Goal: Transaction & Acquisition: Purchase product/service

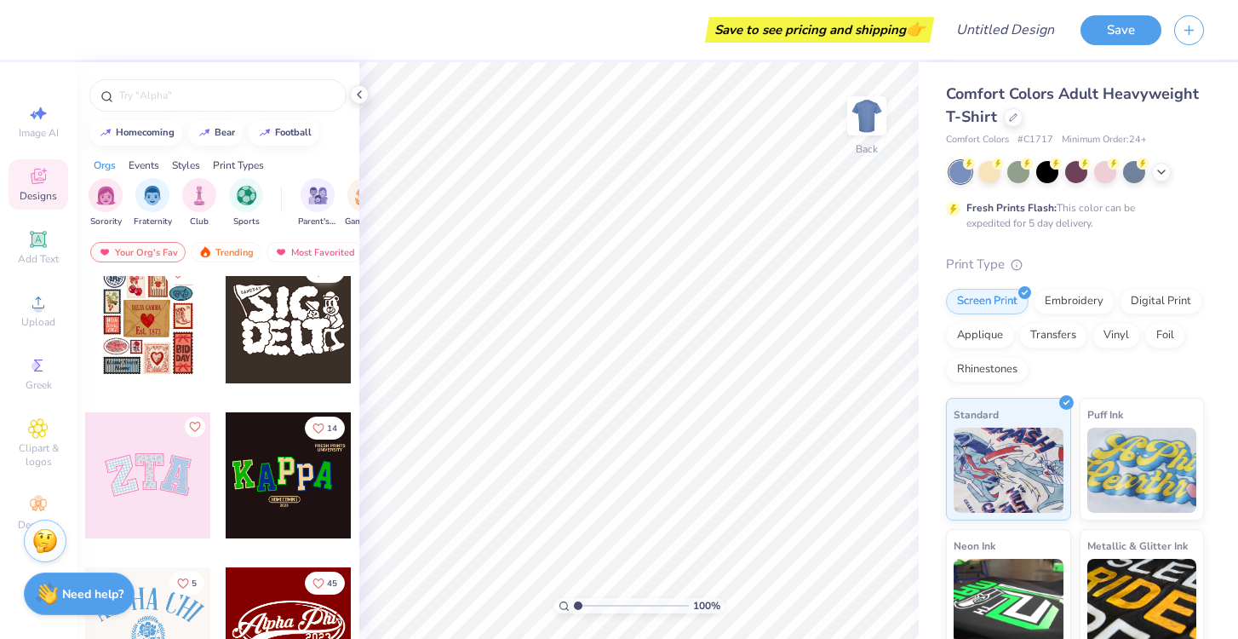
scroll to position [230, 0]
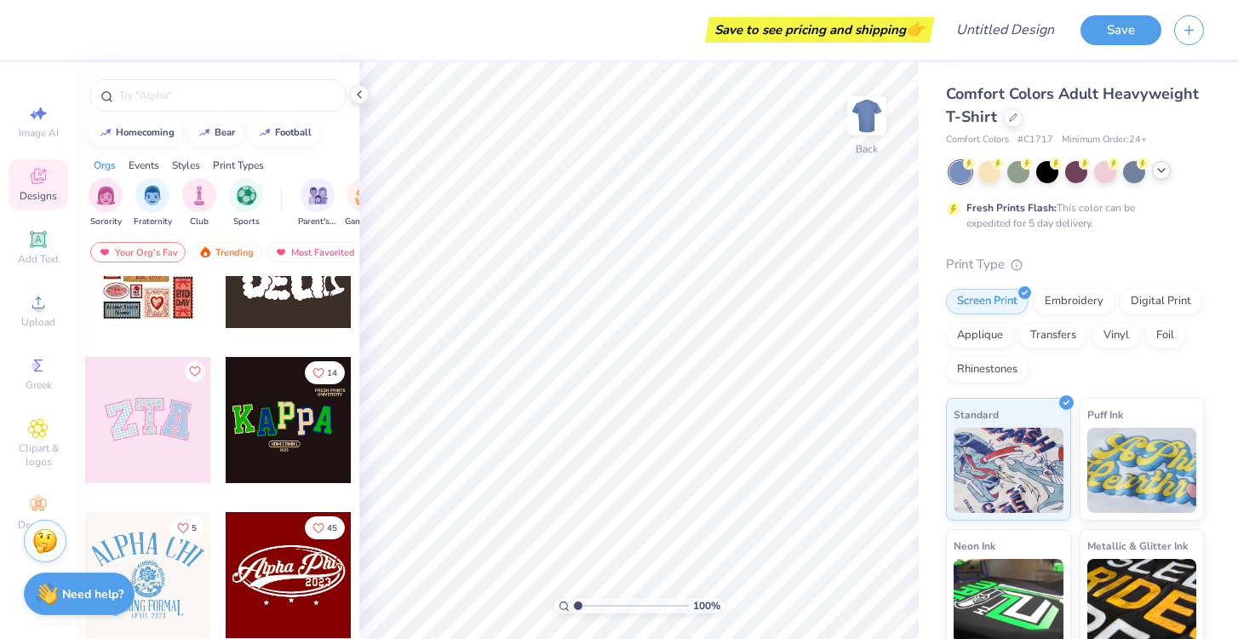
click at [1159, 176] on icon at bounding box center [1161, 170] width 14 height 14
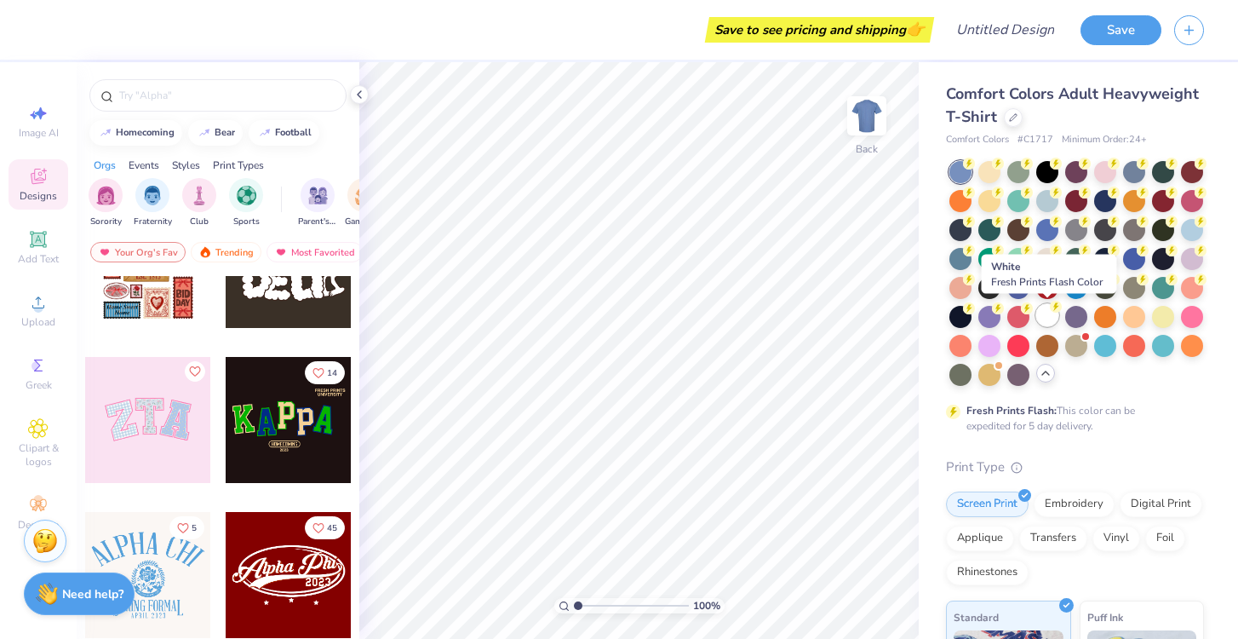
click at [1051, 314] on div at bounding box center [1047, 315] width 22 height 22
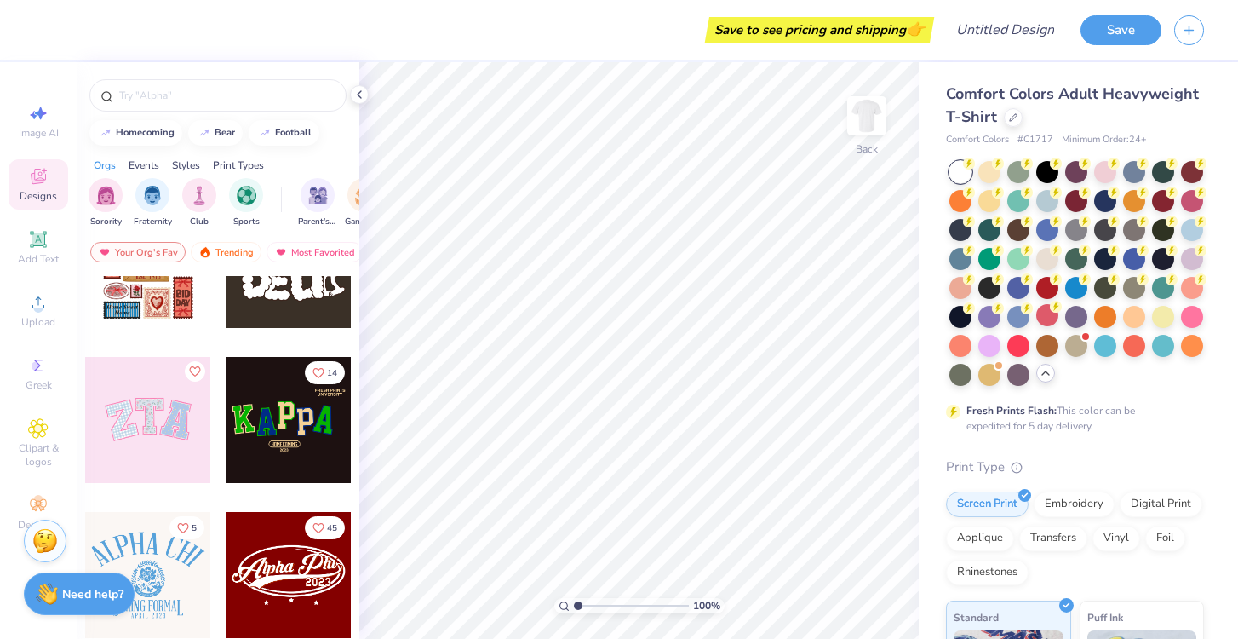
click at [966, 170] on div at bounding box center [960, 172] width 22 height 22
click at [963, 171] on div at bounding box center [960, 172] width 22 height 22
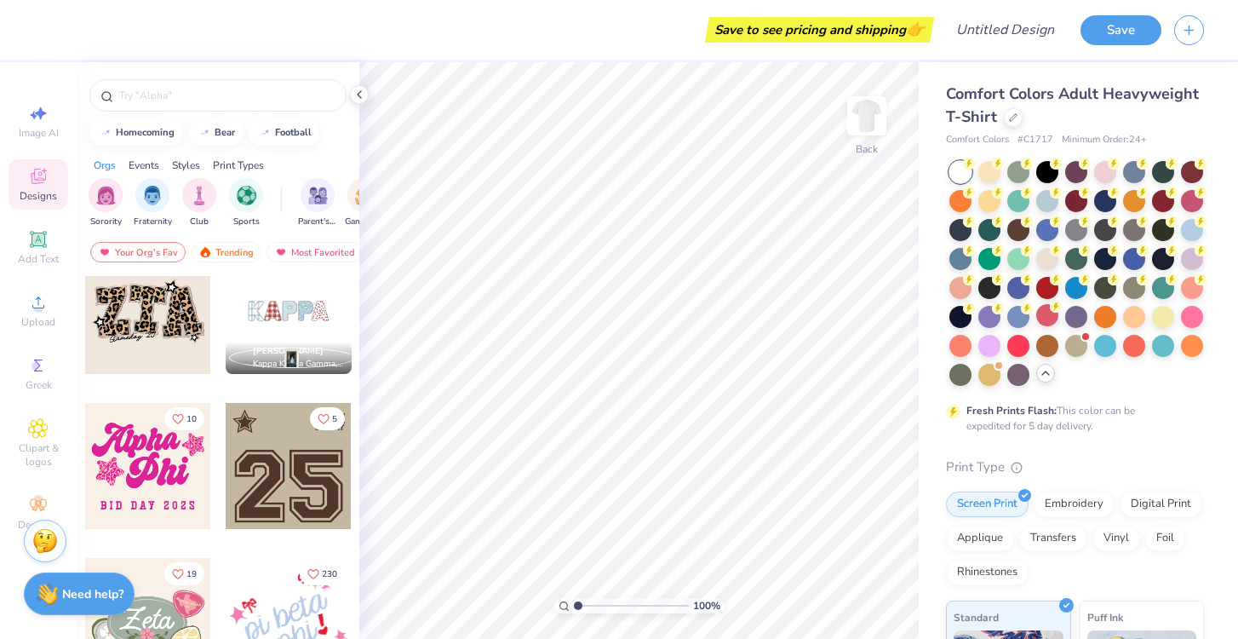
scroll to position [1425, 0]
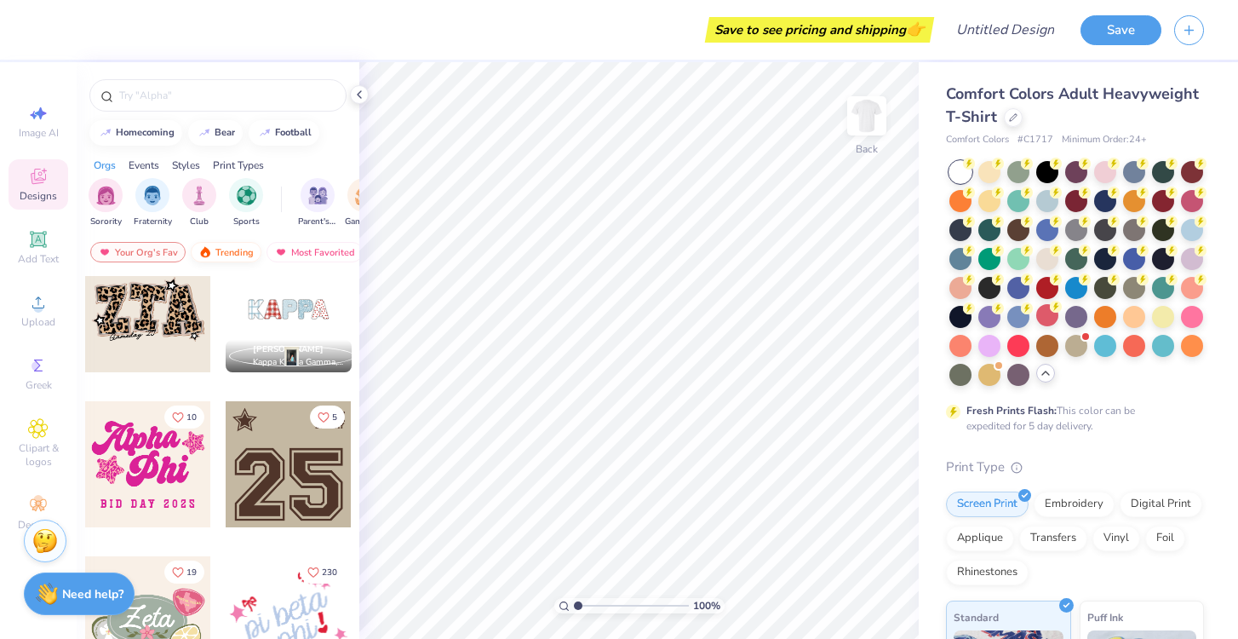
click at [225, 256] on div "Trending" at bounding box center [226, 252] width 71 height 20
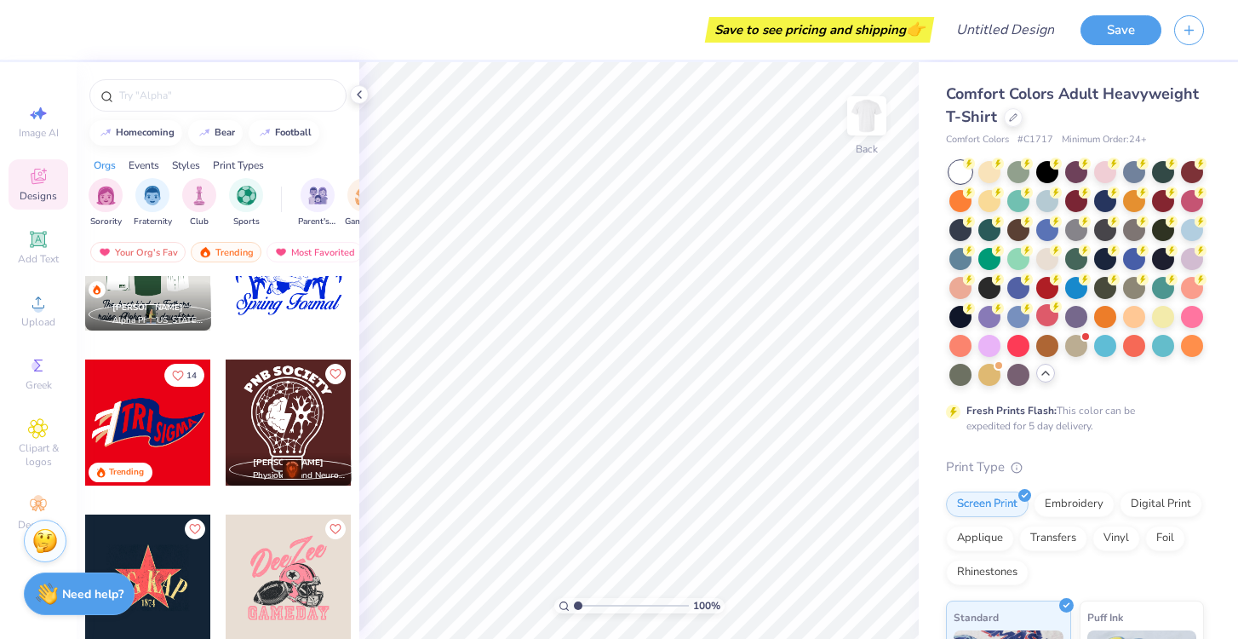
scroll to position [6990, 0]
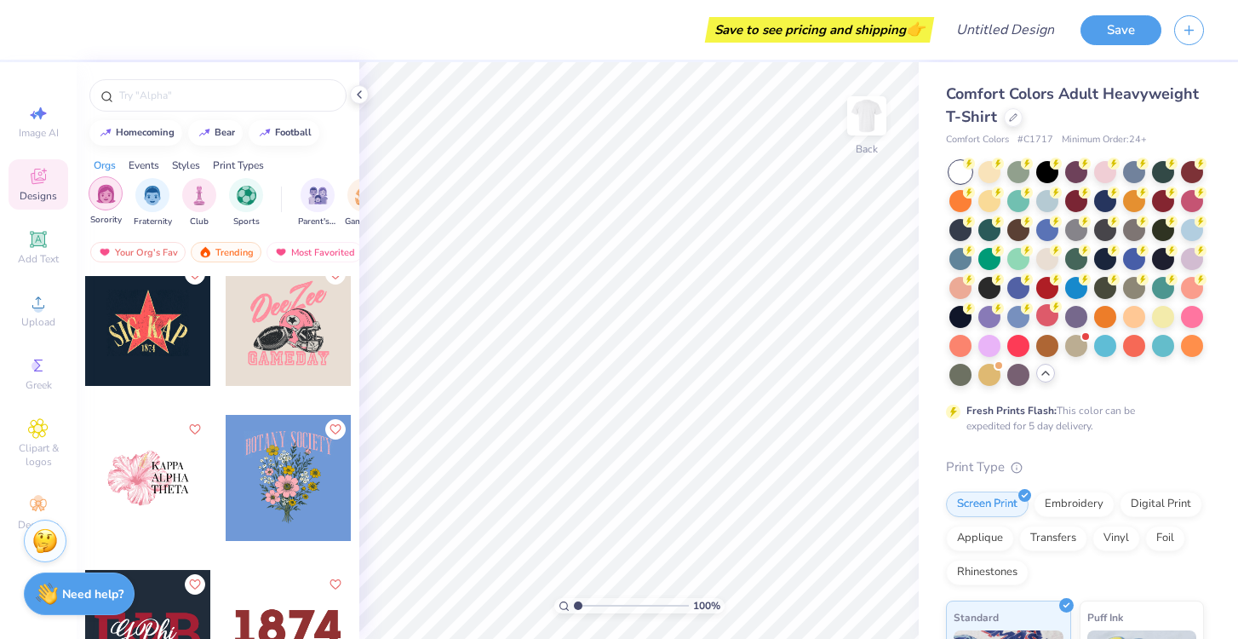
click at [102, 203] on div "filter for Sorority" at bounding box center [106, 193] width 34 height 34
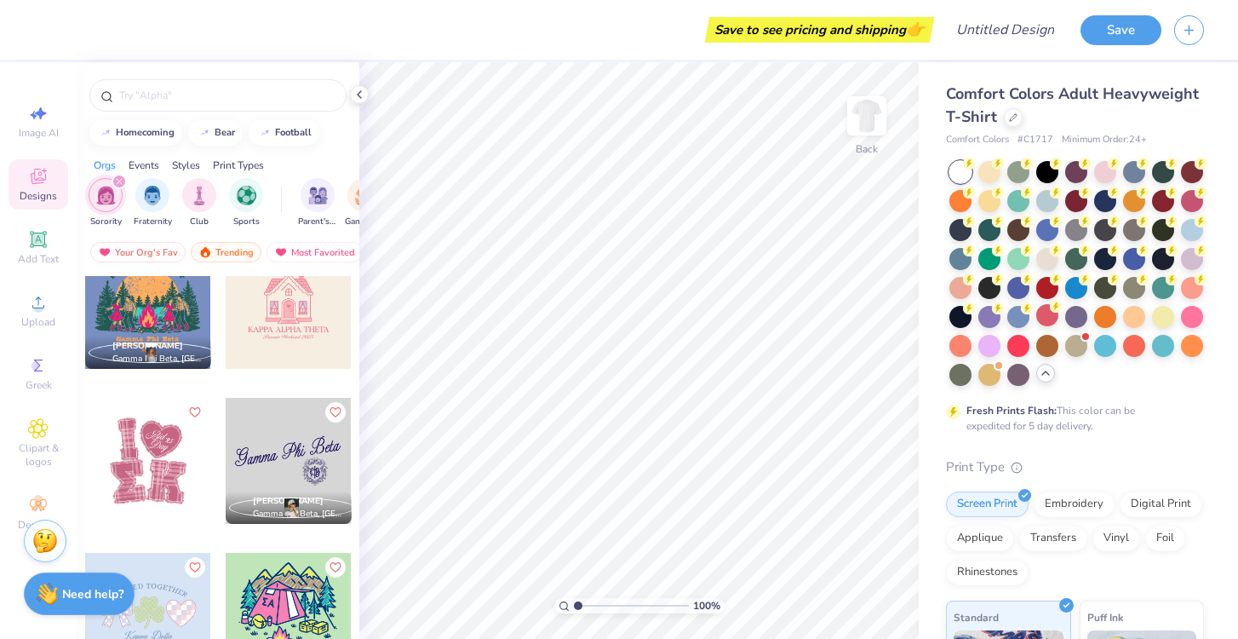
scroll to position [7154, 0]
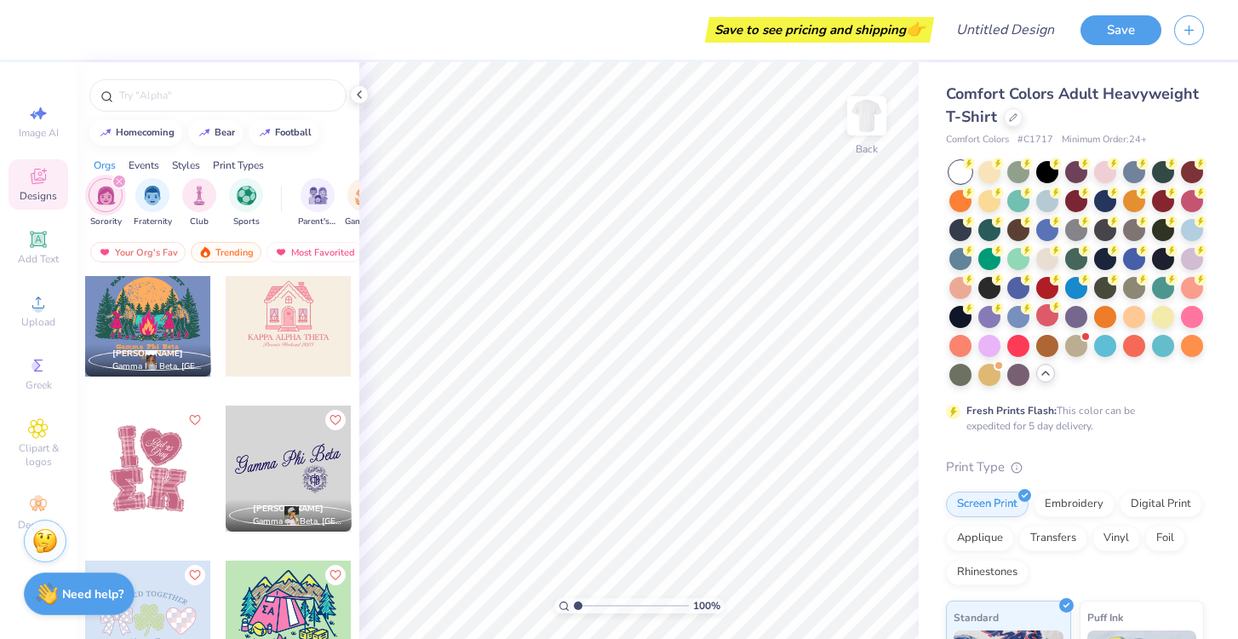
click at [175, 489] on div at bounding box center [148, 468] width 126 height 126
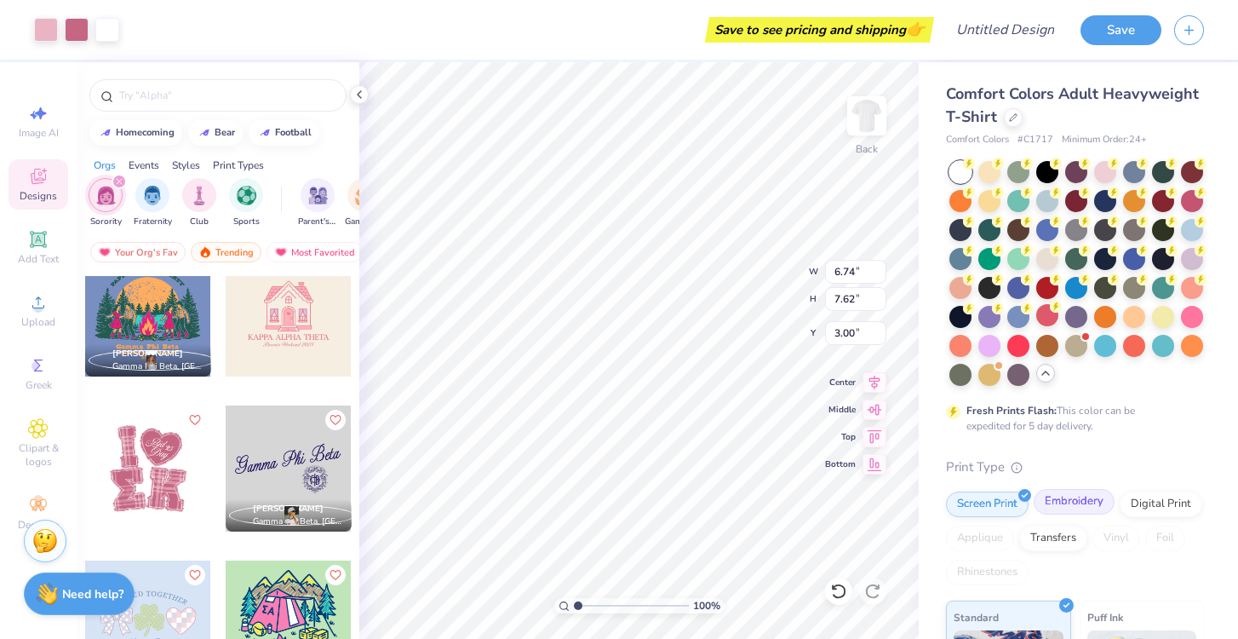
click at [1058, 506] on div "Embroidery" at bounding box center [1074, 502] width 81 height 26
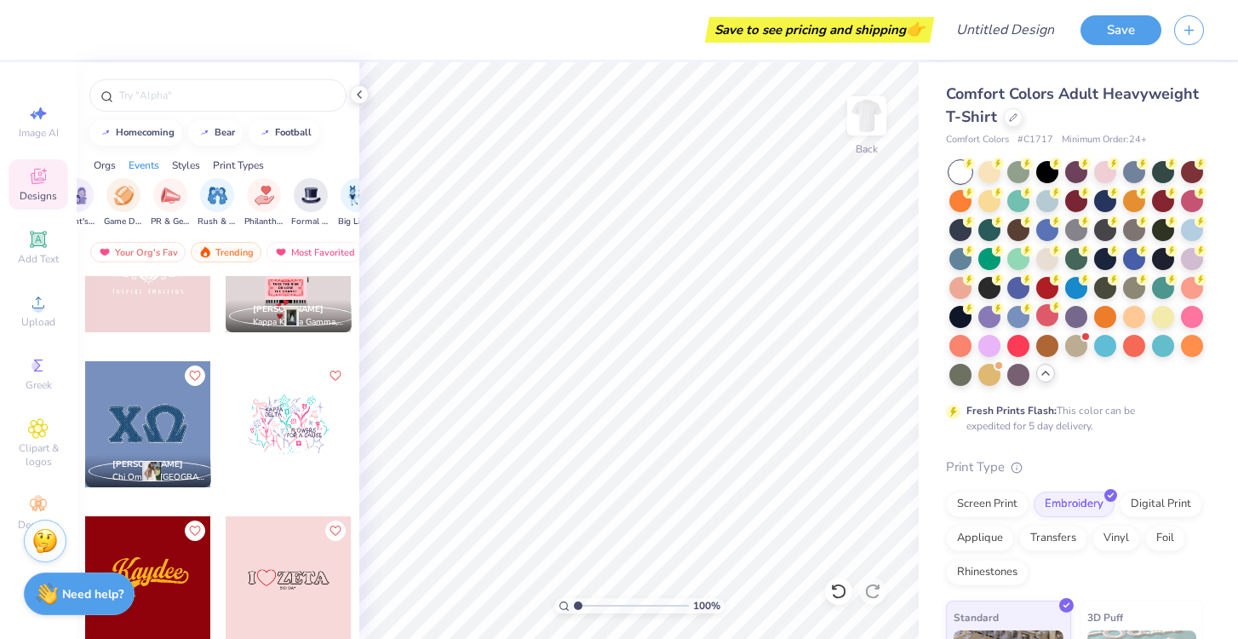
scroll to position [0, 280]
click at [222, 201] on img "filter for Philanthropy" at bounding box center [225, 194] width 20 height 20
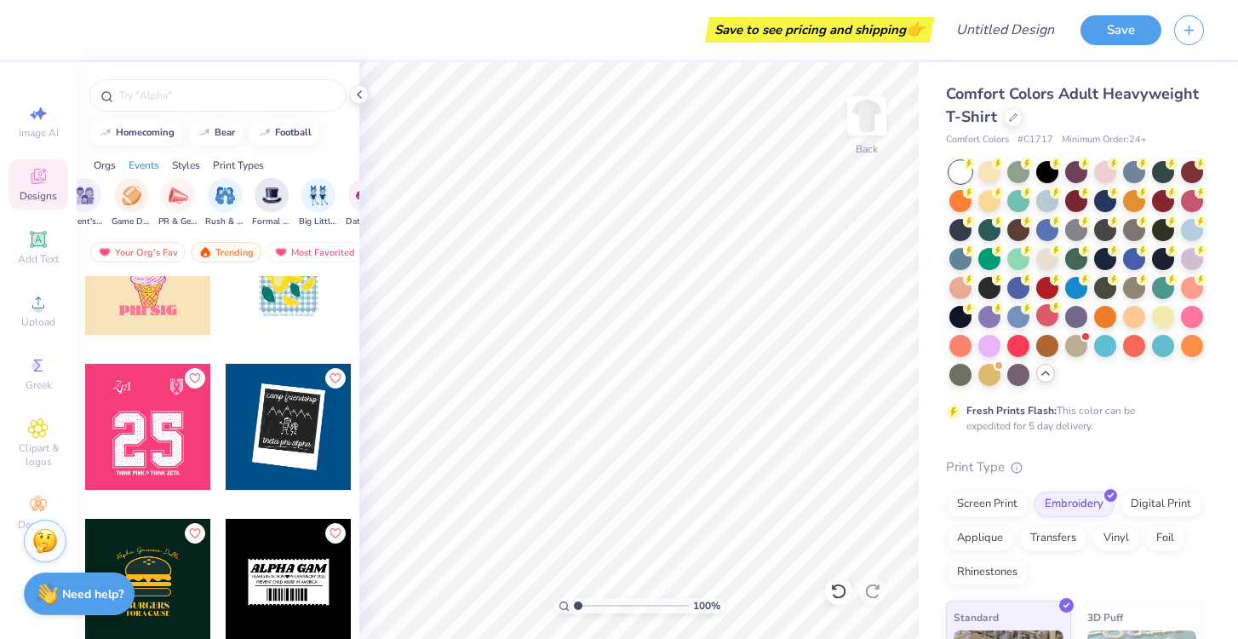
scroll to position [3234, 0]
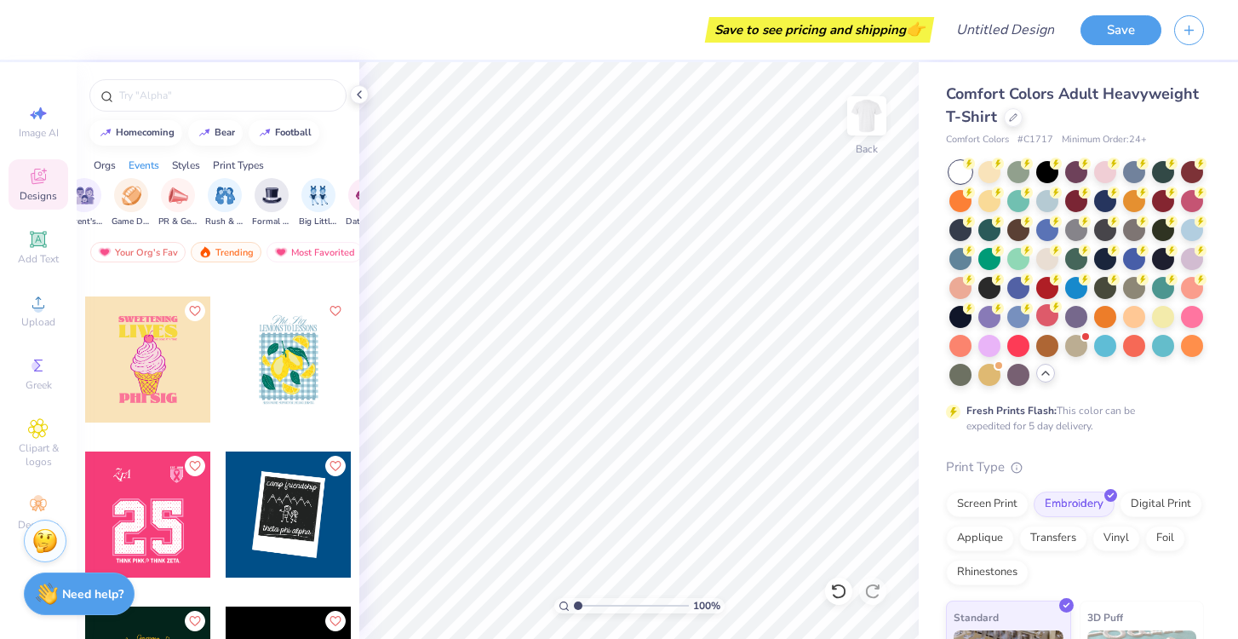
click at [278, 397] on div at bounding box center [289, 359] width 126 height 126
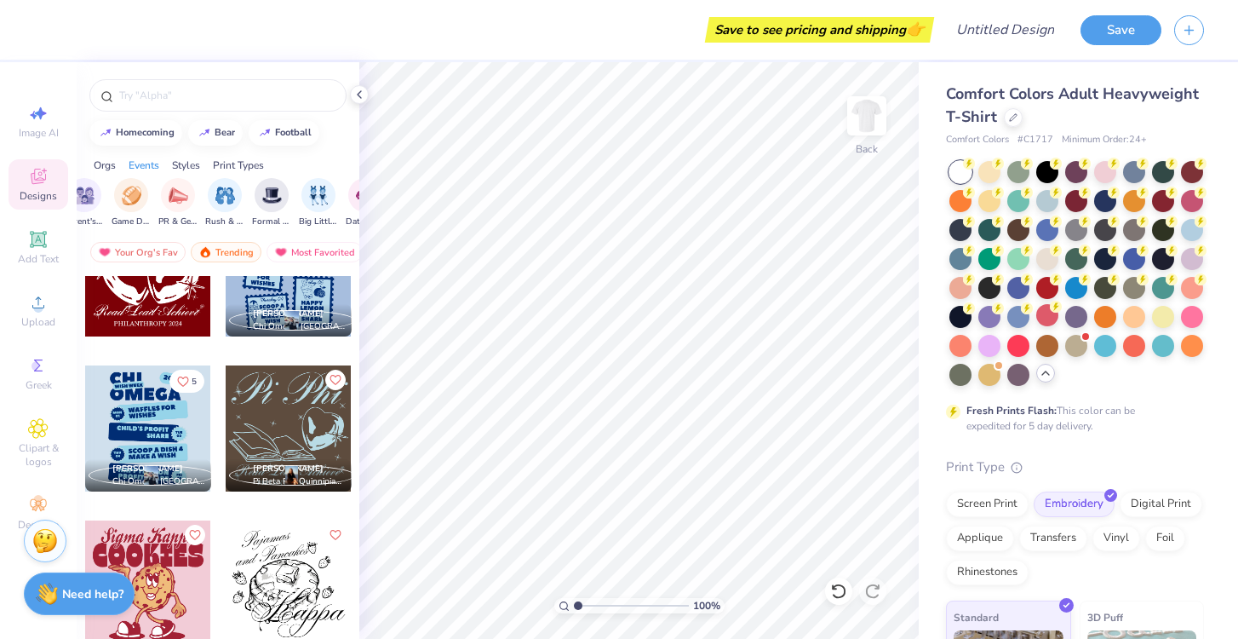
scroll to position [13300, 0]
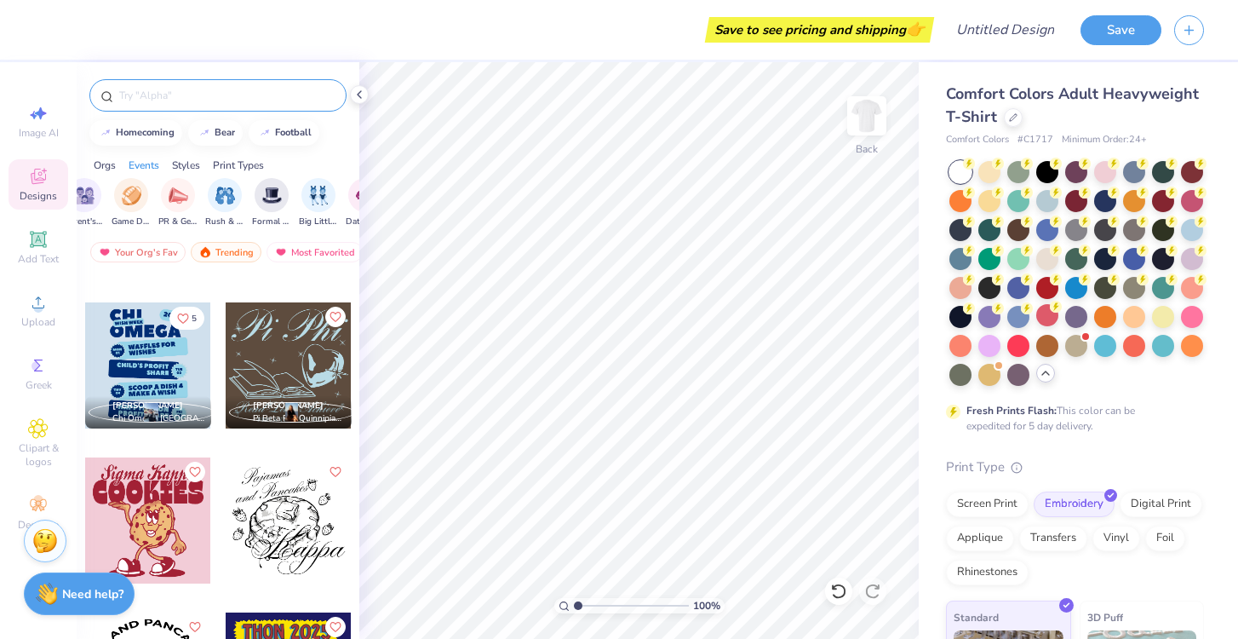
click at [206, 96] on input "text" at bounding box center [226, 95] width 218 height 17
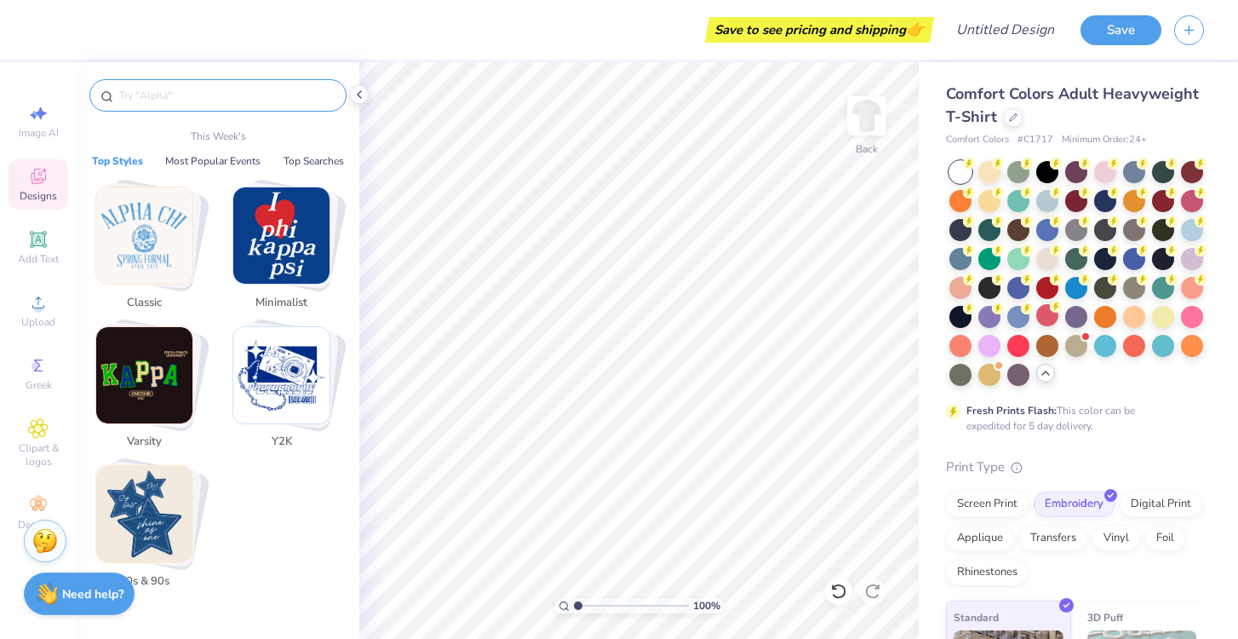
click at [304, 264] on img "Stack Card Button Minimalist" at bounding box center [281, 235] width 96 height 96
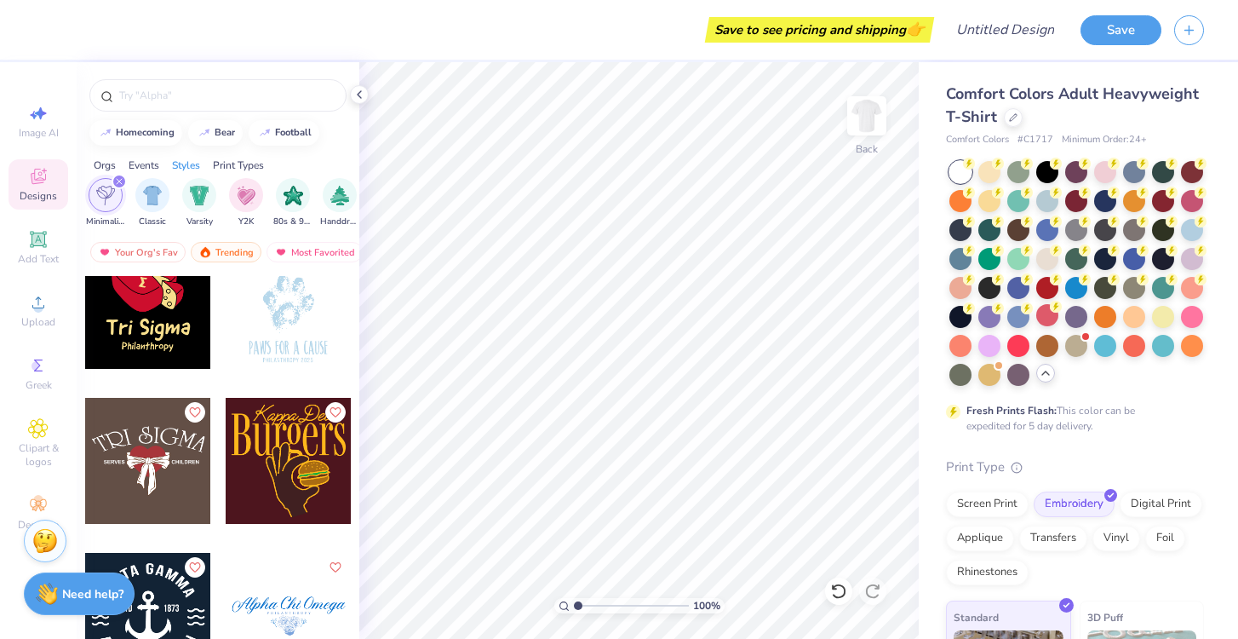
scroll to position [0, 0]
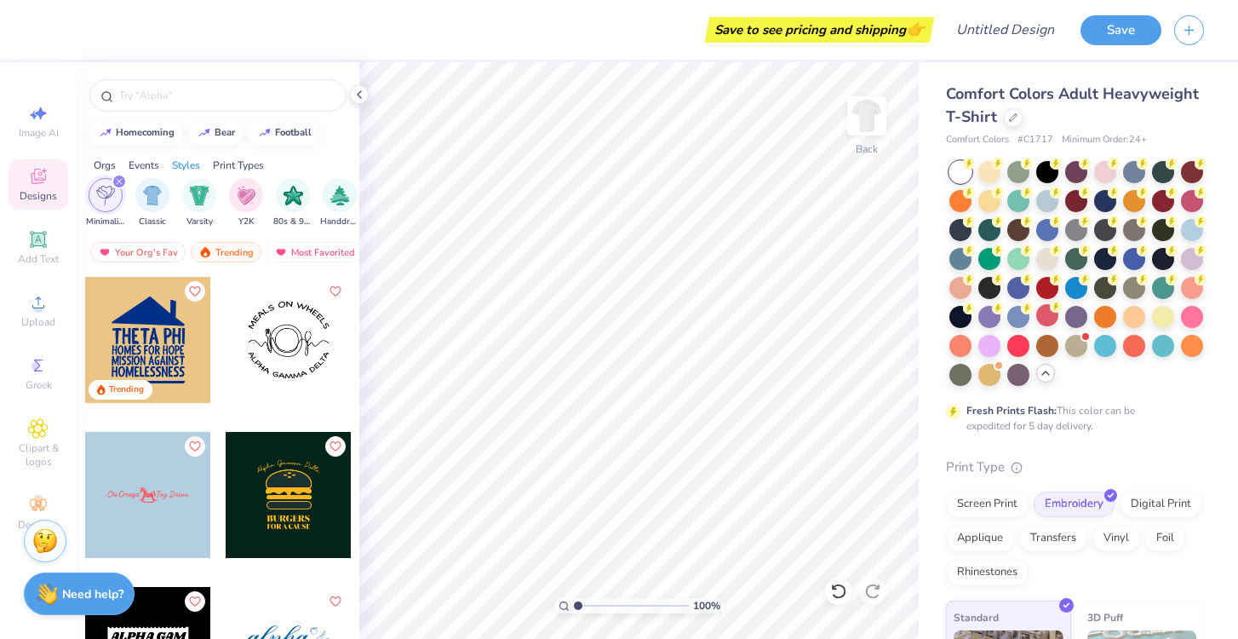
click at [120, 179] on icon "filter for Minimalist" at bounding box center [119, 181] width 7 height 7
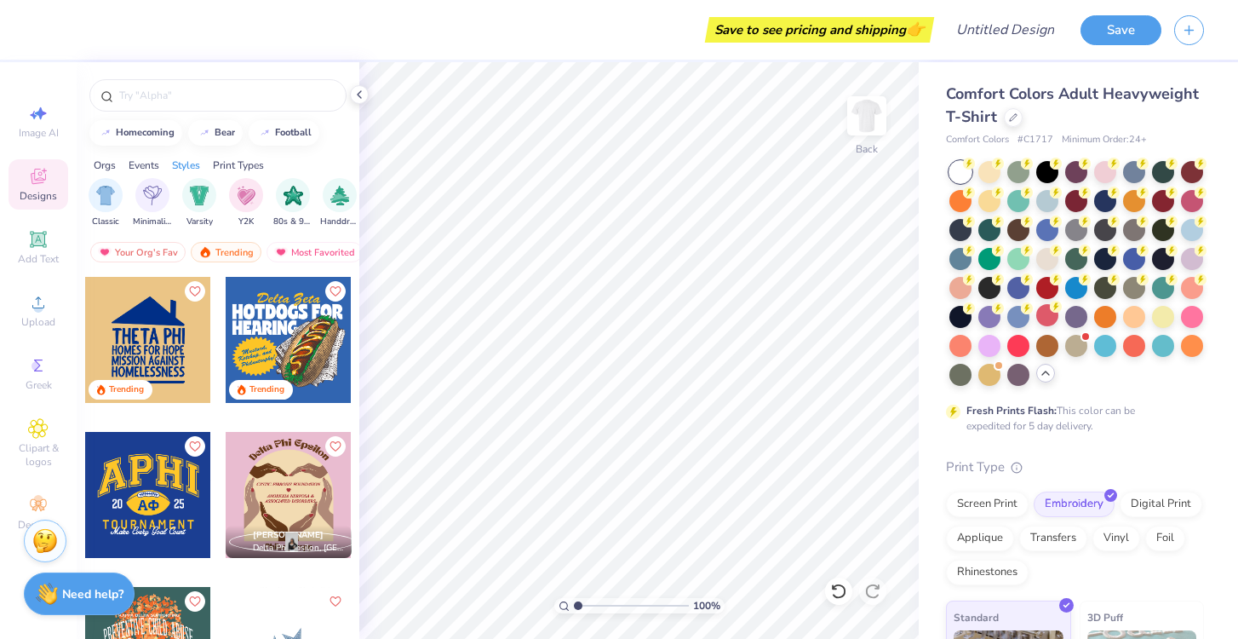
click at [107, 163] on div "Orgs" at bounding box center [105, 165] width 22 height 15
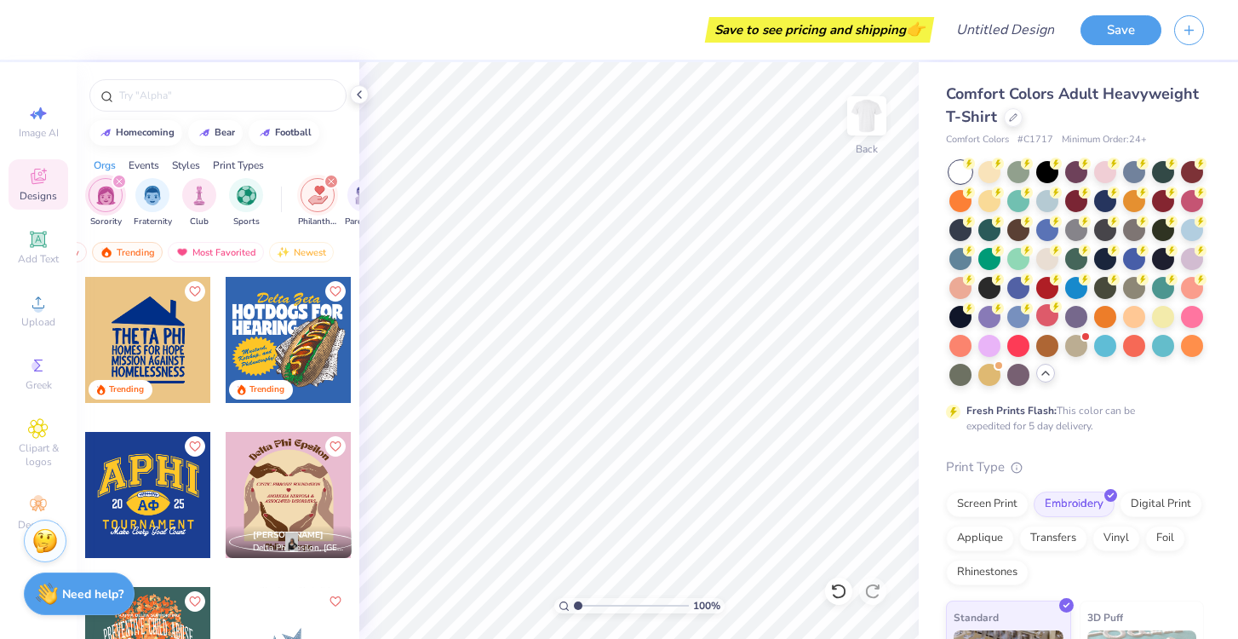
scroll to position [0, 160]
click at [171, 180] on icon "filter for Philanthropy" at bounding box center [171, 181] width 7 height 7
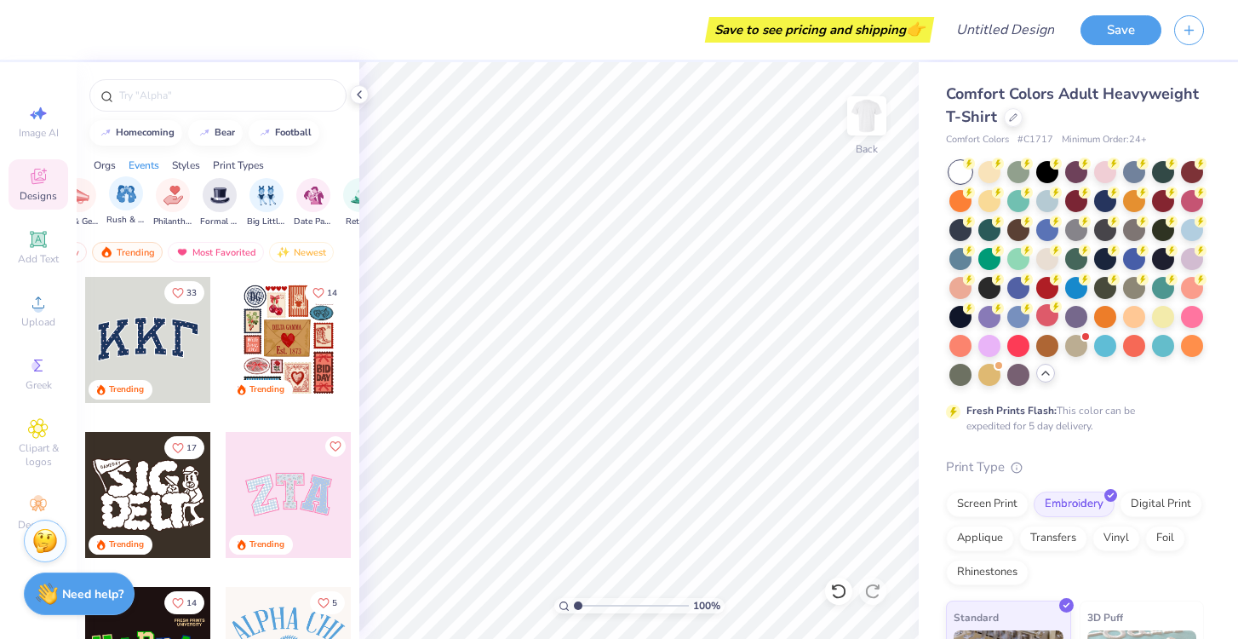
scroll to position [0, 343]
click at [112, 203] on div "filter for Rush & Bid" at bounding box center [115, 193] width 34 height 34
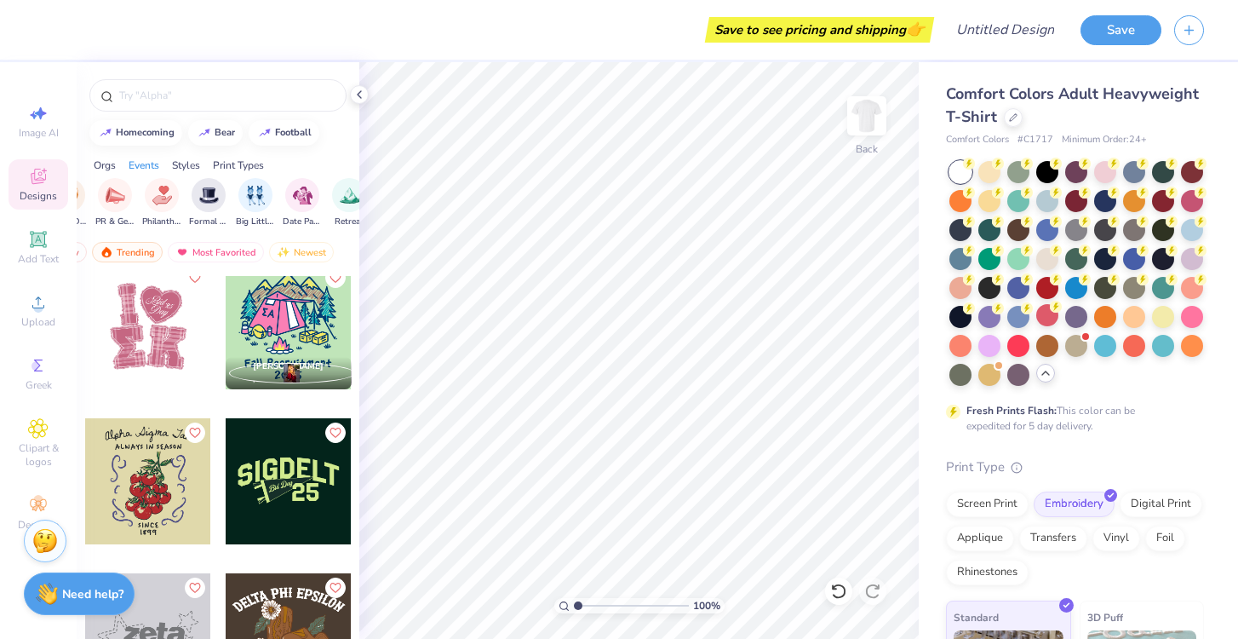
scroll to position [1722, 0]
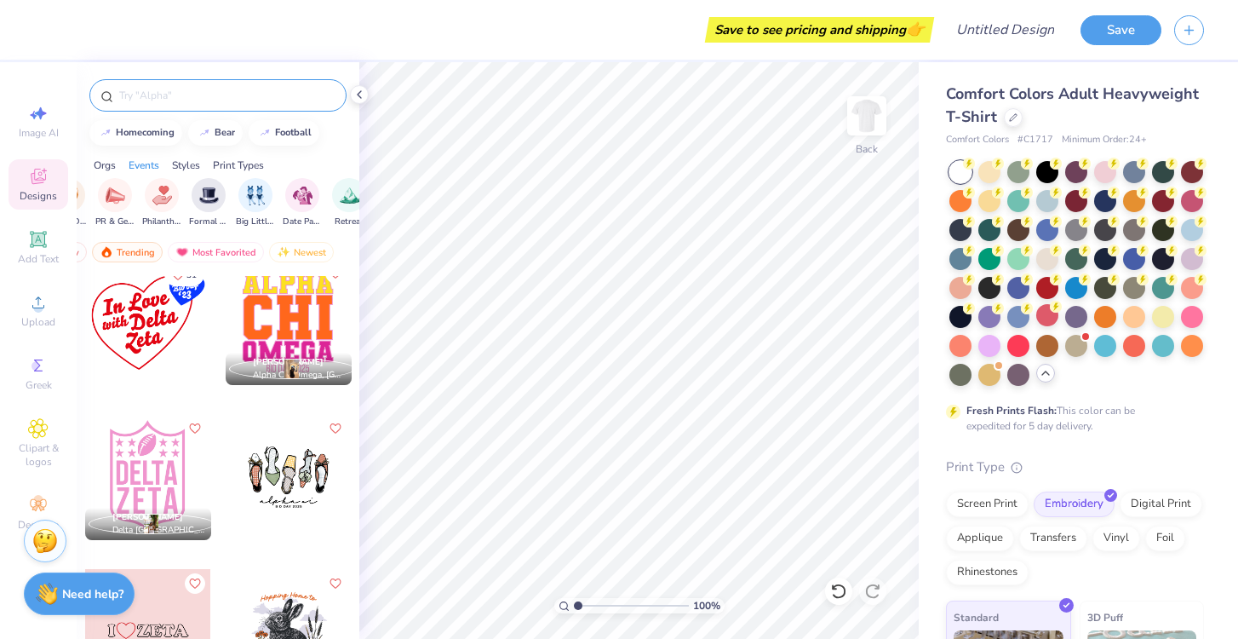
click at [229, 107] on div at bounding box center [217, 95] width 257 height 32
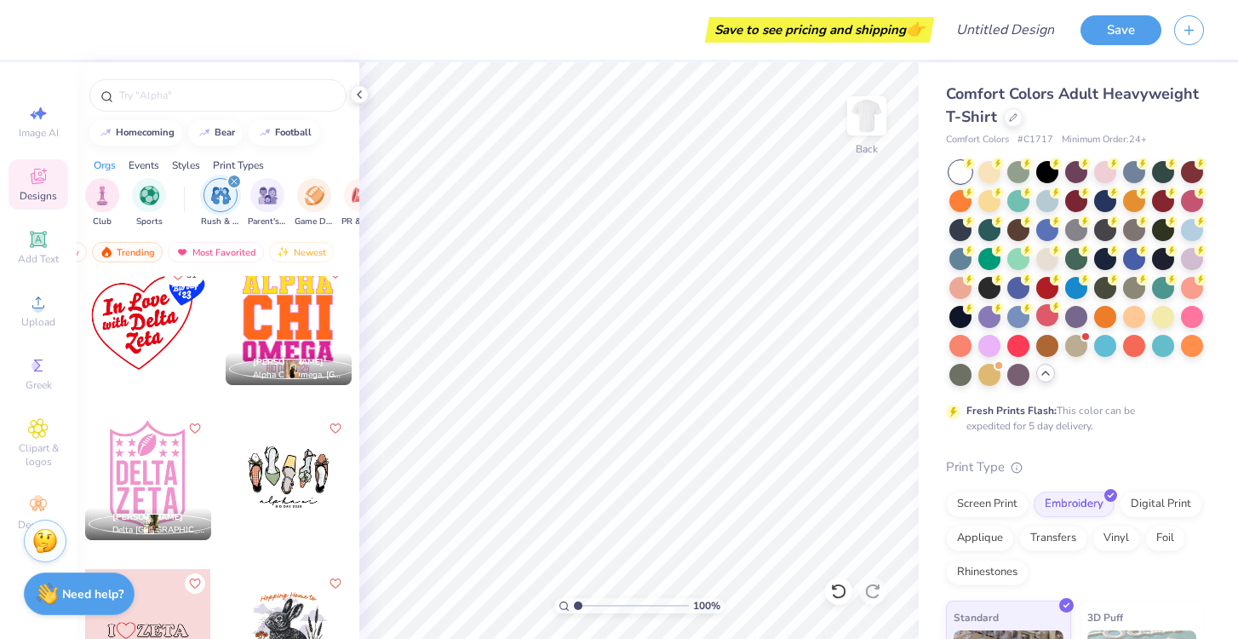
scroll to position [0, 74]
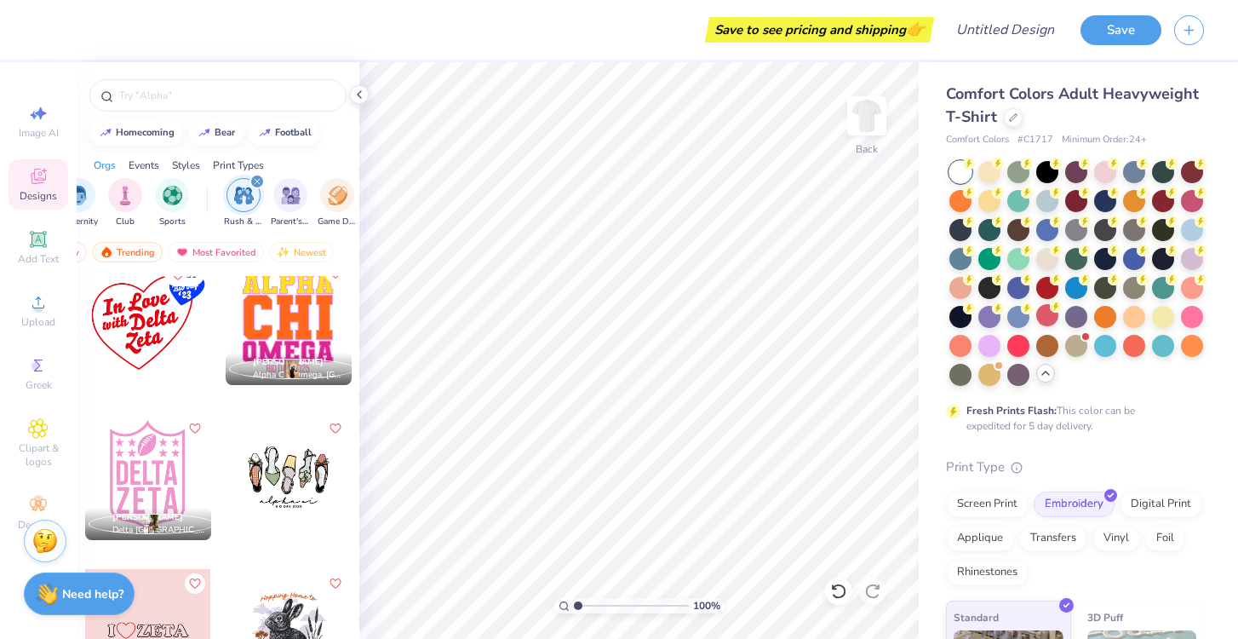
click at [254, 184] on icon "filter for Rush & Bid" at bounding box center [257, 181] width 7 height 7
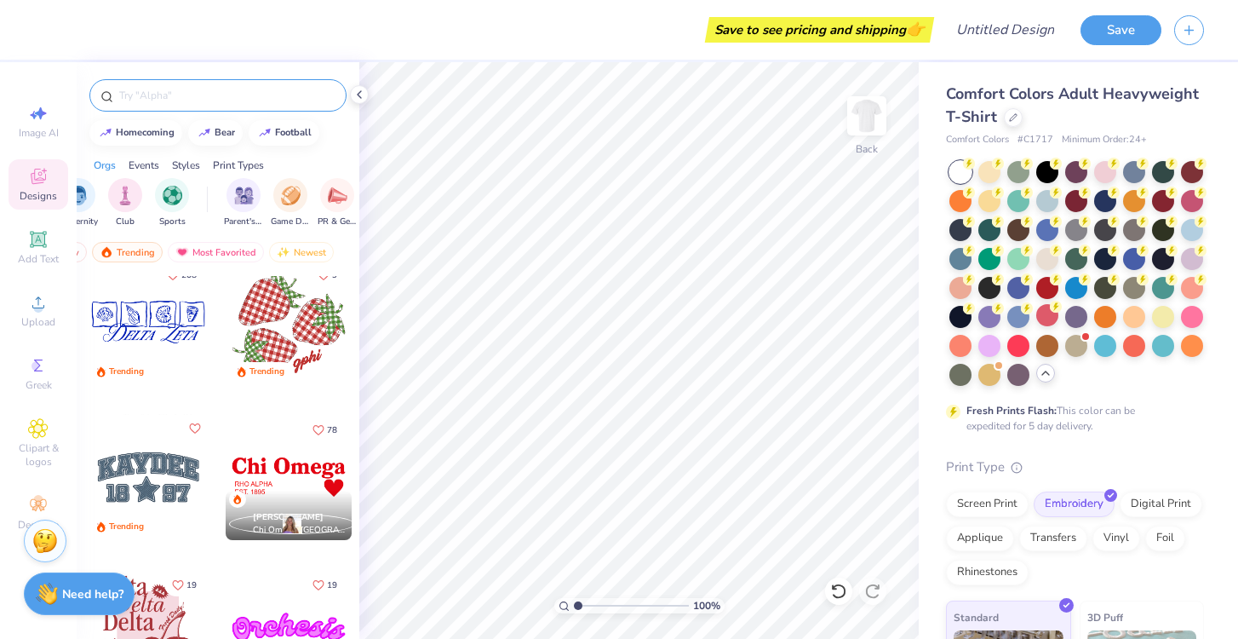
click at [236, 106] on div at bounding box center [217, 95] width 257 height 32
click at [220, 97] on input "text" at bounding box center [226, 95] width 218 height 17
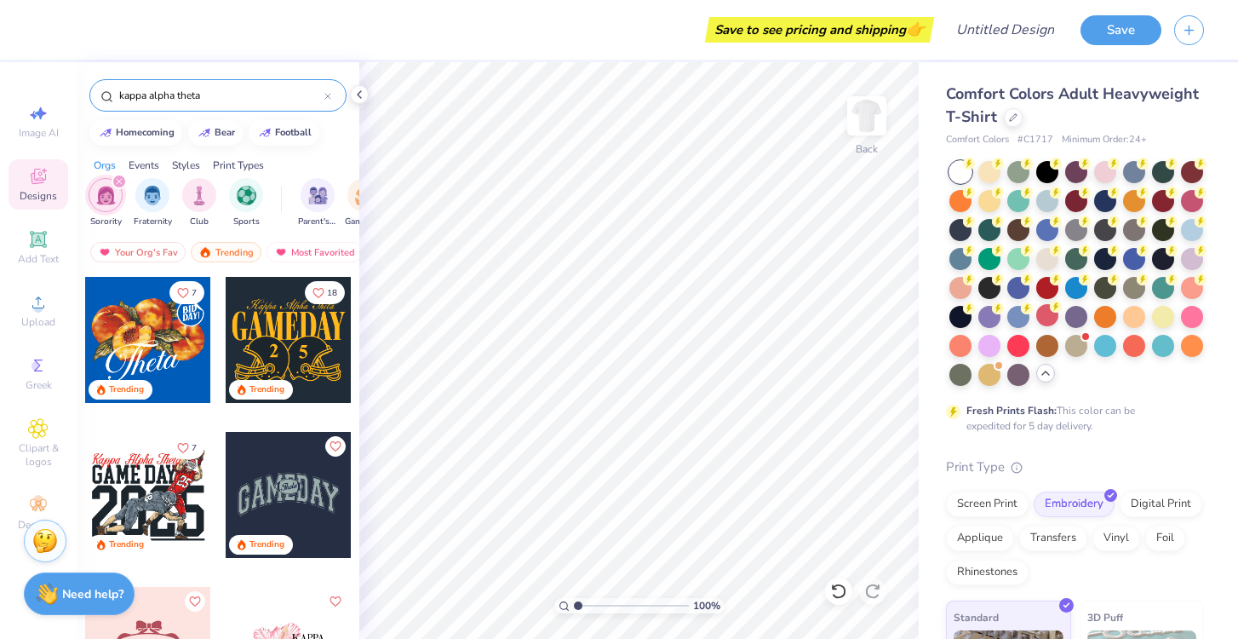
type input "kappa alpha theta"
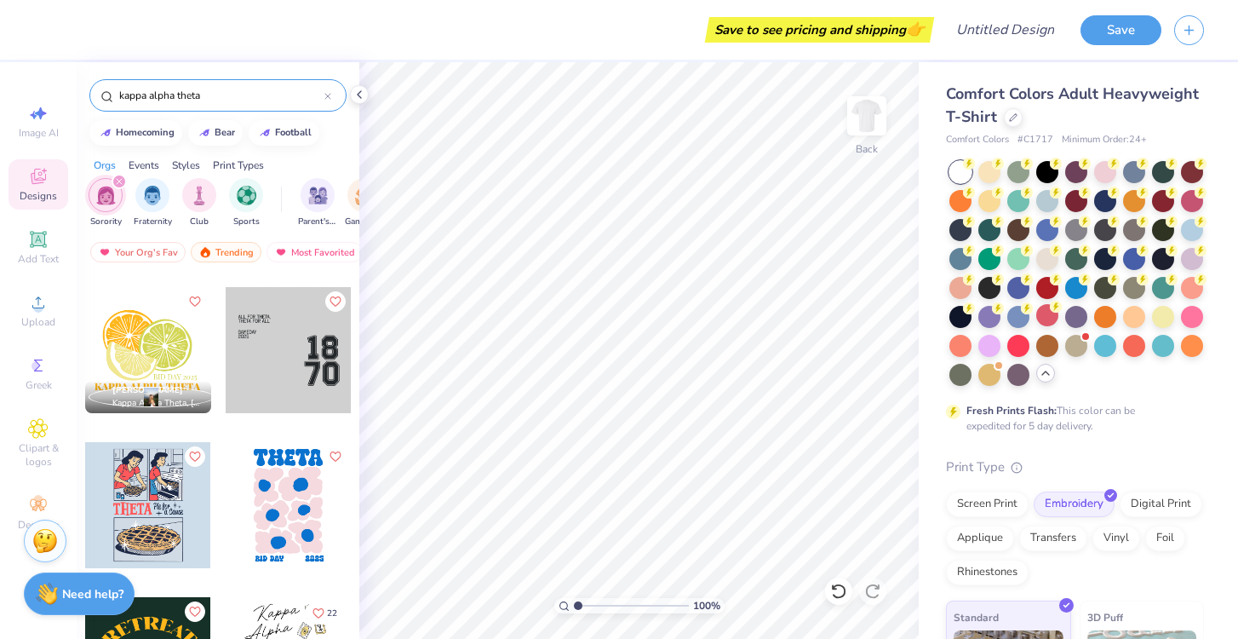
scroll to position [928, 0]
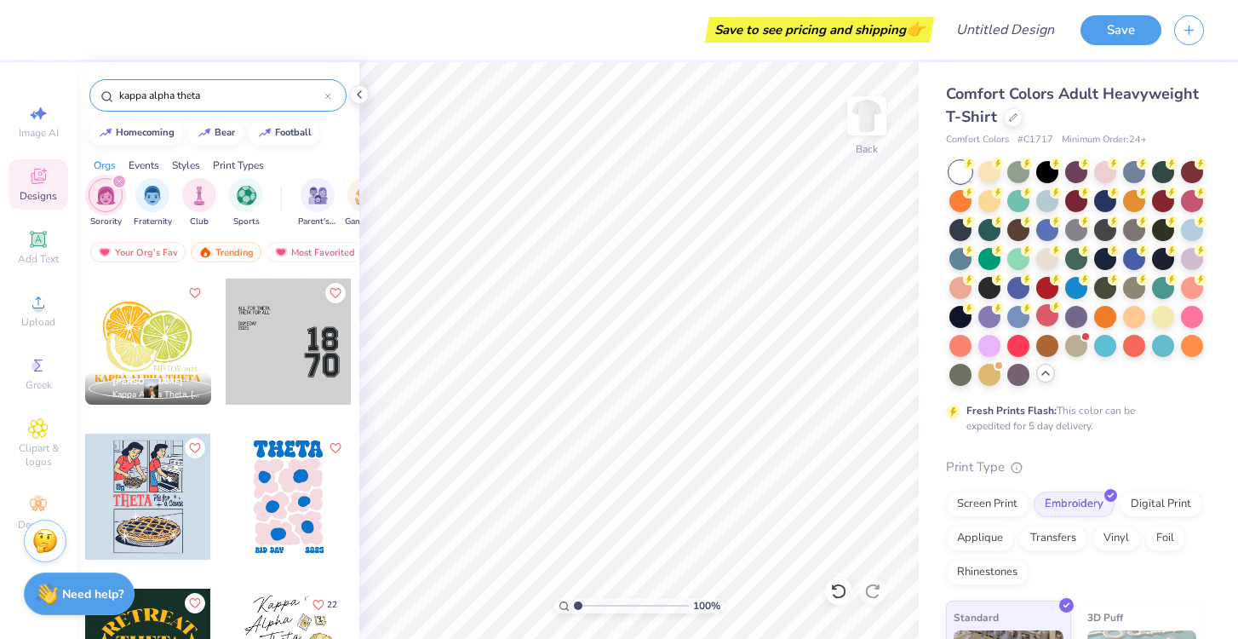
click at [318, 319] on div at bounding box center [289, 341] width 126 height 126
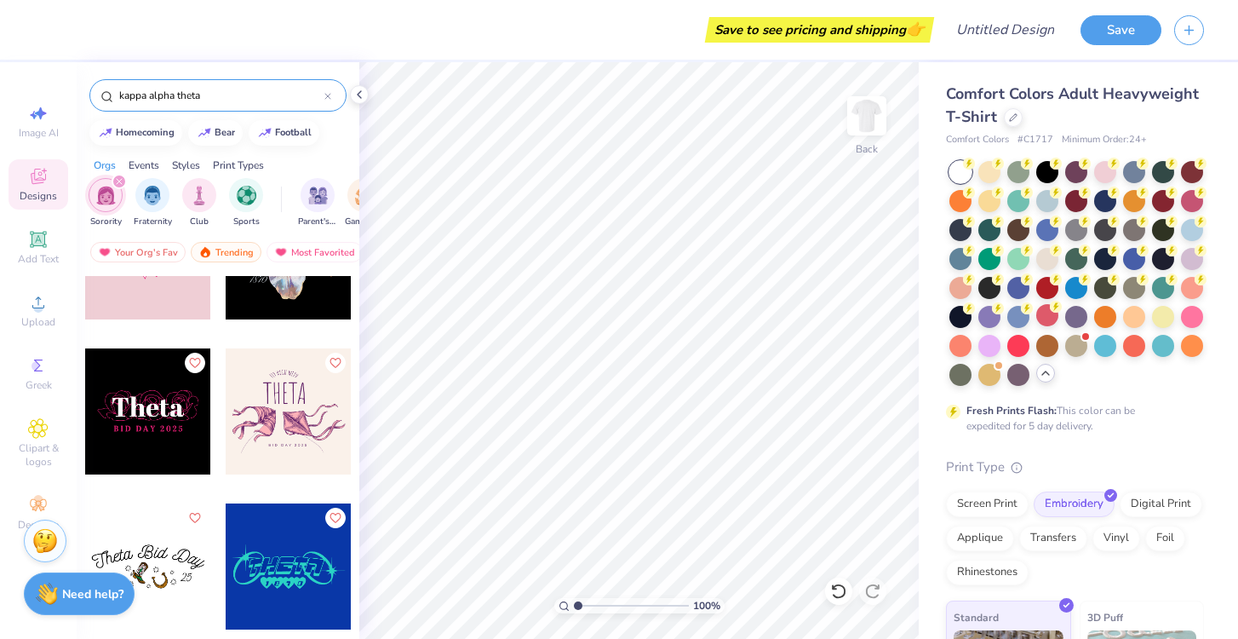
scroll to position [3182, 0]
click at [303, 408] on div at bounding box center [289, 412] width 126 height 126
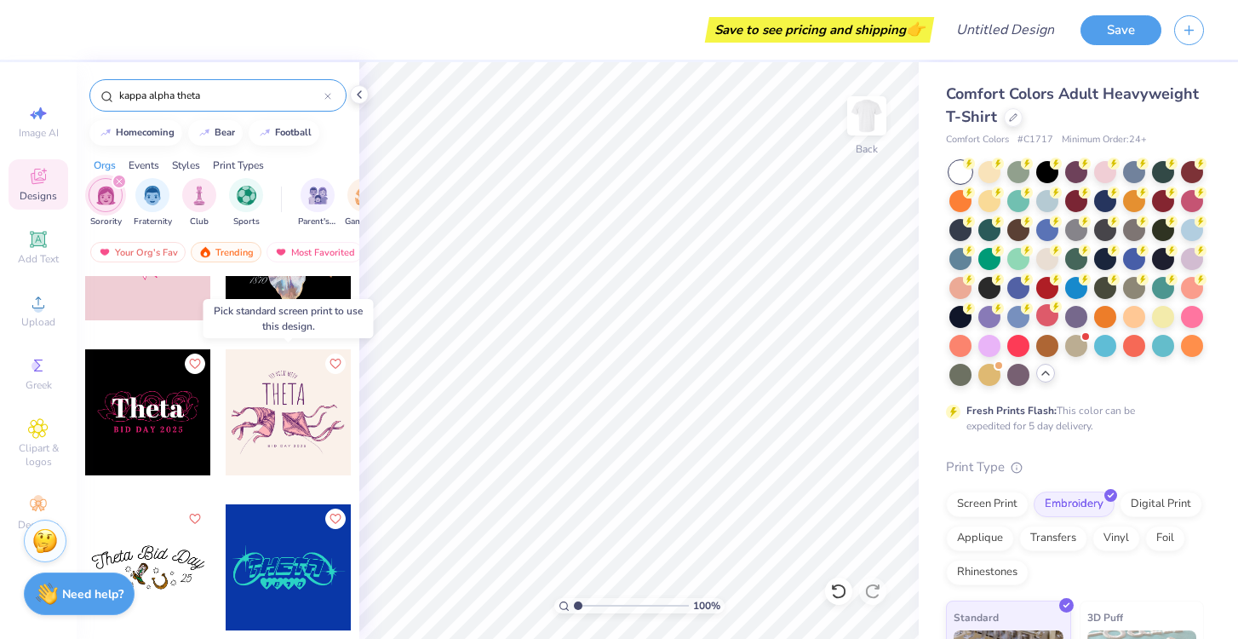
click at [225, 422] on div at bounding box center [162, 412] width 126 height 126
click at [330, 443] on div at bounding box center [289, 412] width 126 height 126
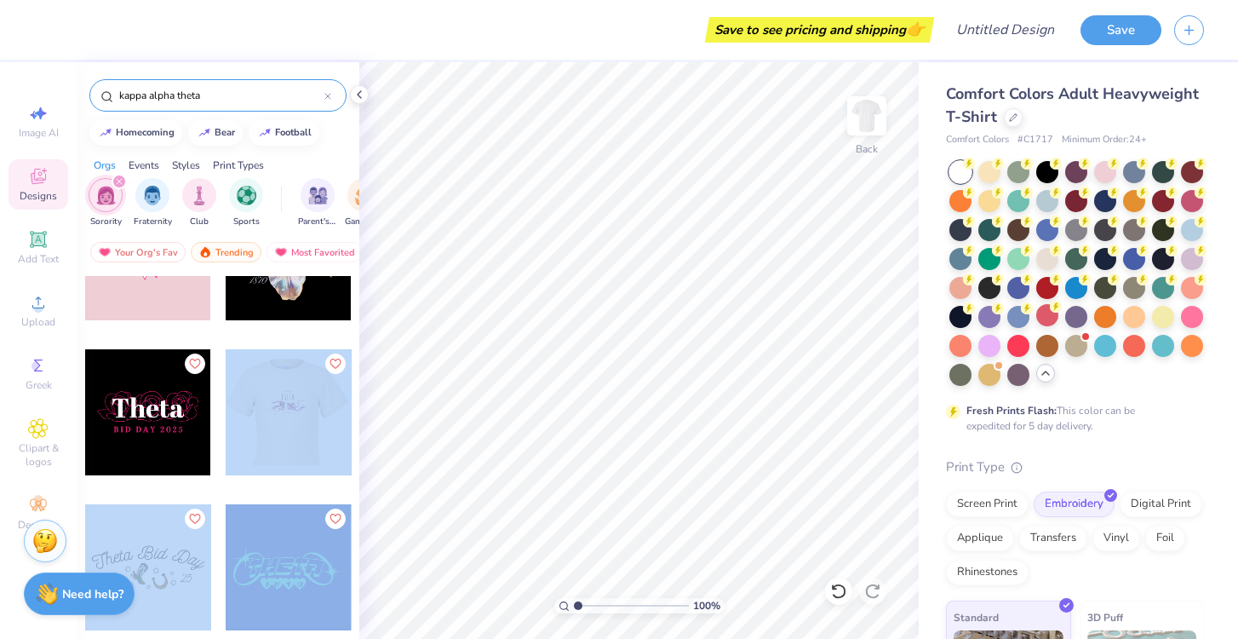
click at [607, 444] on div "Save to see pricing and shipping 👉 Design Title Save Image AI Designs Add Text …" at bounding box center [619, 319] width 1238 height 639
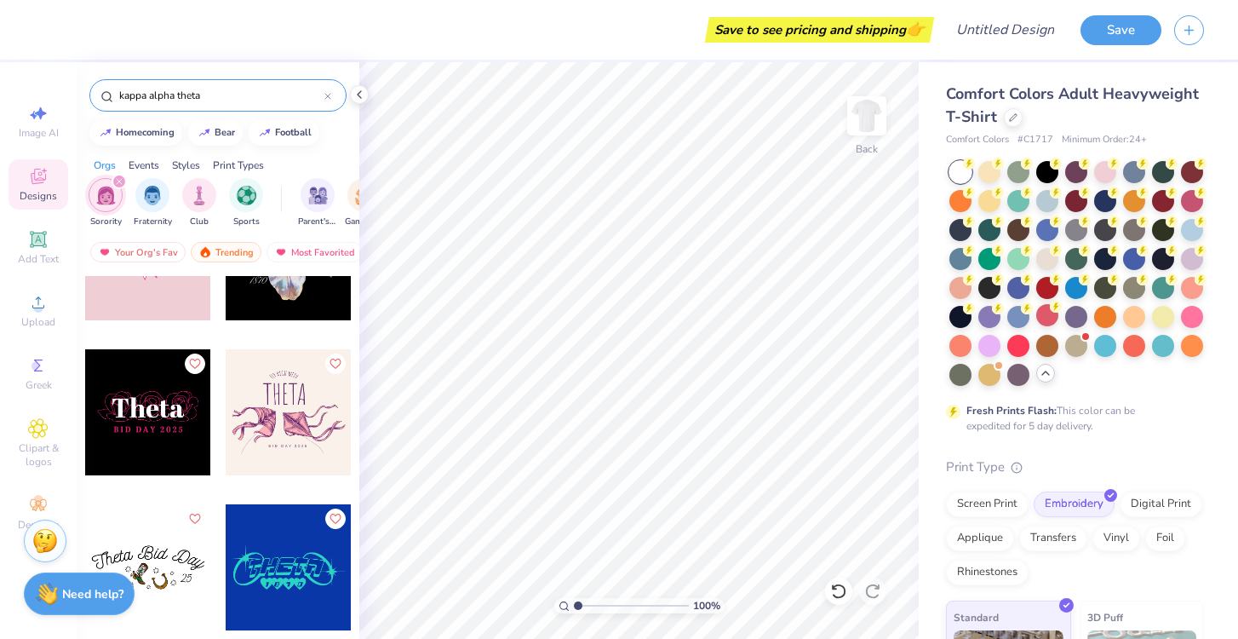
click at [183, 435] on div at bounding box center [148, 412] width 126 height 126
click at [275, 423] on div at bounding box center [289, 412] width 126 height 126
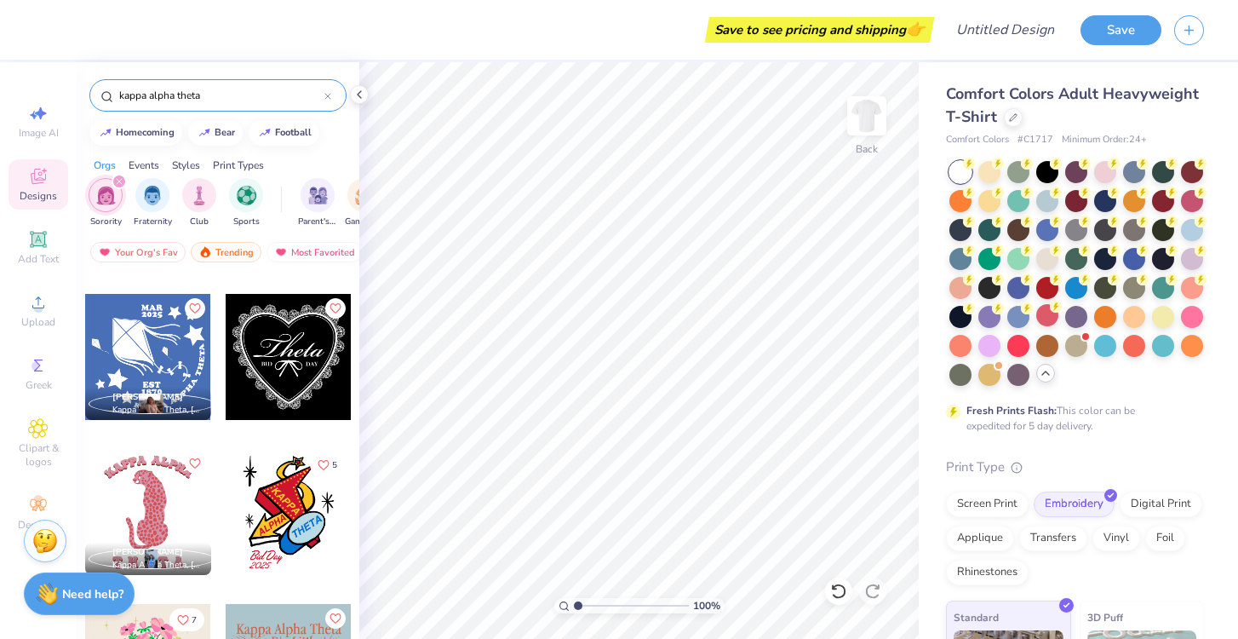
scroll to position [6333, 0]
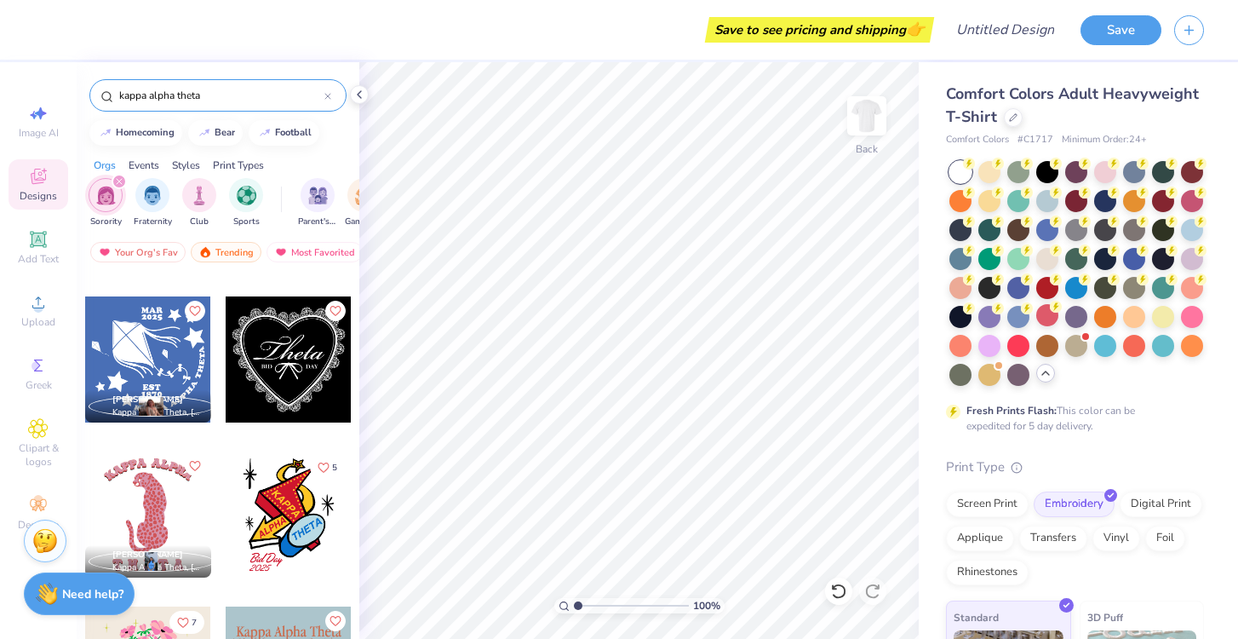
click at [329, 375] on div at bounding box center [289, 359] width 126 height 126
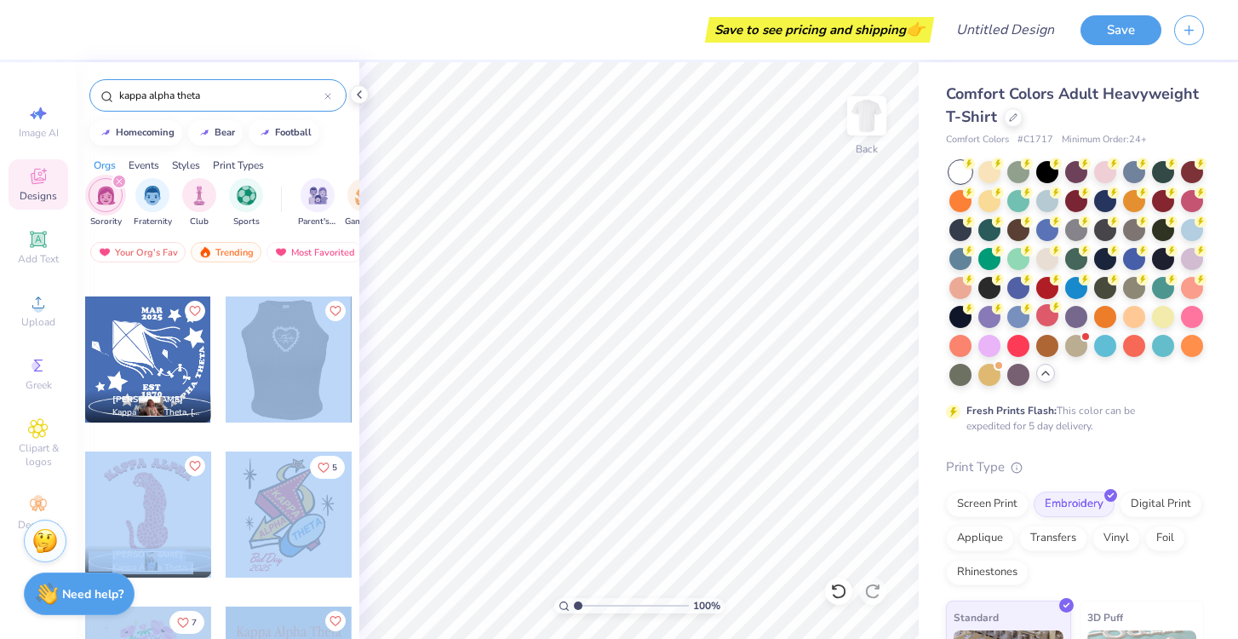
click at [637, 312] on div "Save to see pricing and shipping 👉 Design Title Save Image AI Designs Add Text …" at bounding box center [619, 319] width 1238 height 639
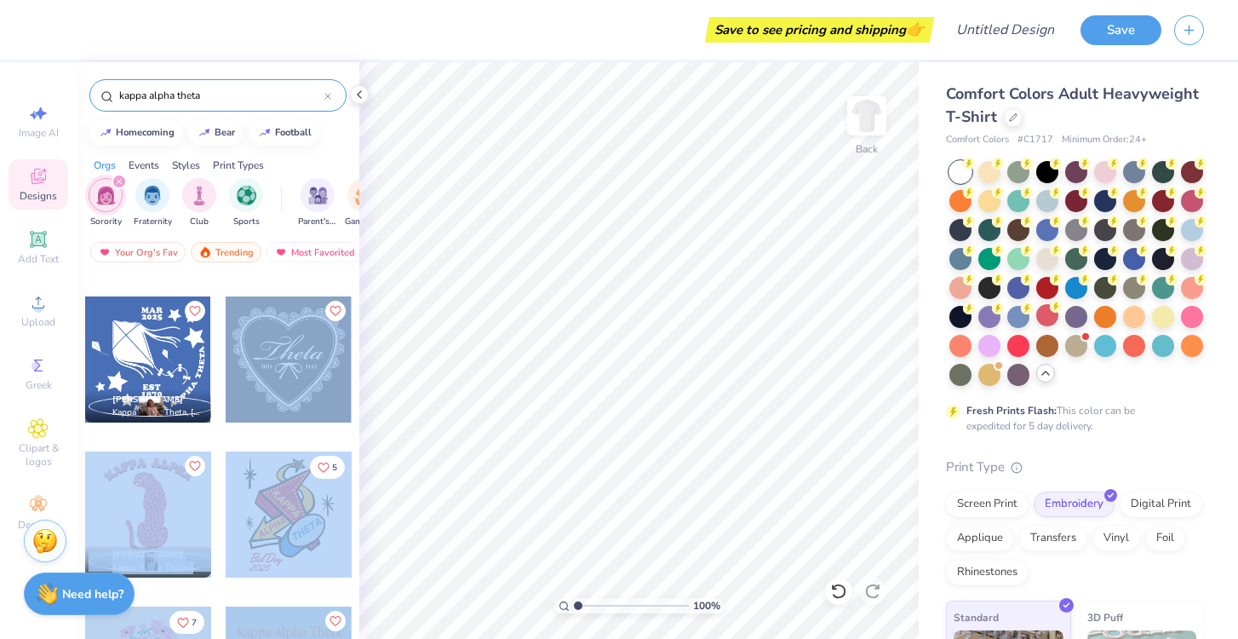
click at [278, 358] on div at bounding box center [289, 359] width 126 height 126
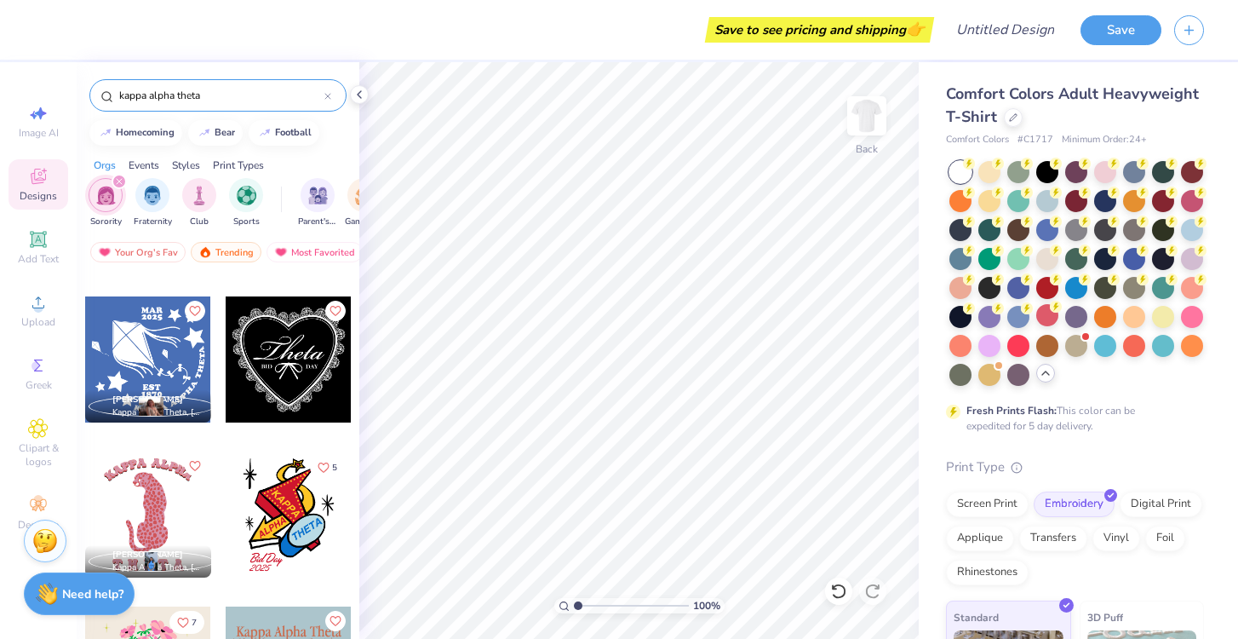
click at [297, 388] on div at bounding box center [289, 359] width 126 height 126
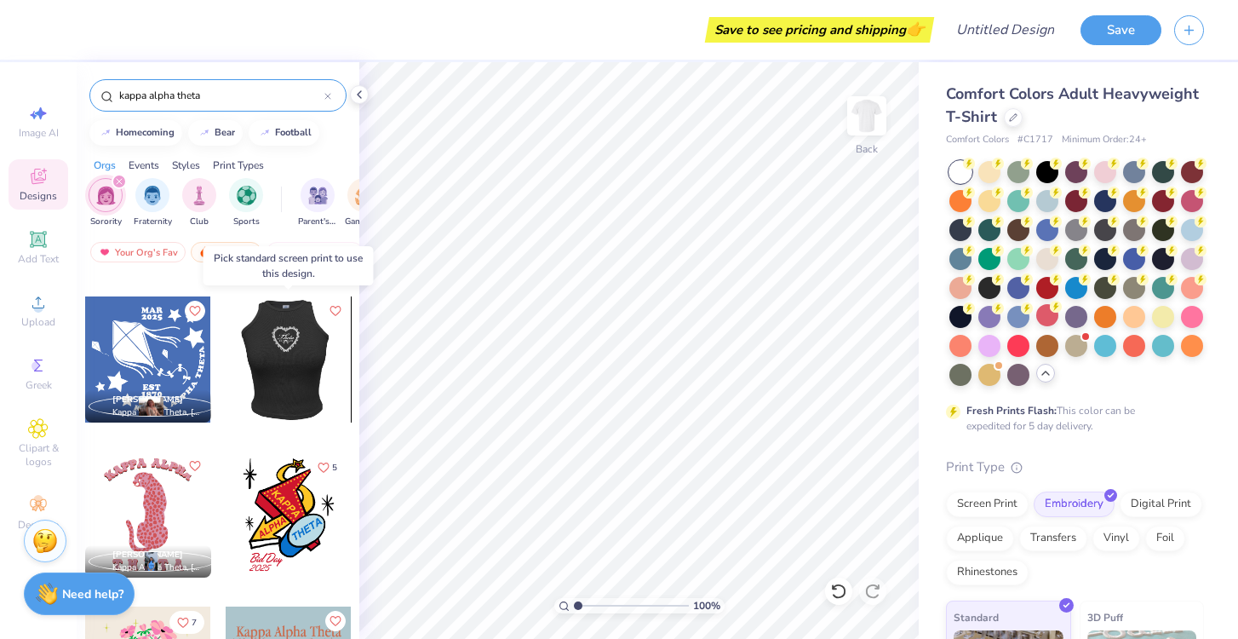
click at [290, 336] on div at bounding box center [289, 359] width 378 height 126
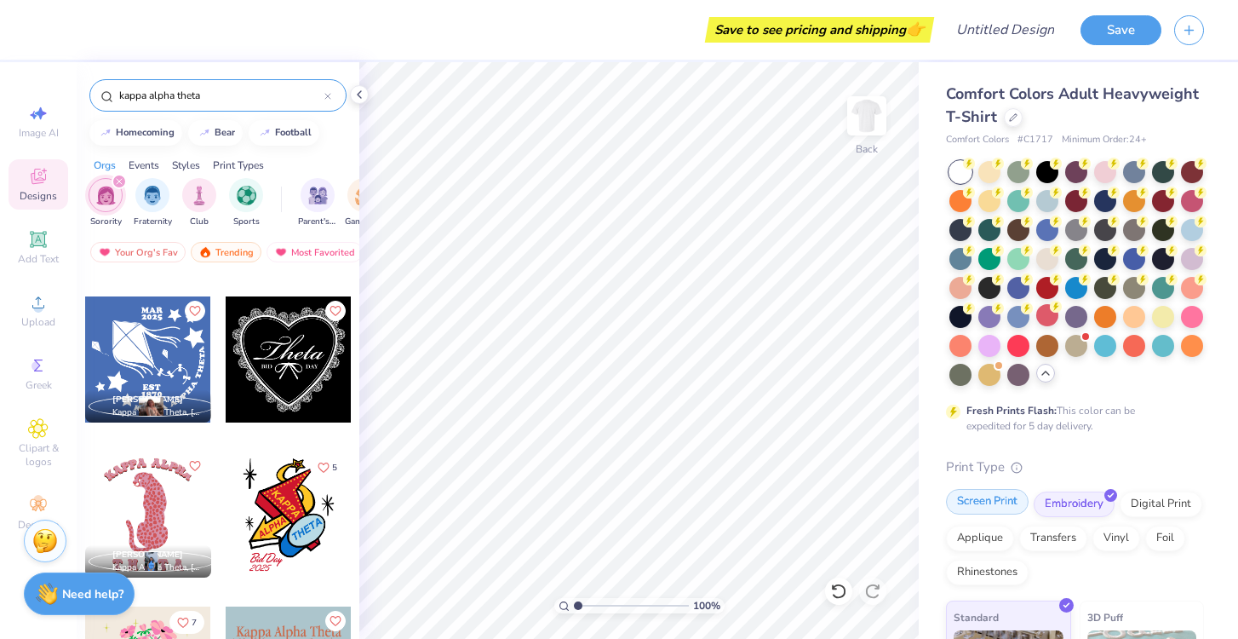
click at [1012, 507] on div "Screen Print" at bounding box center [987, 502] width 83 height 26
click at [342, 393] on div at bounding box center [289, 359] width 126 height 126
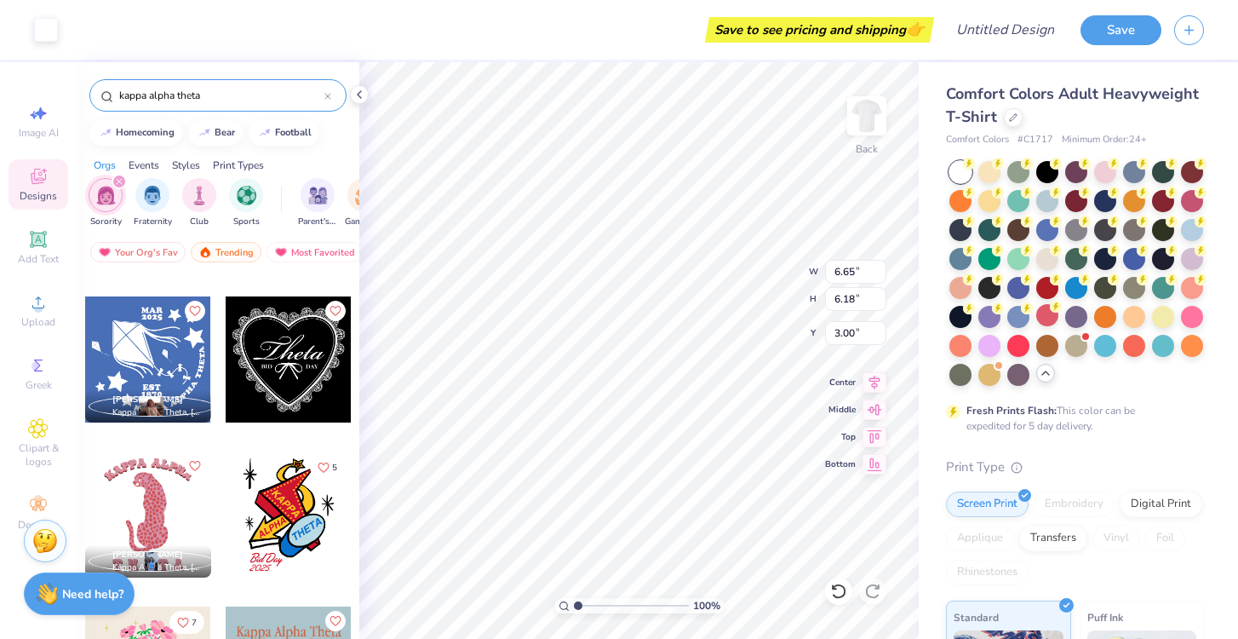
type input "8.99"
type input "8.35"
click at [1080, 207] on div at bounding box center [1076, 199] width 22 height 22
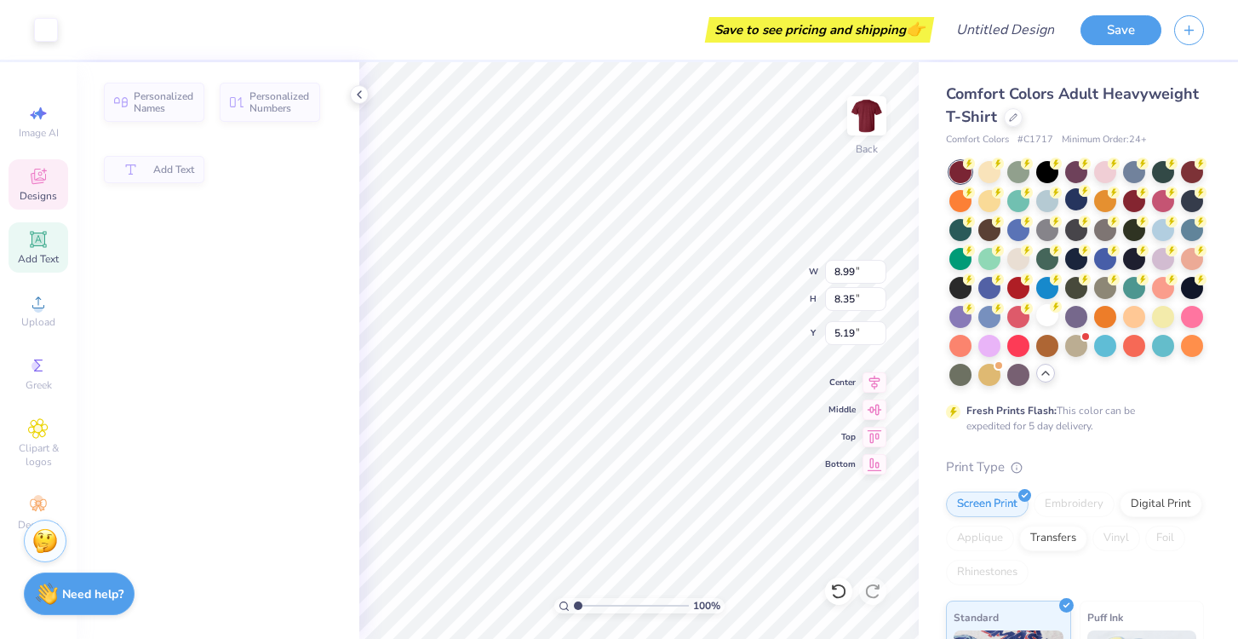
type input "5.65"
type input "1.99"
type input "5.19"
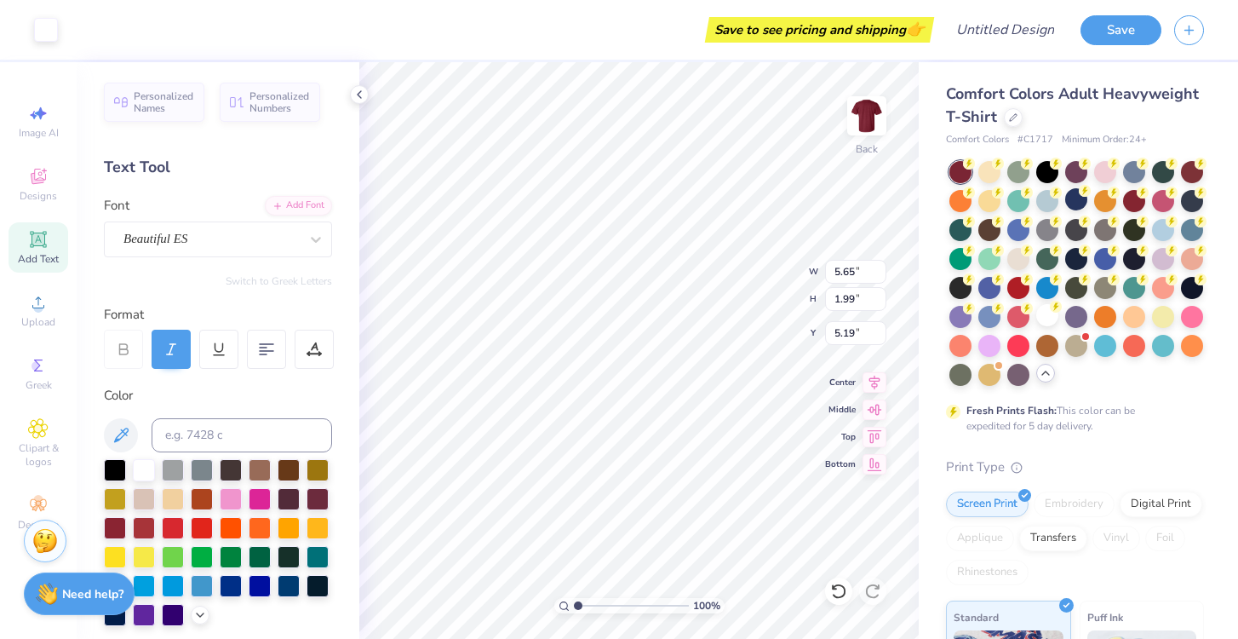
type input "8.99"
type input "8.35"
type input "3.00"
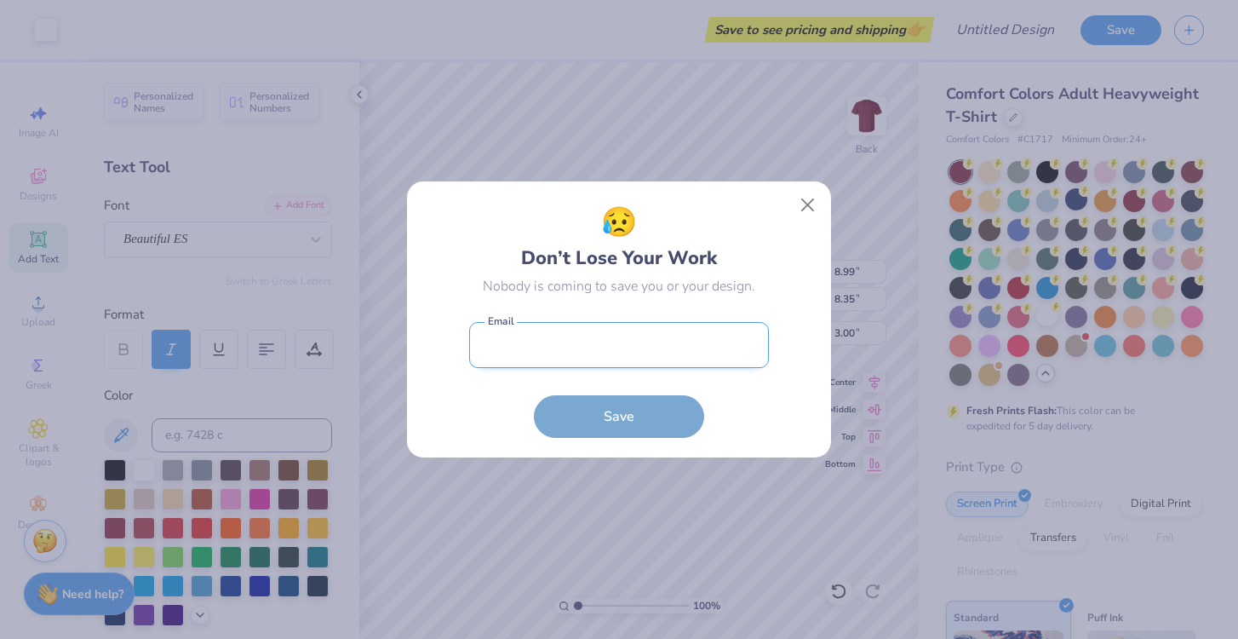
click at [606, 345] on input "email" at bounding box center [619, 345] width 300 height 47
click at [801, 218] on div "😥 Don’t Lose Your Work Nobody is coming to save you or your design. Email is a …" at bounding box center [619, 319] width 426 height 278
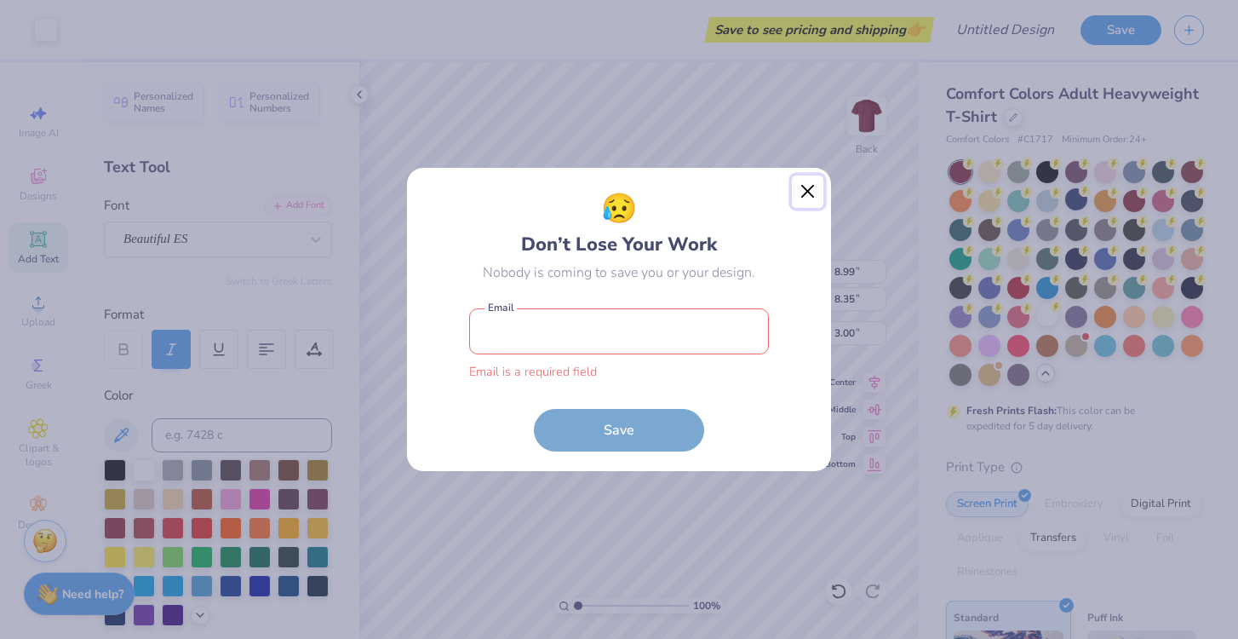
click at [811, 191] on button "Close" at bounding box center [808, 191] width 32 height 32
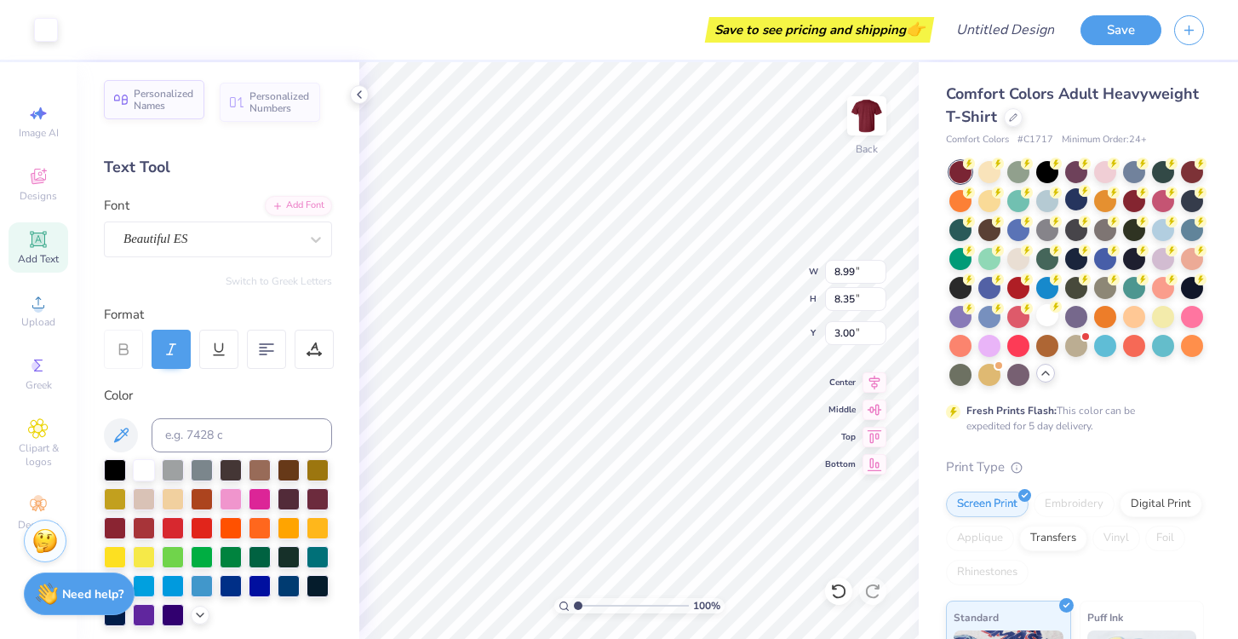
click at [202, 107] on div "Personalized Names" at bounding box center [154, 99] width 100 height 39
type input "12.43"
type input "2.00"
type input "11.50"
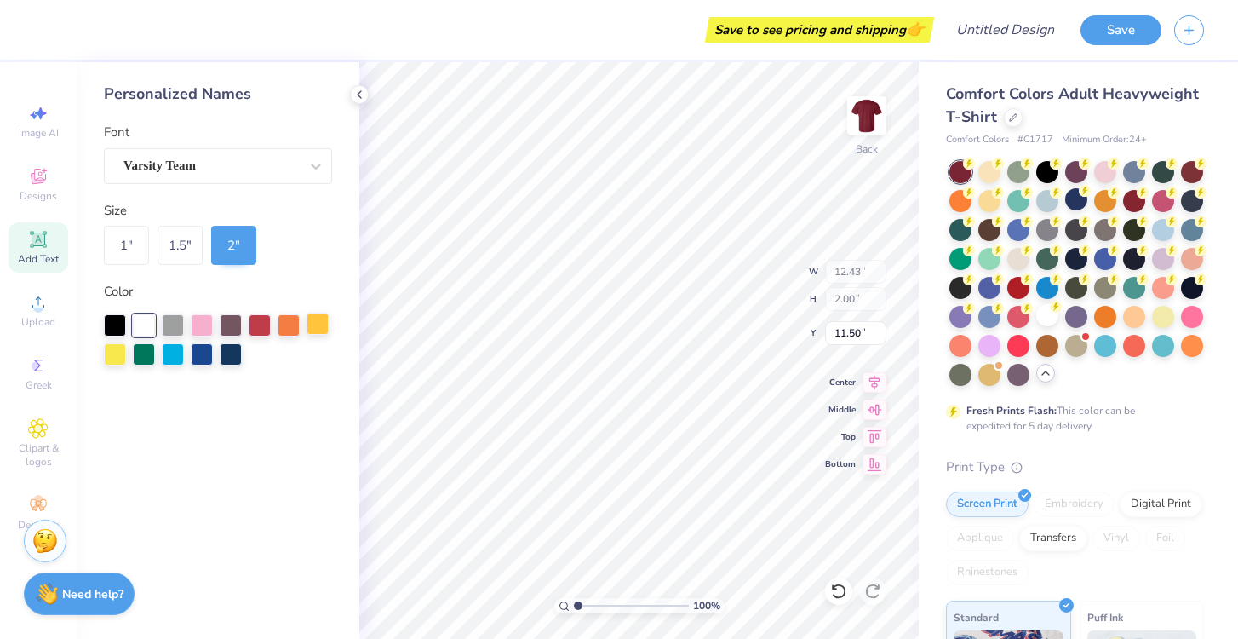
click at [312, 329] on div "Save to see pricing and shipping 👉 Design Title Save Image AI Designs Add Text …" at bounding box center [619, 319] width 1238 height 639
click at [352, 89] on icon at bounding box center [359, 95] width 14 height 14
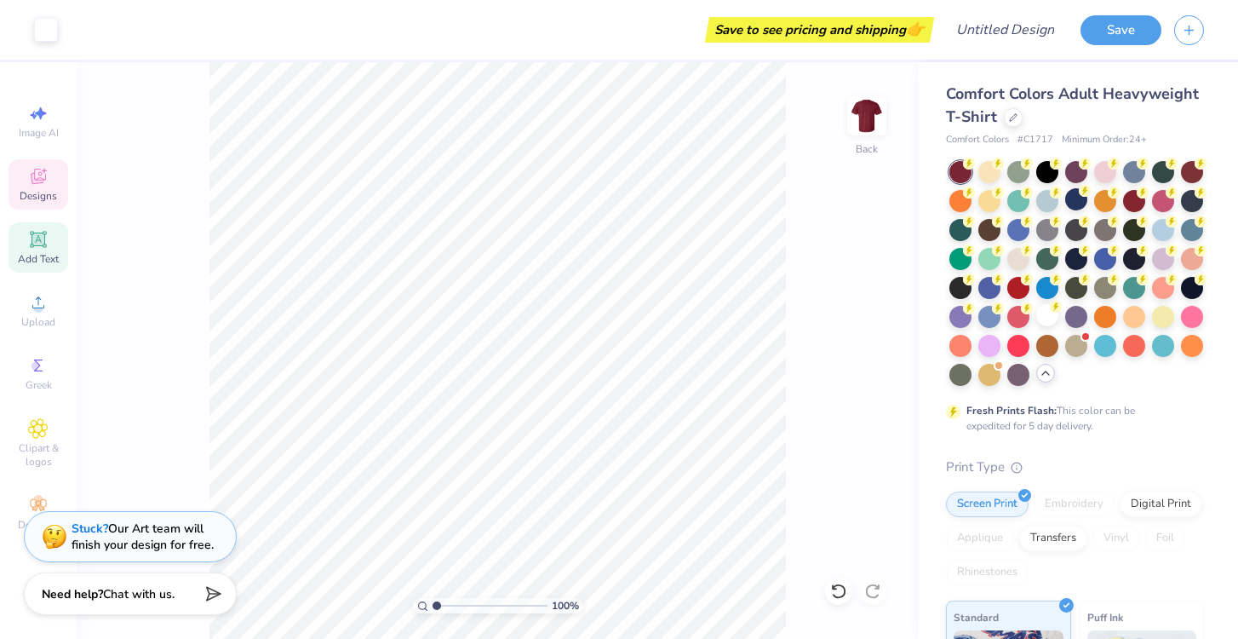
click at [37, 170] on icon at bounding box center [38, 176] width 20 height 20
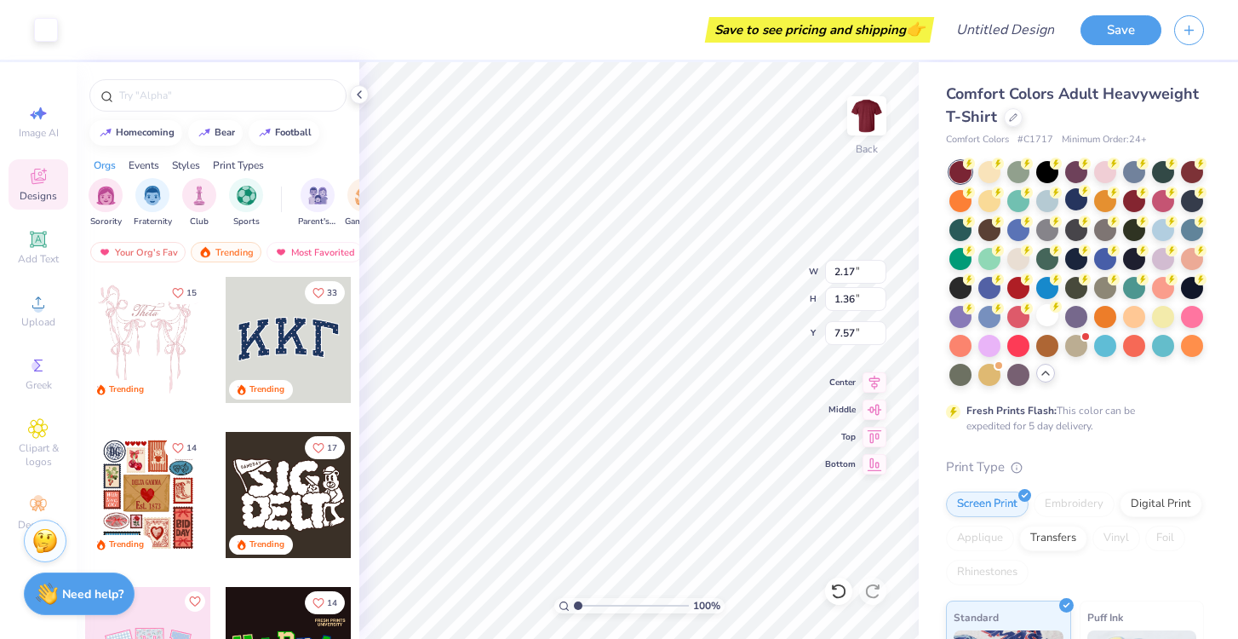
type input "7.57"
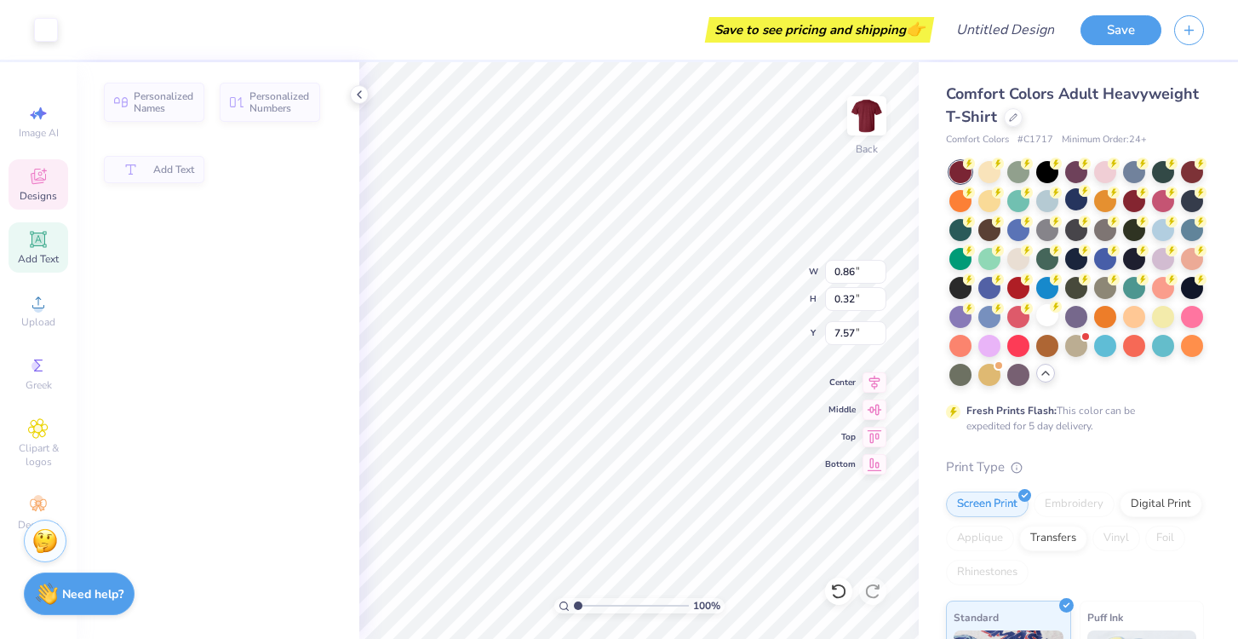
type input "0.86"
type input "0.32"
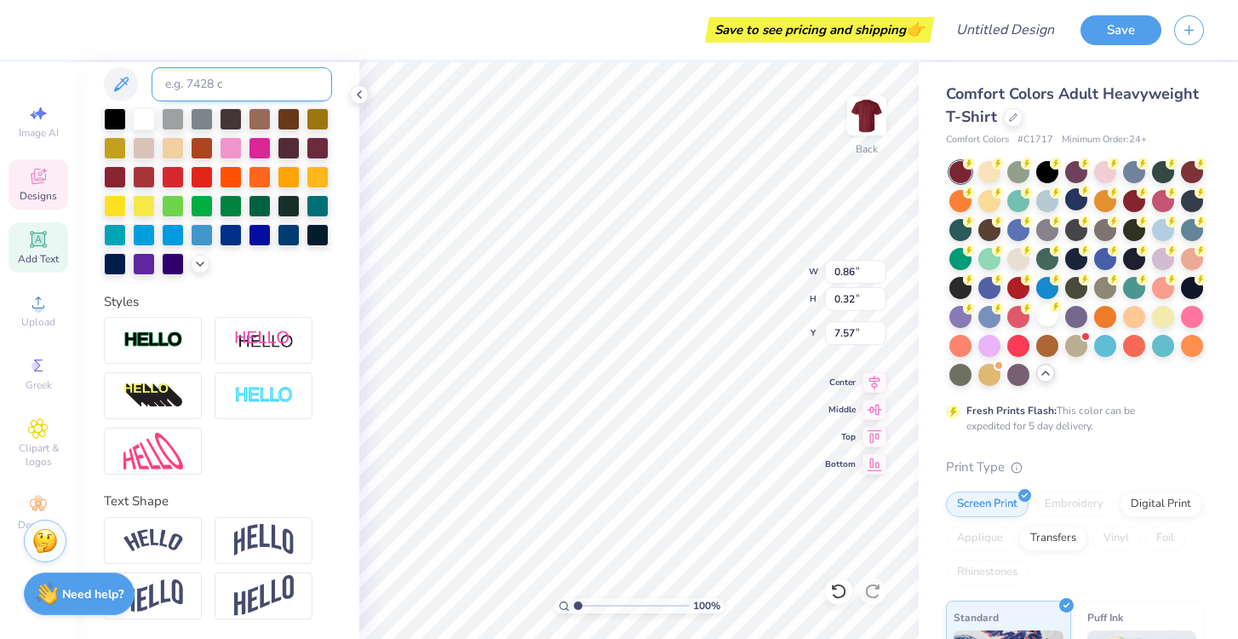
scroll to position [0, 0]
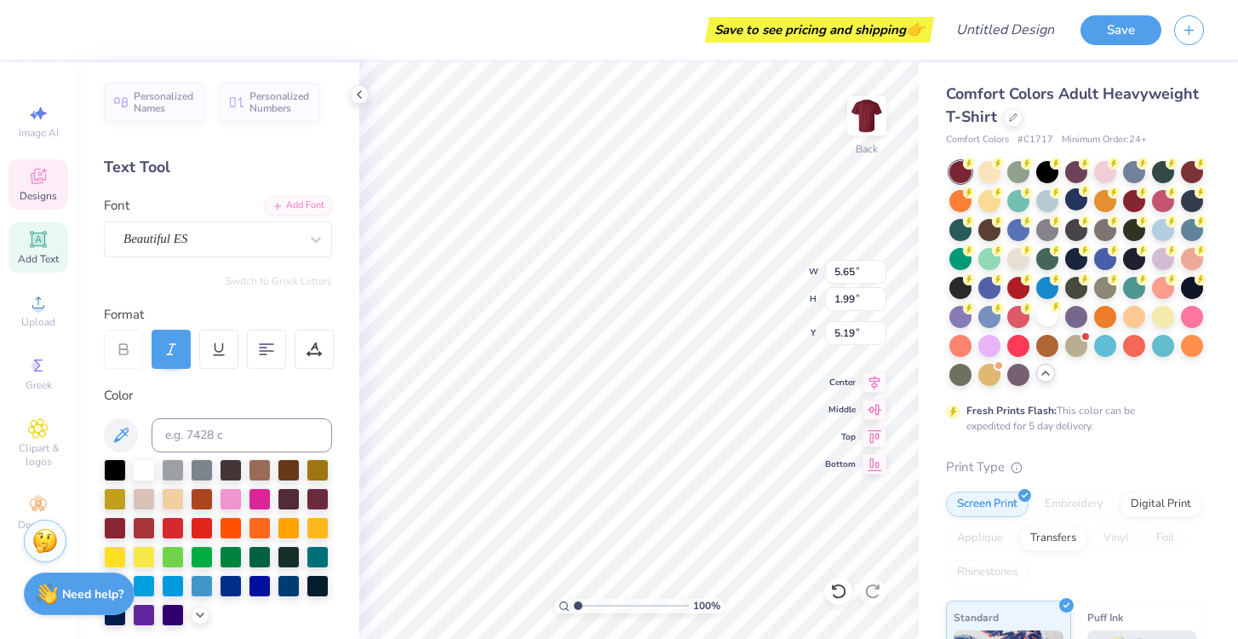
type input "5.27"
click at [1006, 112] on div at bounding box center [1013, 115] width 19 height 19
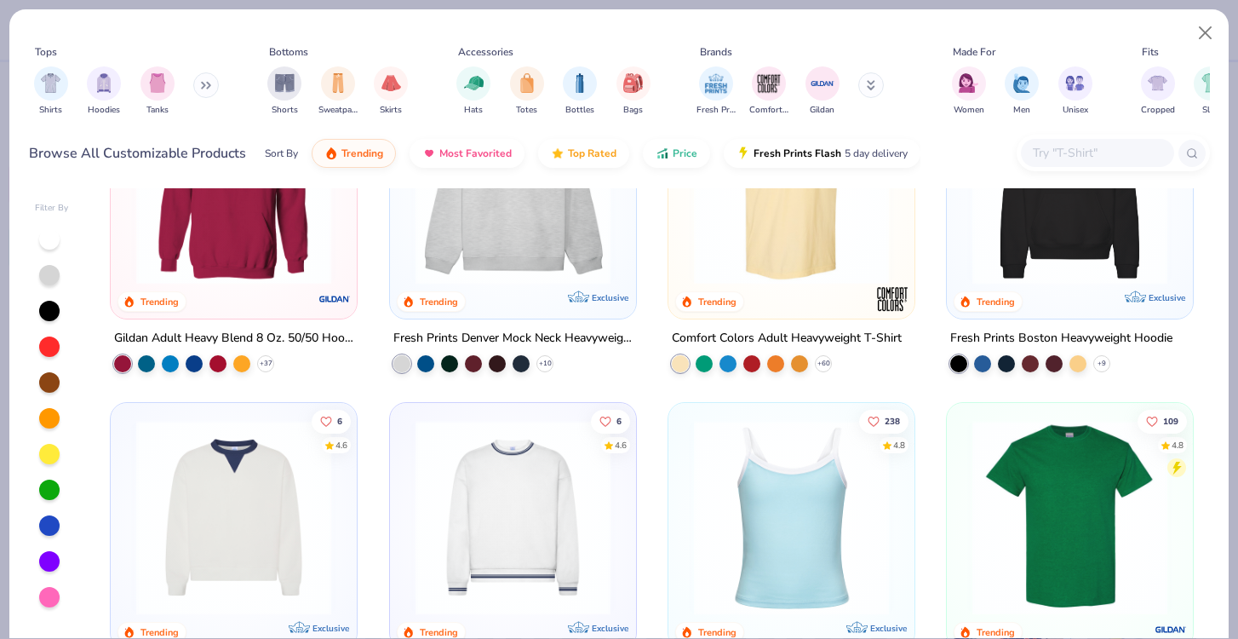
scroll to position [280, 0]
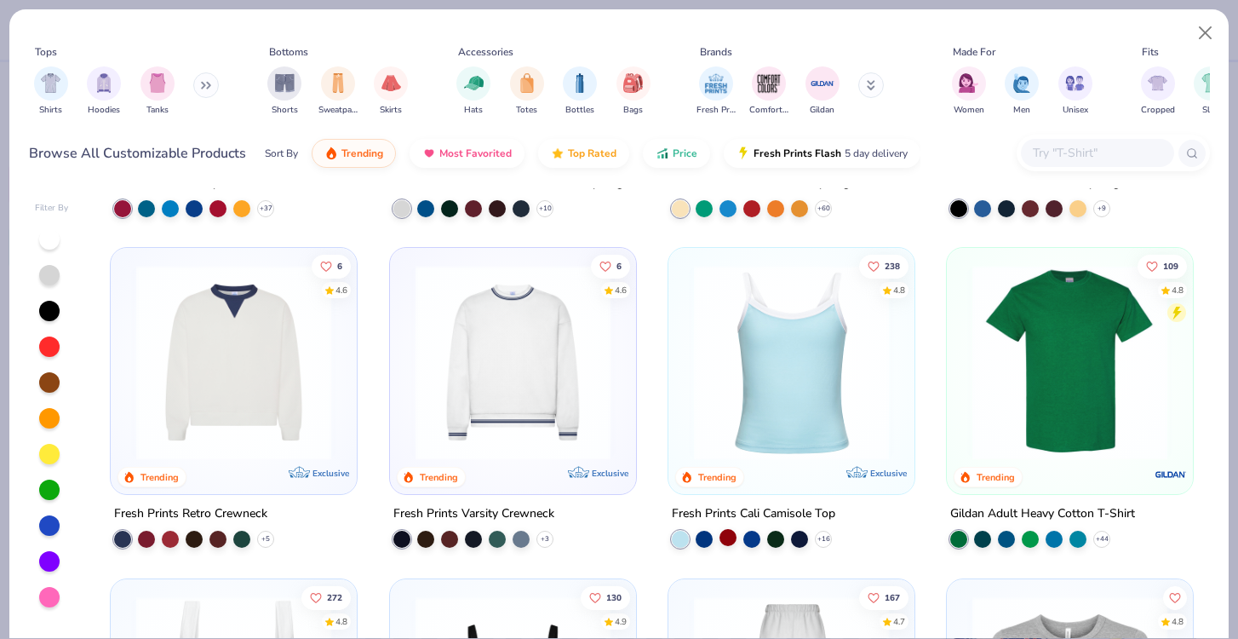
click at [732, 540] on div at bounding box center [727, 537] width 17 height 17
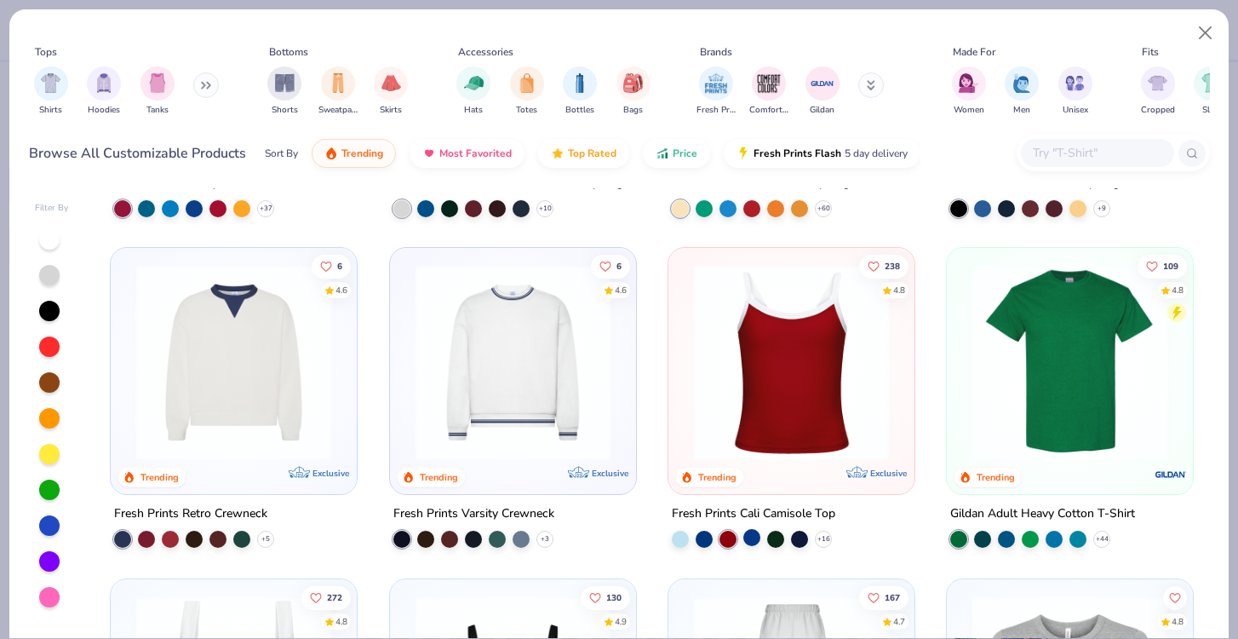
click at [748, 540] on div at bounding box center [751, 537] width 17 height 17
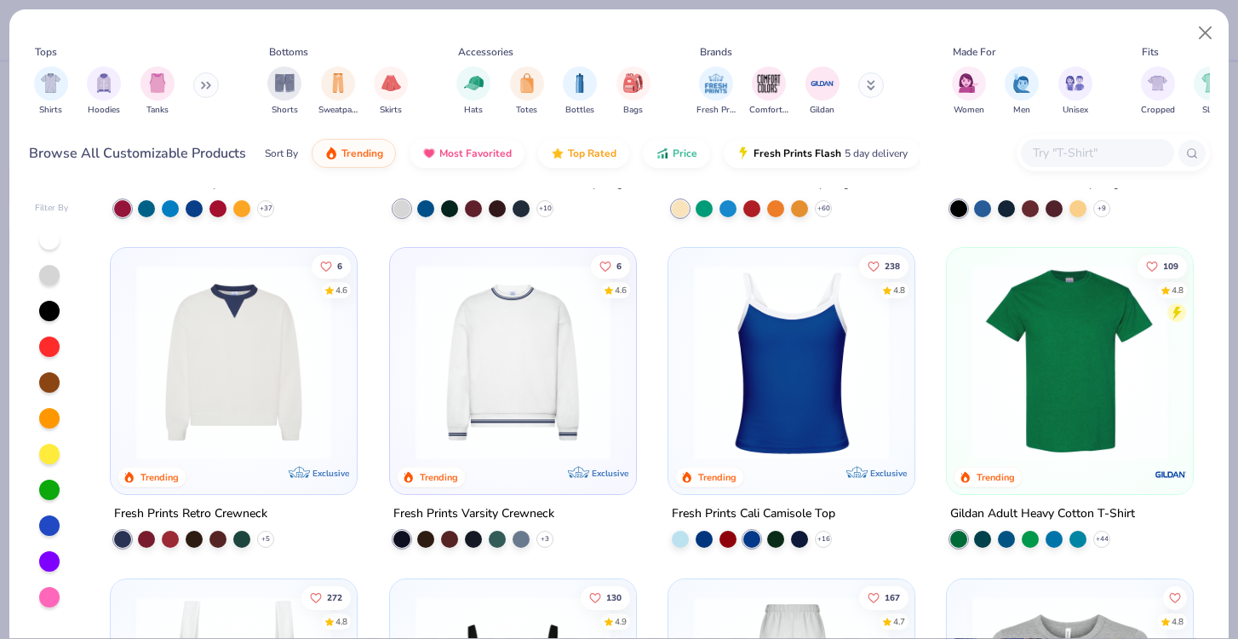
click at [764, 540] on div "+ 16" at bounding box center [752, 538] width 160 height 17
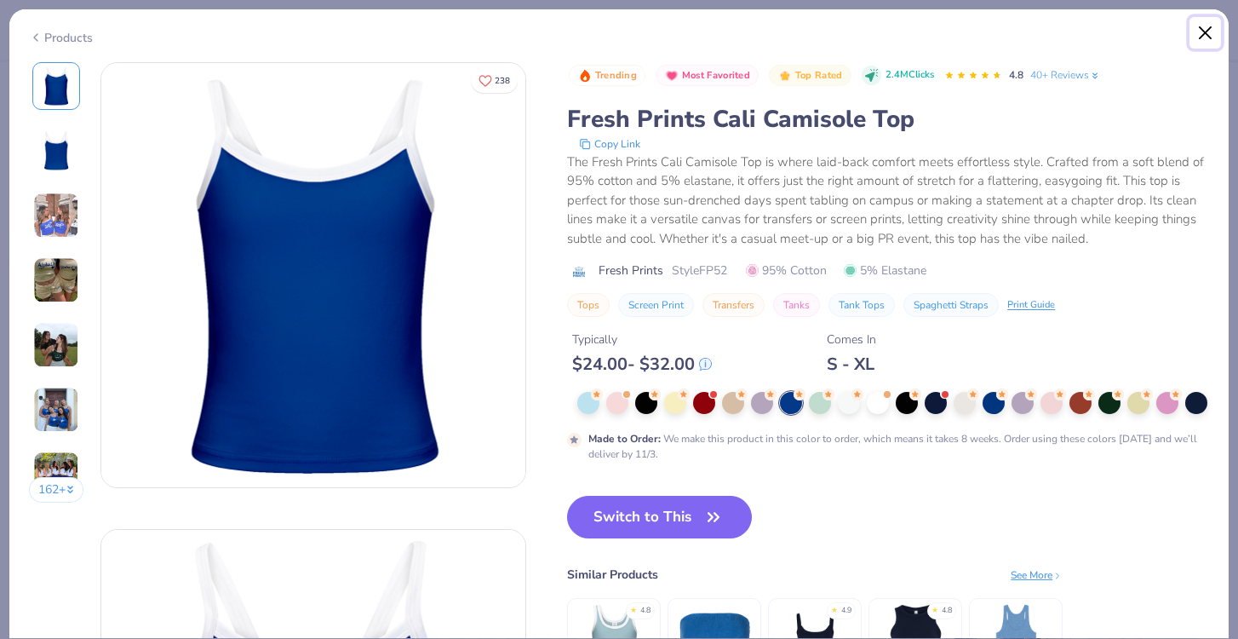
click at [1204, 29] on button "Close" at bounding box center [1205, 33] width 32 height 32
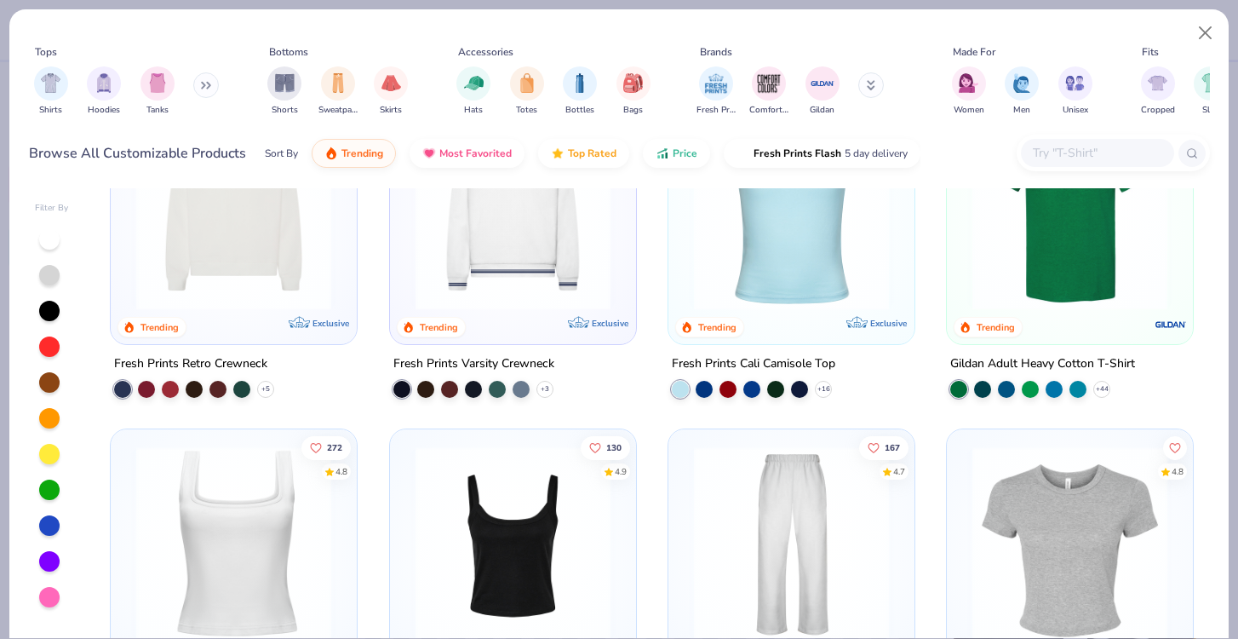
scroll to position [567, 0]
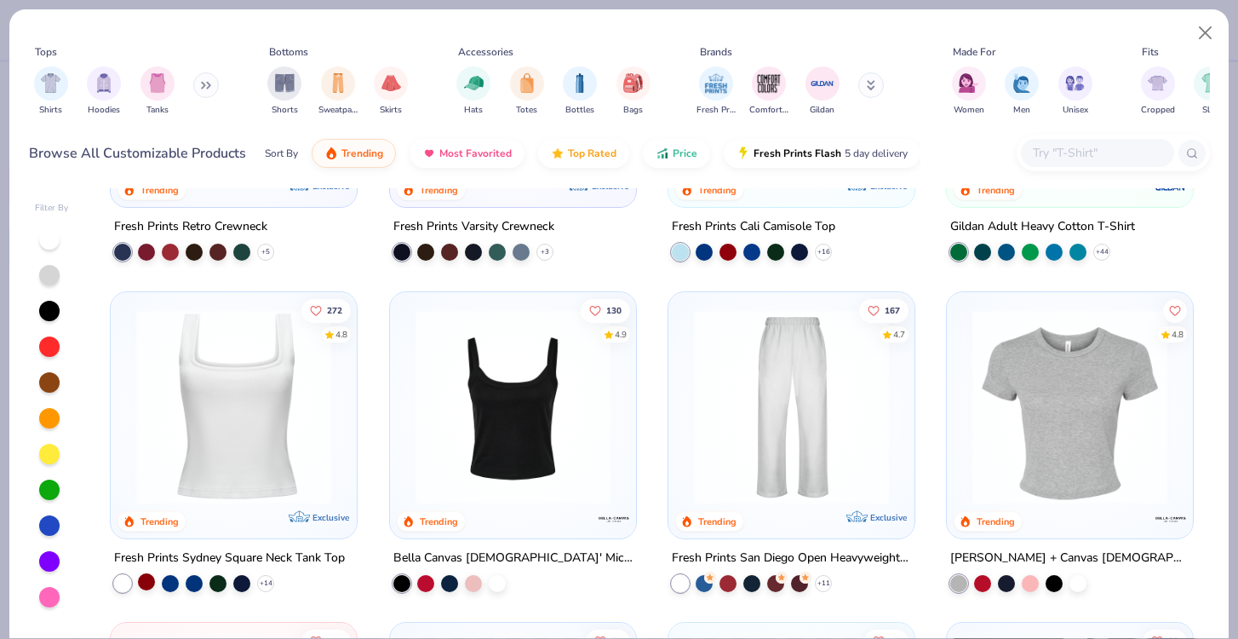
click at [146, 582] on div at bounding box center [146, 581] width 17 height 17
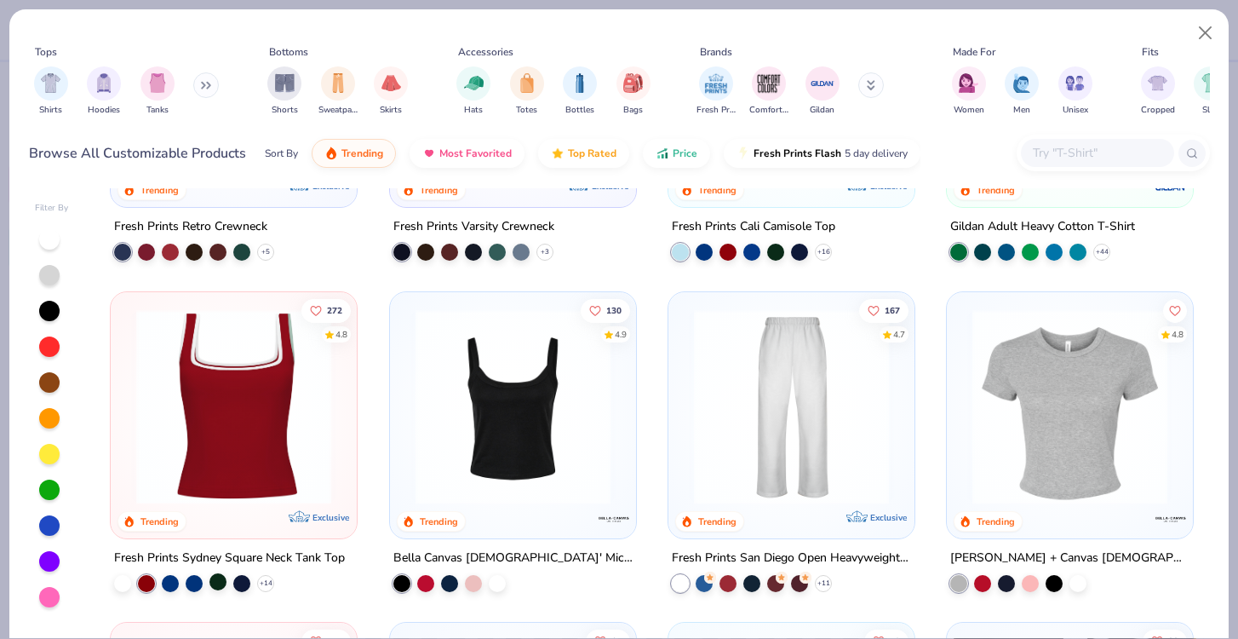
click at [215, 581] on div at bounding box center [217, 581] width 17 height 17
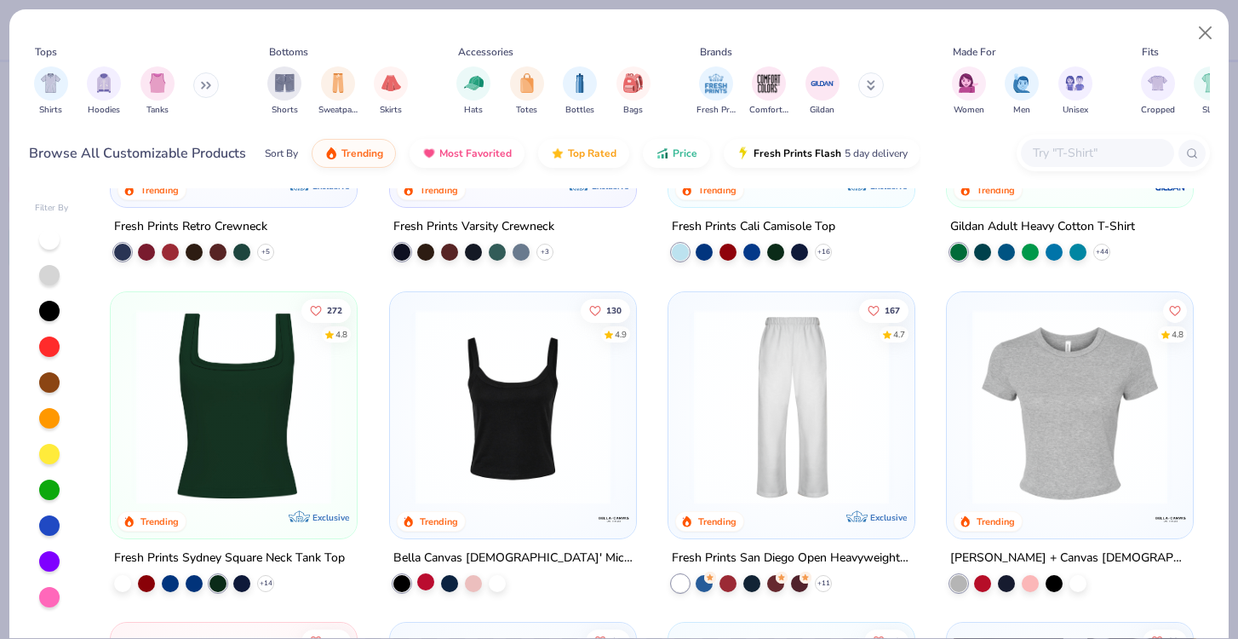
click at [419, 585] on div at bounding box center [425, 581] width 17 height 17
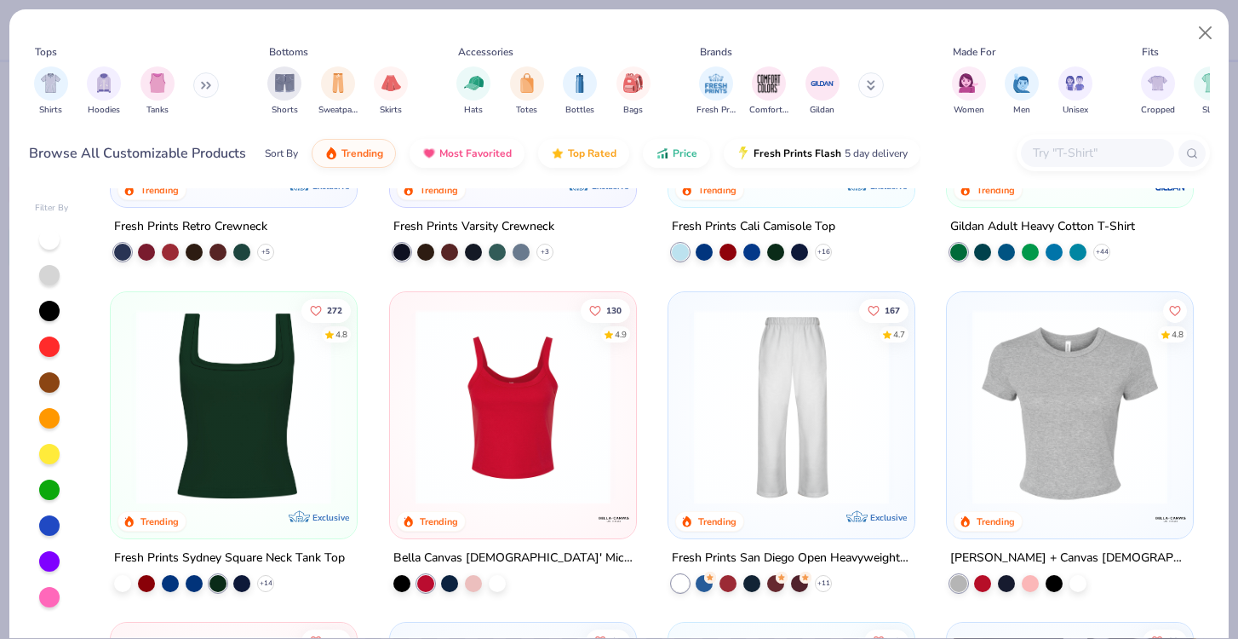
click at [436, 581] on div at bounding box center [449, 583] width 112 height 17
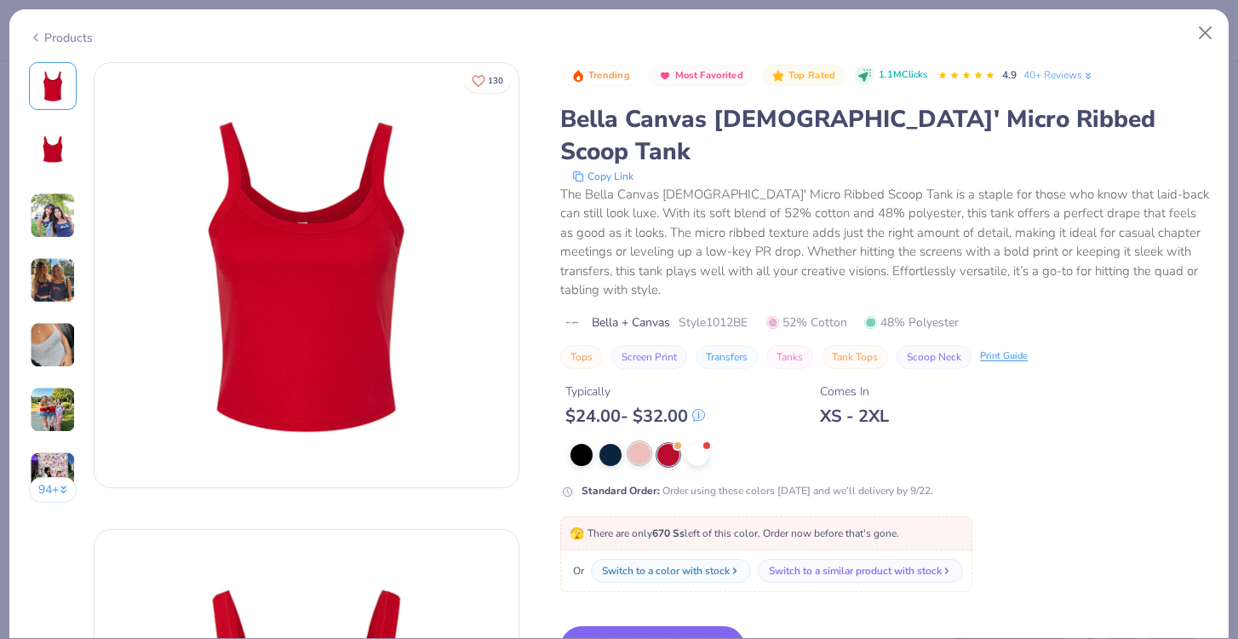
click at [641, 442] on div at bounding box center [639, 453] width 22 height 22
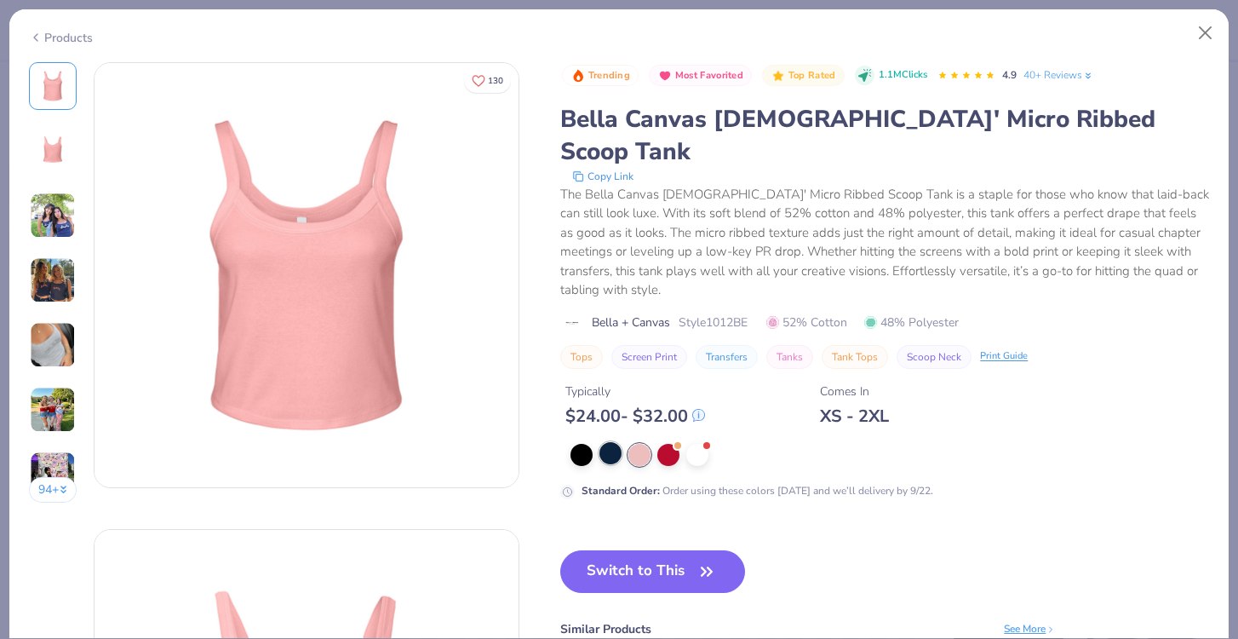
click at [616, 442] on div at bounding box center [610, 453] width 22 height 22
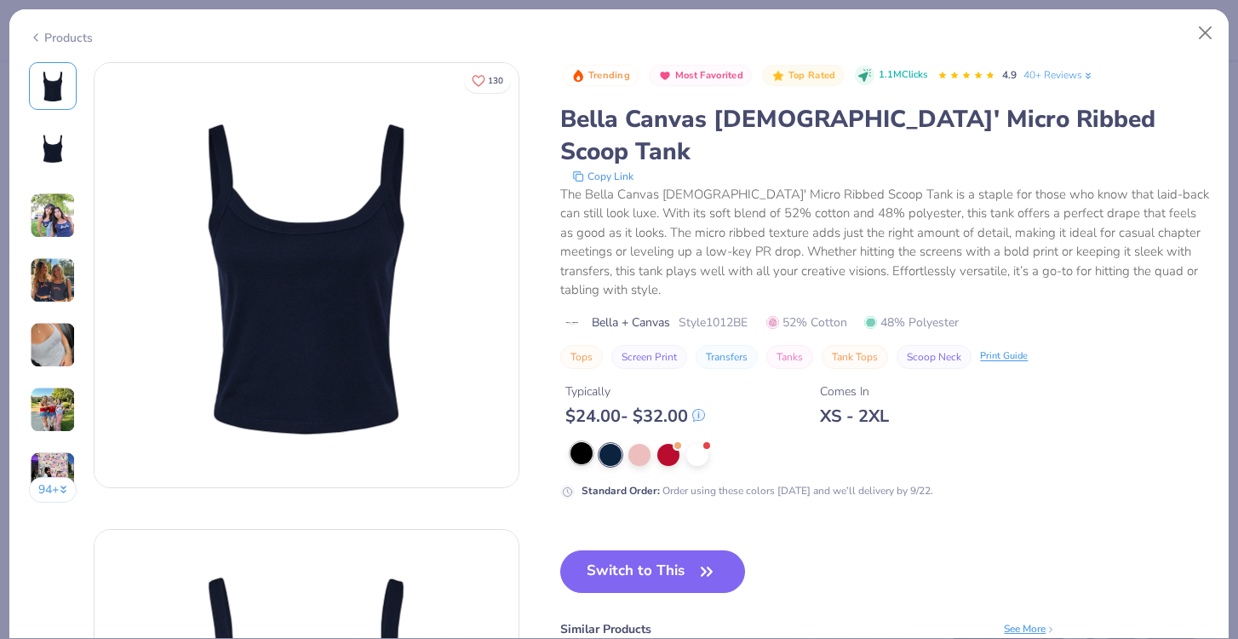
click at [589, 442] on div at bounding box center [581, 453] width 22 height 22
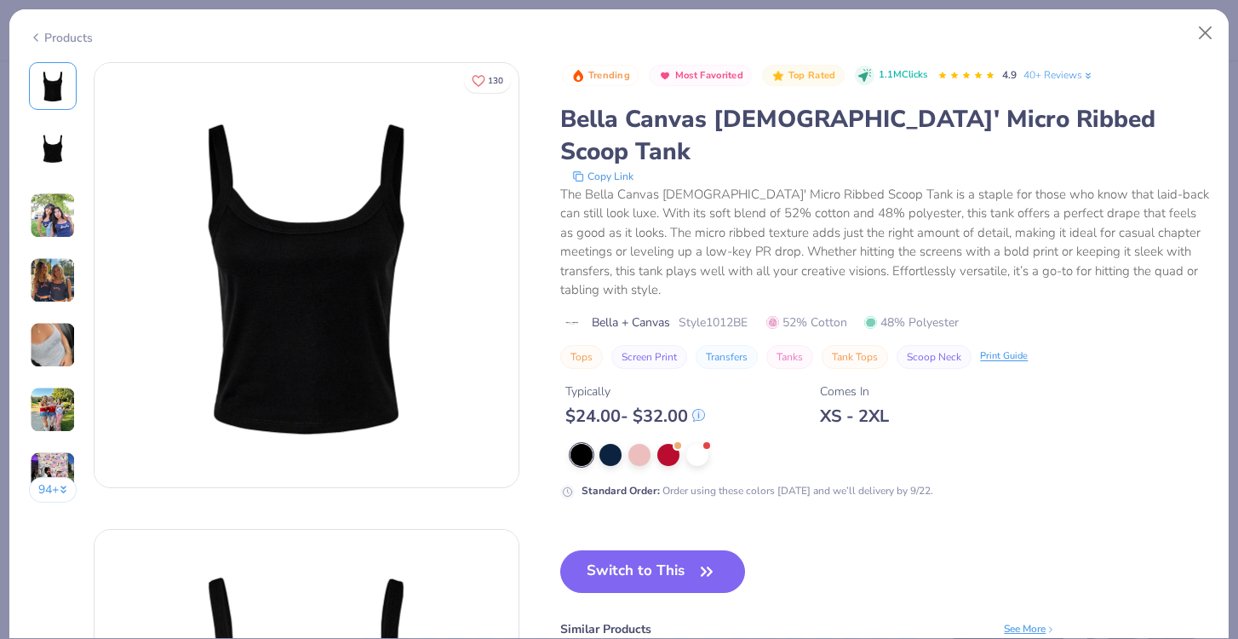
click at [582, 444] on div at bounding box center [581, 455] width 22 height 22
click at [614, 442] on div at bounding box center [610, 453] width 22 height 22
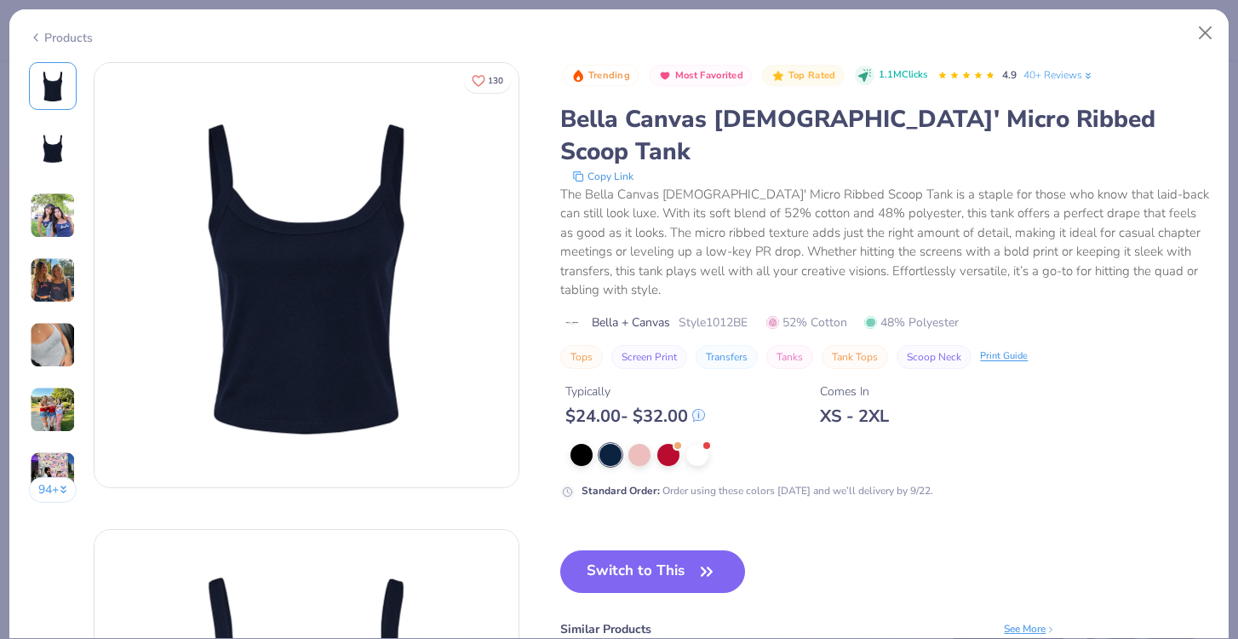
click at [50, 235] on img at bounding box center [53, 215] width 46 height 46
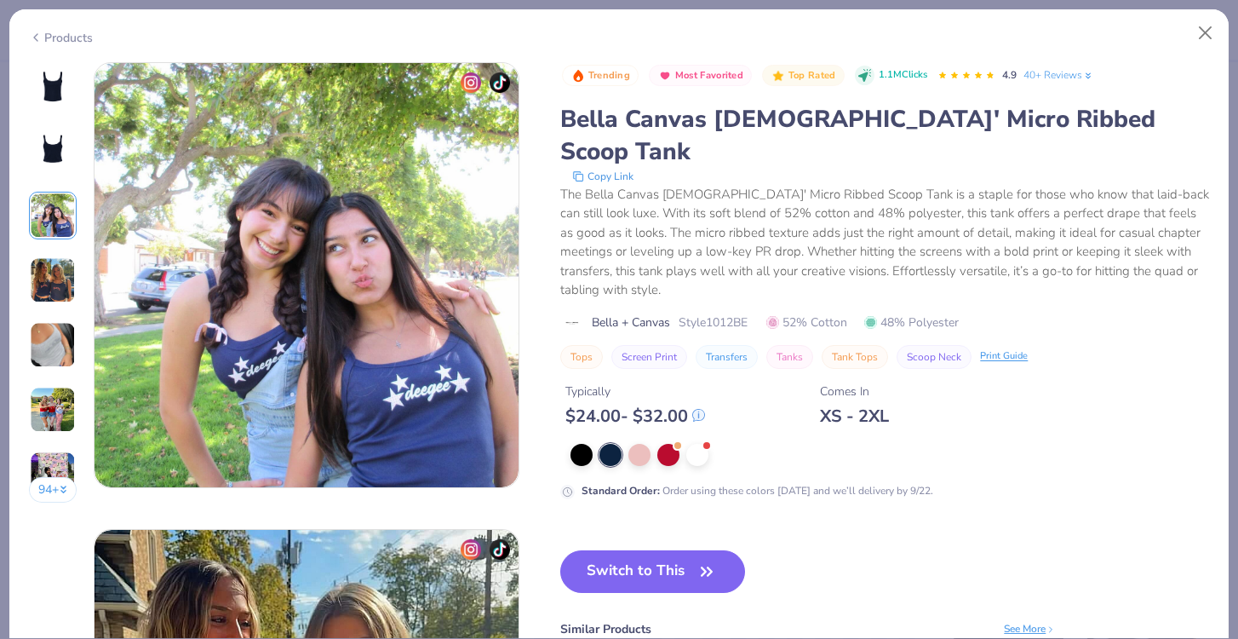
click at [46, 273] on img at bounding box center [53, 280] width 46 height 46
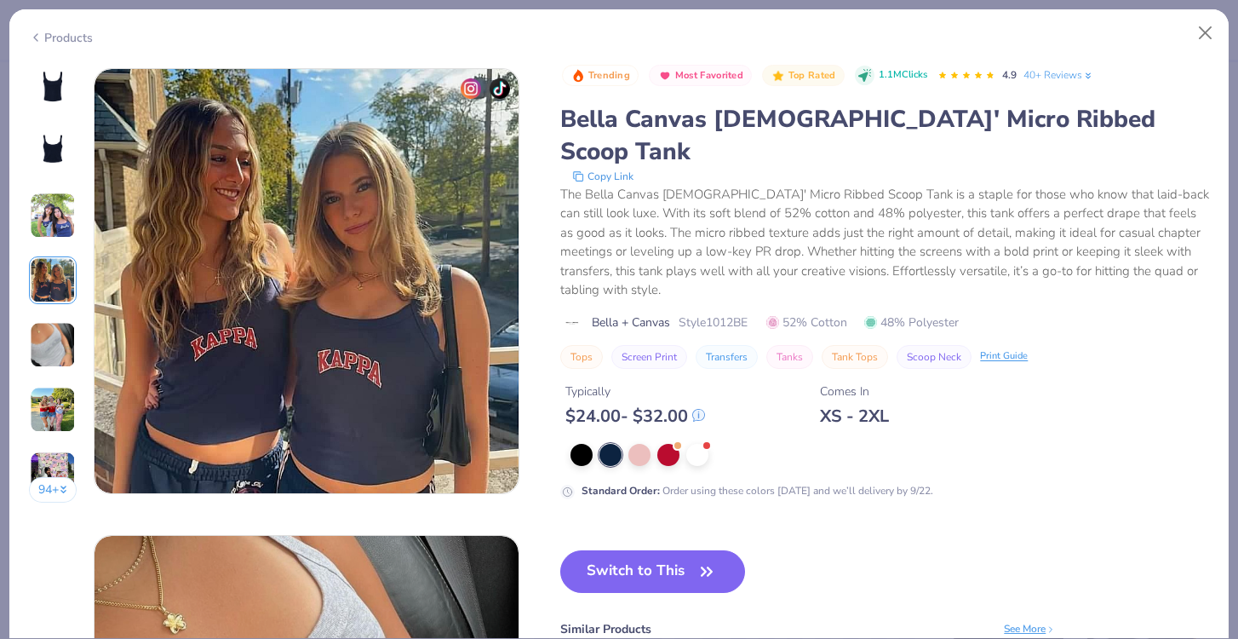
scroll to position [1400, 0]
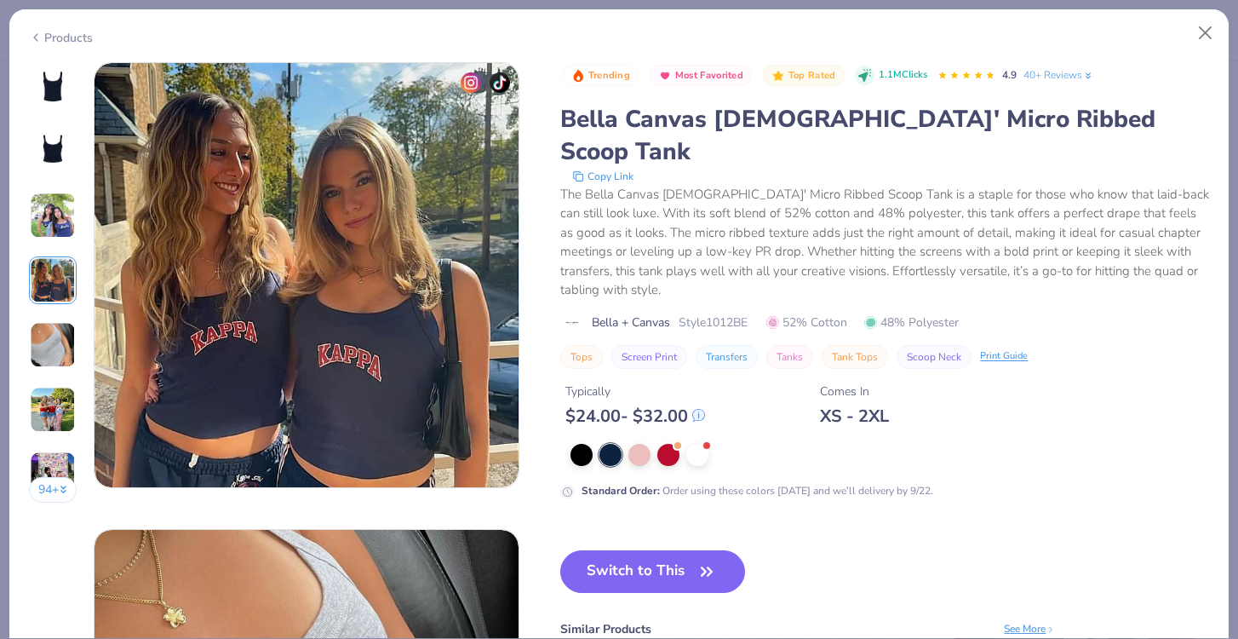
click at [42, 318] on div "94 +" at bounding box center [53, 288] width 49 height 453
click at [40, 246] on div "94 +" at bounding box center [53, 288] width 49 height 453
click at [41, 380] on div "94 +" at bounding box center [53, 288] width 49 height 453
click at [41, 411] on img at bounding box center [53, 410] width 46 height 46
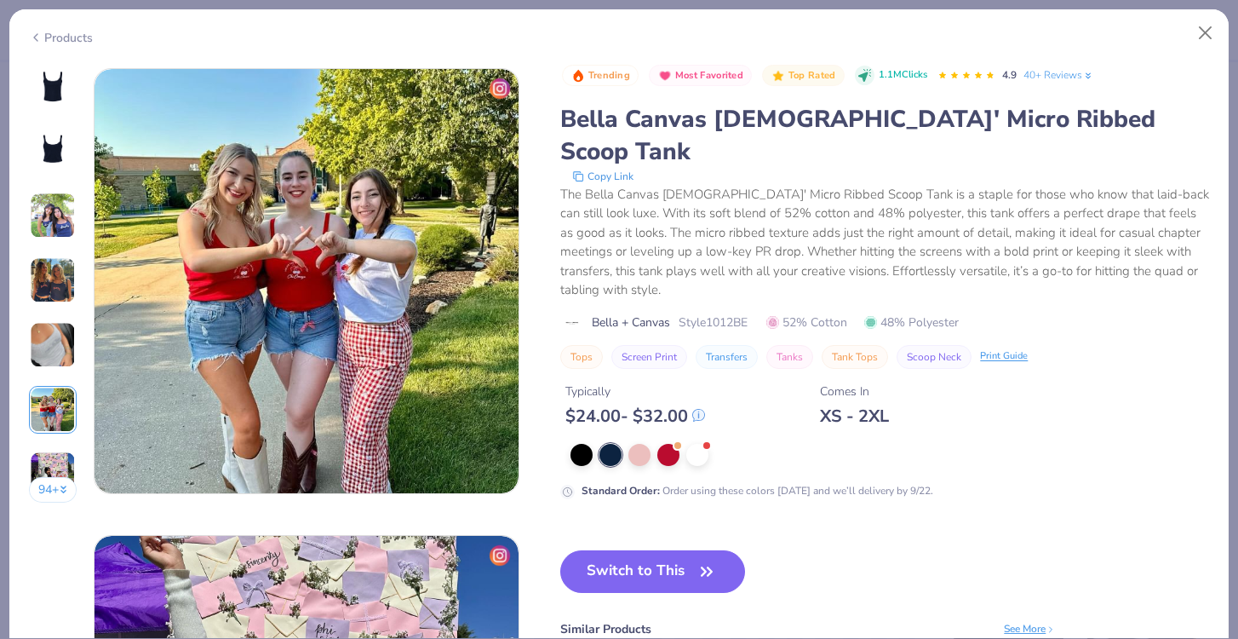
scroll to position [2333, 0]
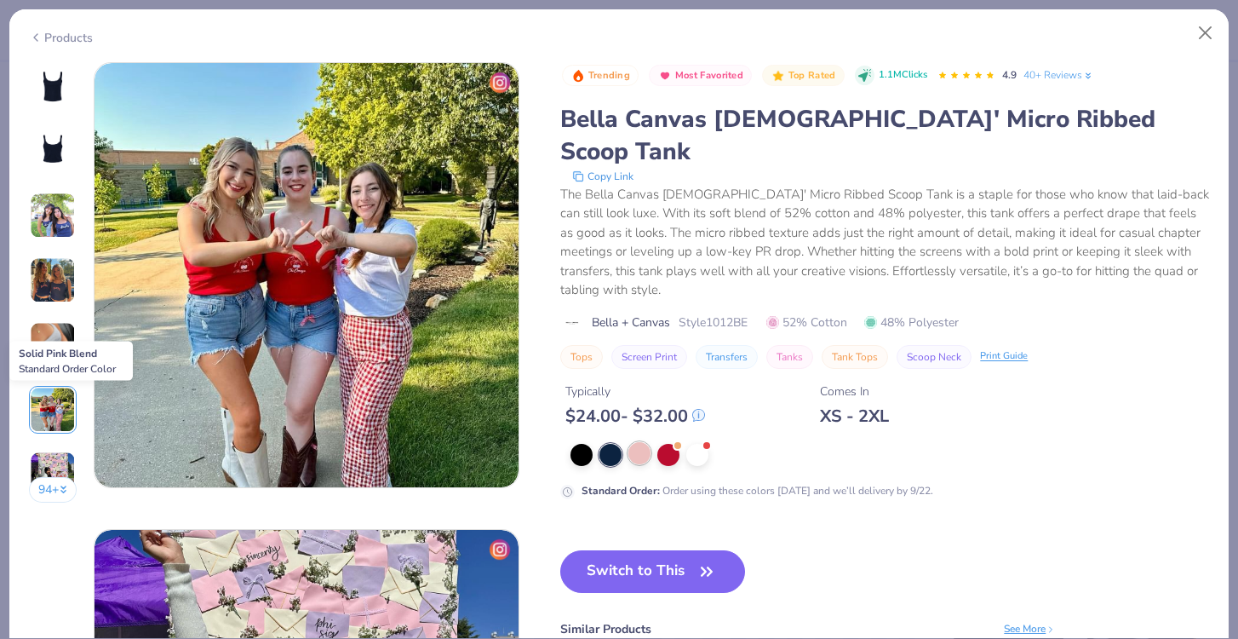
click at [648, 442] on div at bounding box center [639, 453] width 22 height 22
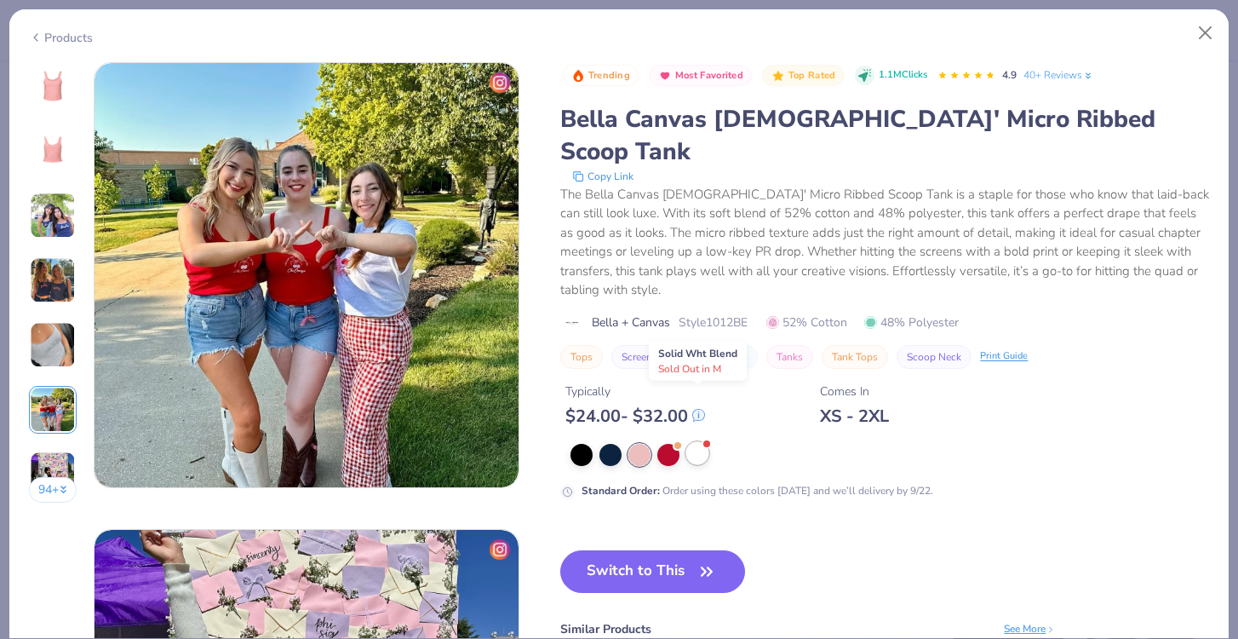
click at [703, 442] on div at bounding box center [697, 453] width 22 height 22
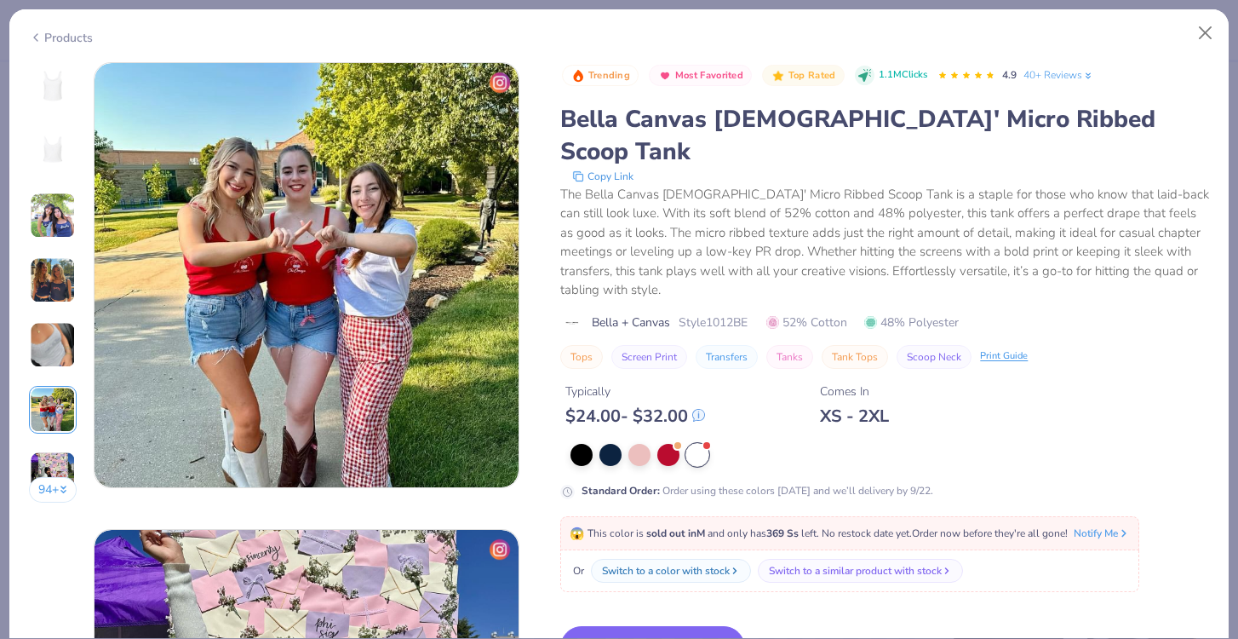
click at [692, 444] on div at bounding box center [697, 455] width 22 height 22
click at [662, 442] on div at bounding box center [668, 453] width 22 height 22
click at [696, 442] on div at bounding box center [697, 453] width 22 height 22
click at [692, 626] on button "Switch to This" at bounding box center [652, 647] width 185 height 43
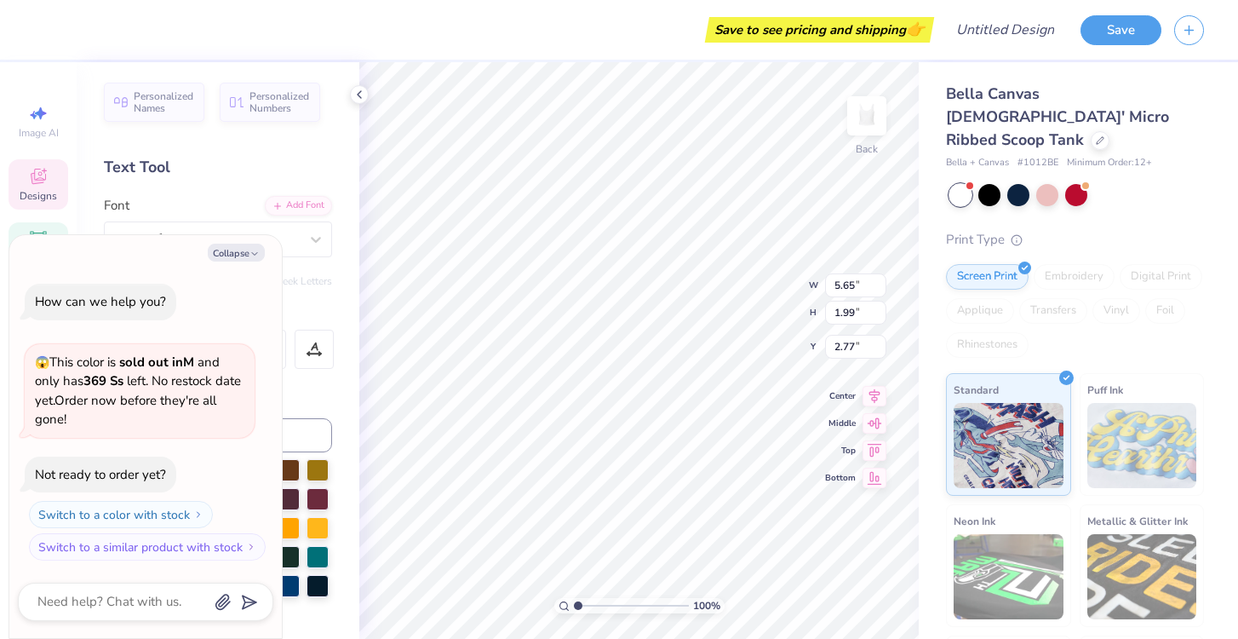
type textarea "x"
type input "2.26"
type textarea "x"
type input "8.99"
type input "8.35"
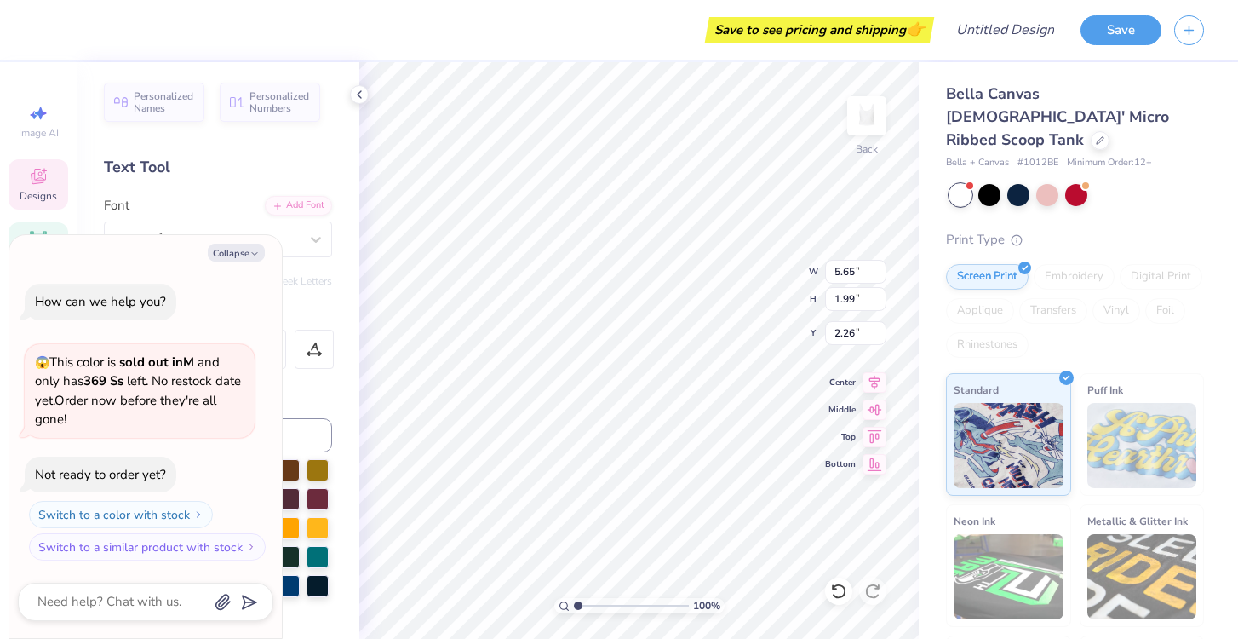
type input "0.50"
type textarea "x"
type input "6.93"
type input "6.44"
type textarea "x"
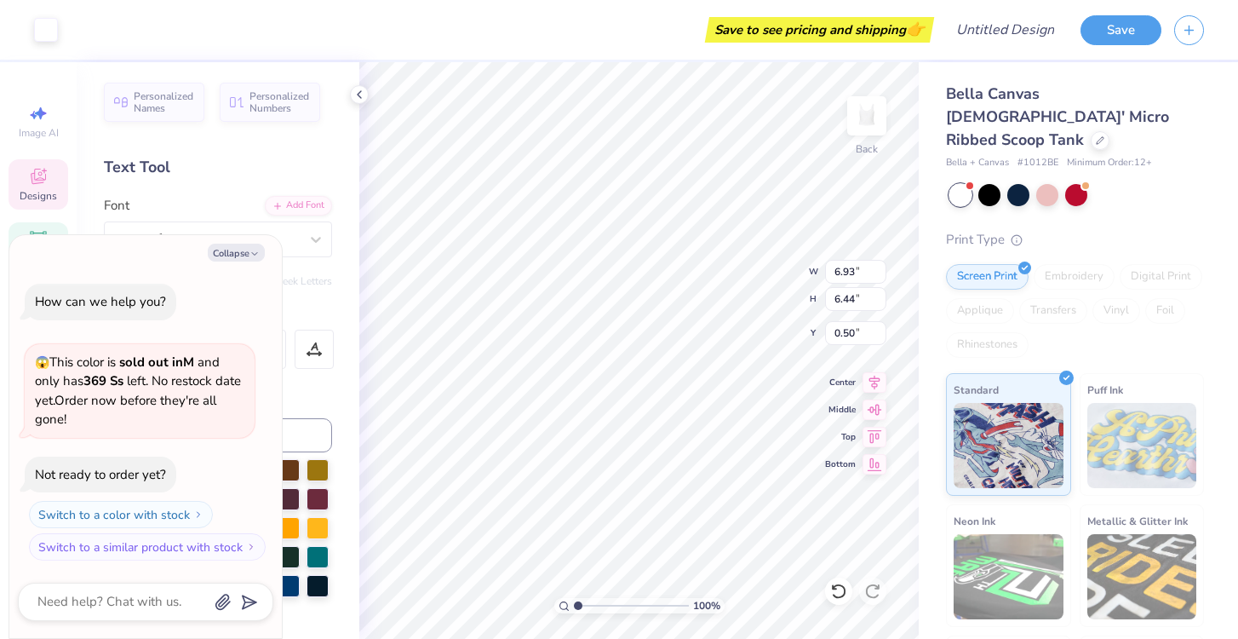
type input "8.99"
type input "8.35"
type textarea "x"
type input "6.96"
type input "6.47"
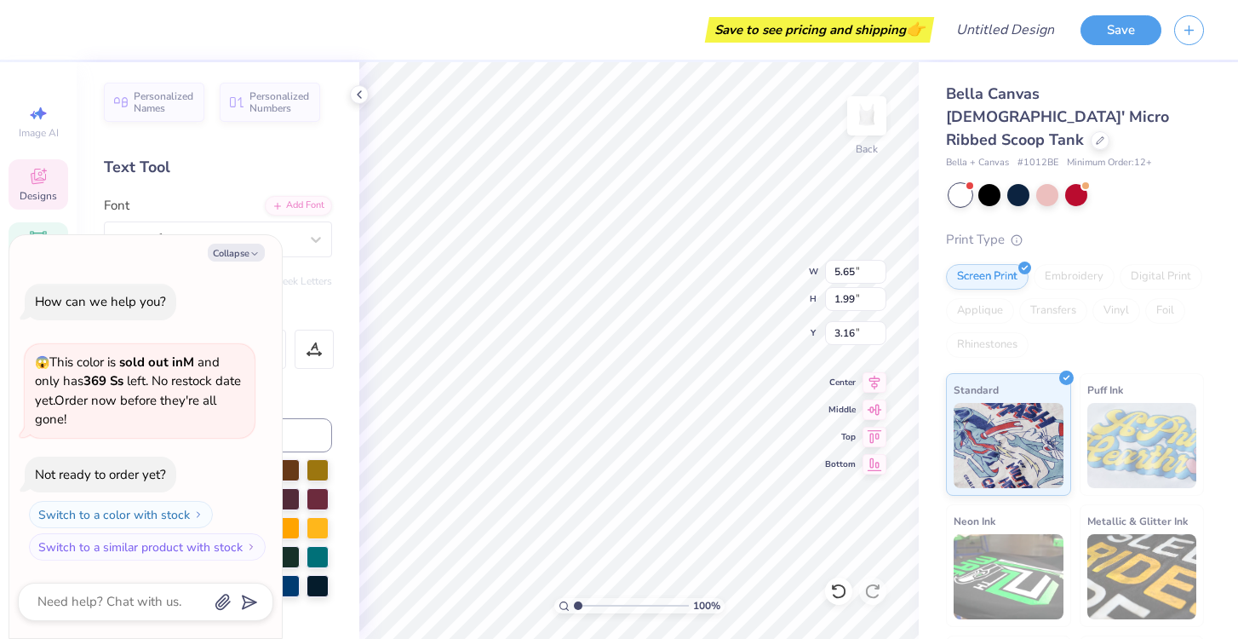
type textarea "x"
type input "2.00"
type textarea "x"
type input "4.41"
type input "1.55"
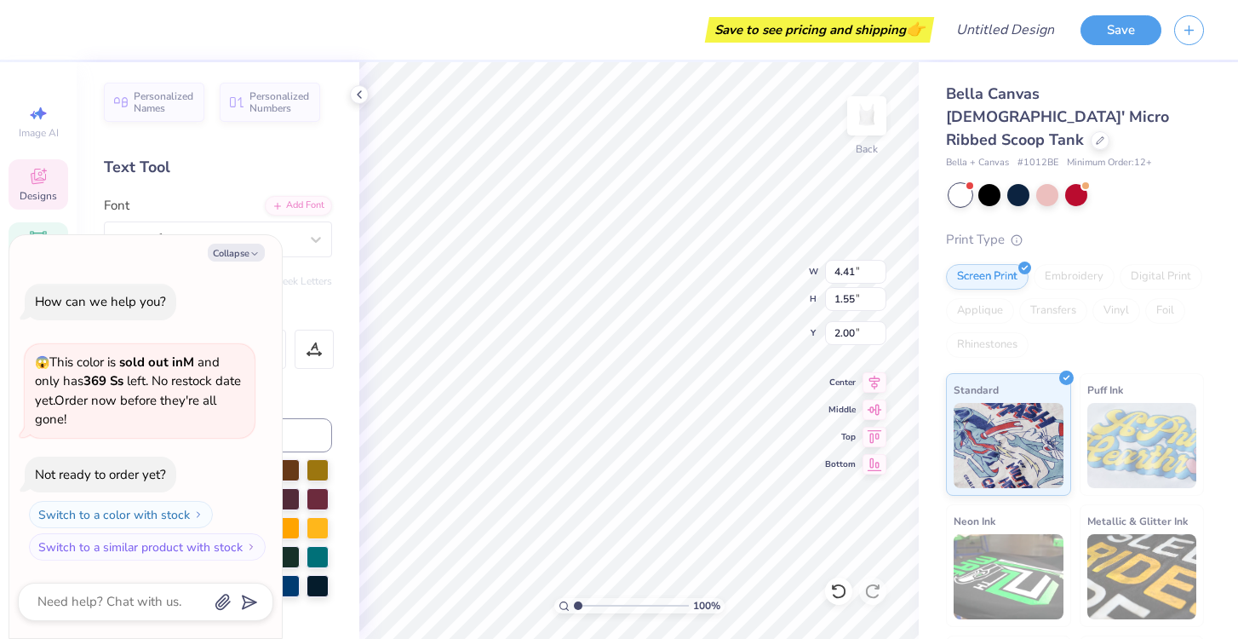
type textarea "x"
type input "2.55"
click at [983, 182] on div at bounding box center [989, 193] width 22 height 22
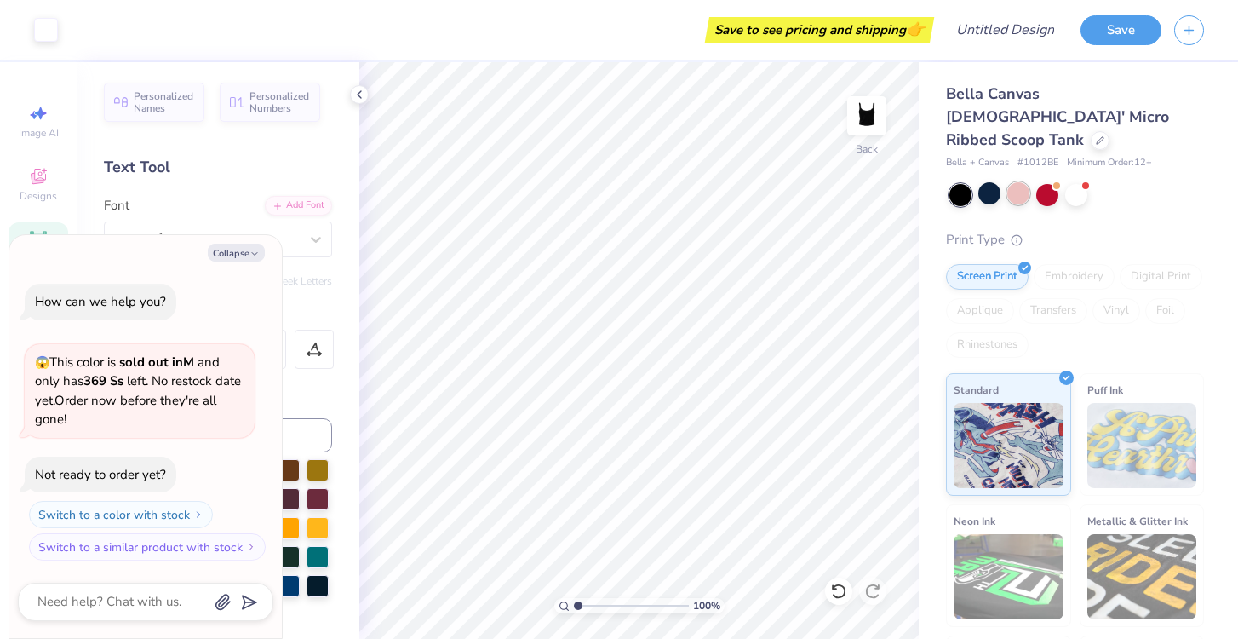
click at [1022, 182] on div at bounding box center [1018, 193] width 22 height 22
click at [1044, 182] on div at bounding box center [1047, 193] width 22 height 22
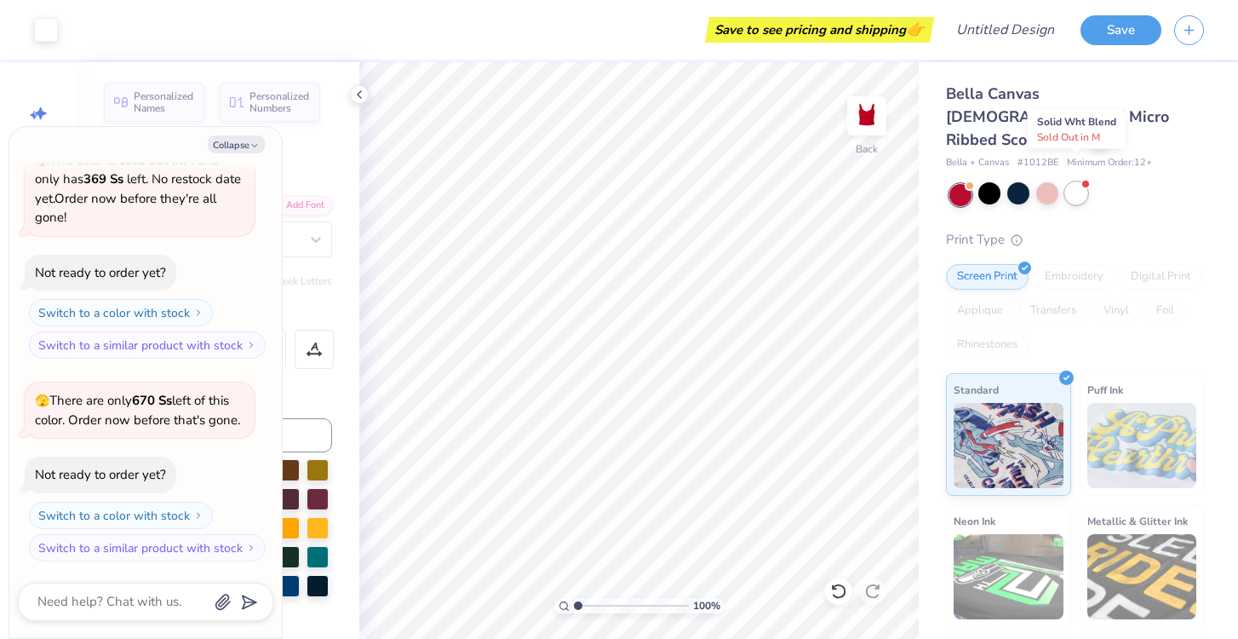
click at [1084, 182] on div at bounding box center [1076, 193] width 22 height 22
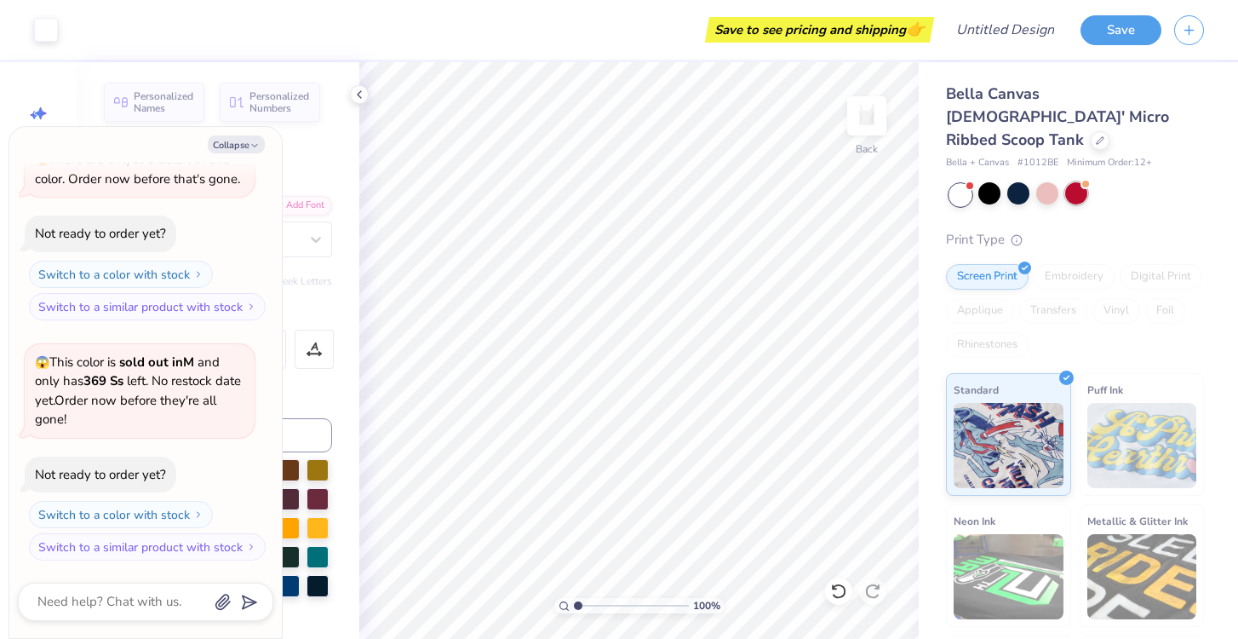
click at [1067, 182] on div at bounding box center [1076, 193] width 22 height 22
type textarea "x"
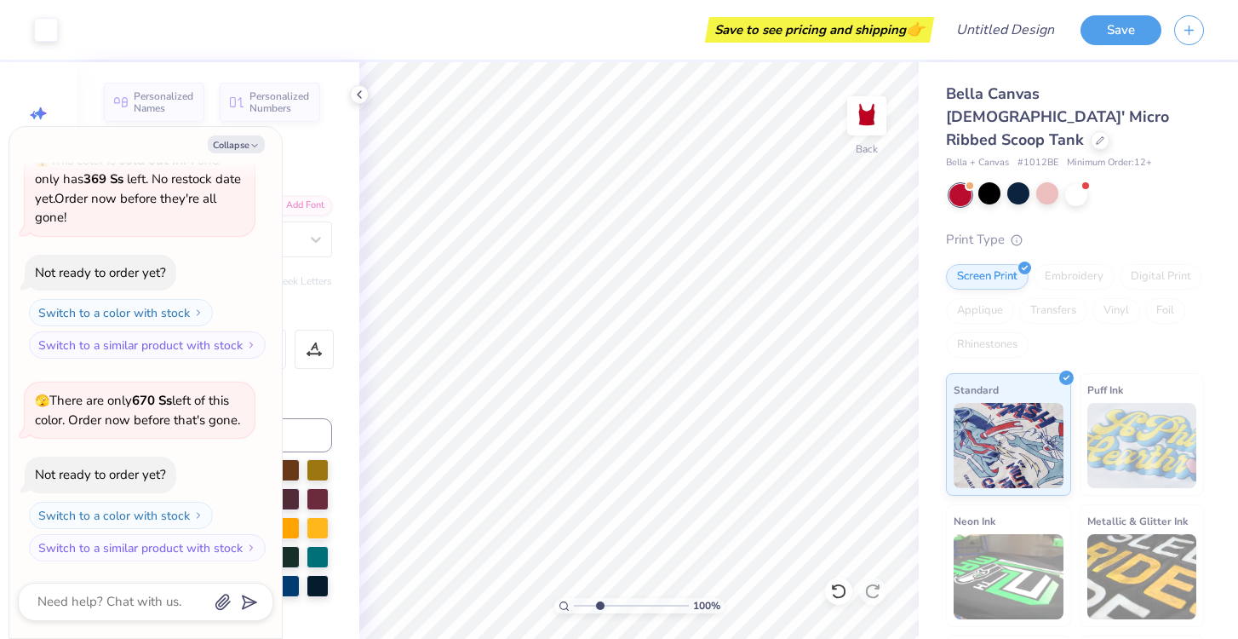
type input "5.07"
type textarea "x"
type input "1"
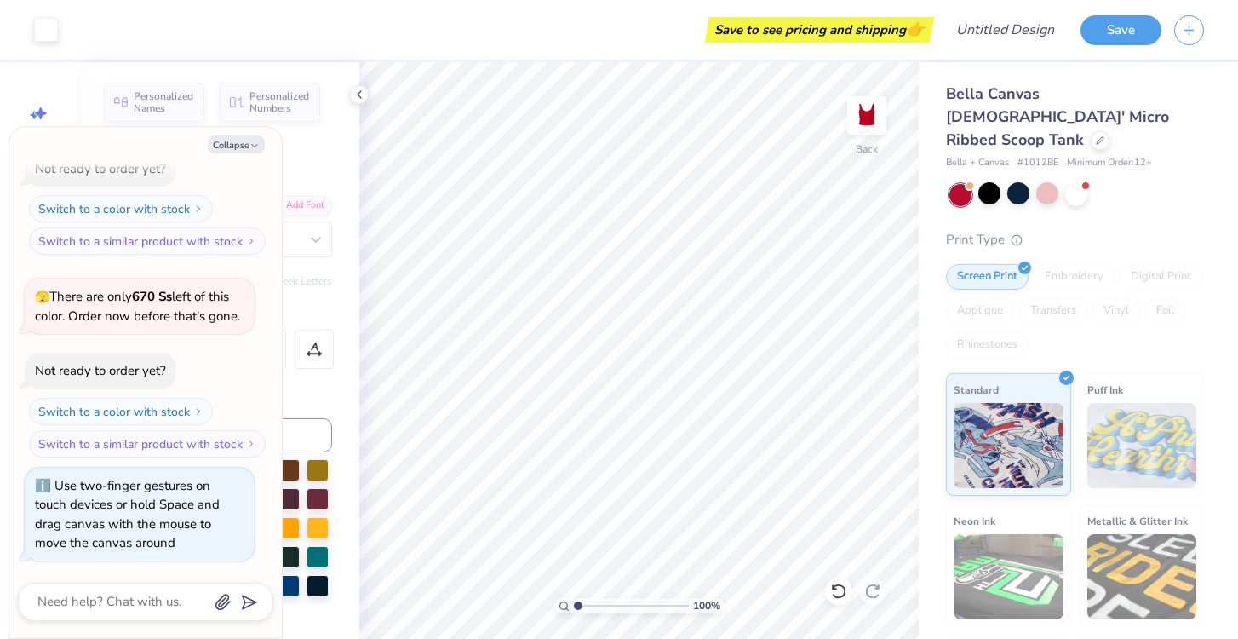
drag, startPoint x: 577, startPoint y: 605, endPoint x: 557, endPoint y: 618, distance: 24.1
click at [574, 613] on input "range" at bounding box center [631, 605] width 115 height 15
click at [1048, 182] on div at bounding box center [1047, 193] width 22 height 22
click at [983, 182] on div at bounding box center [989, 193] width 22 height 22
click at [1011, 182] on div at bounding box center [1018, 193] width 22 height 22
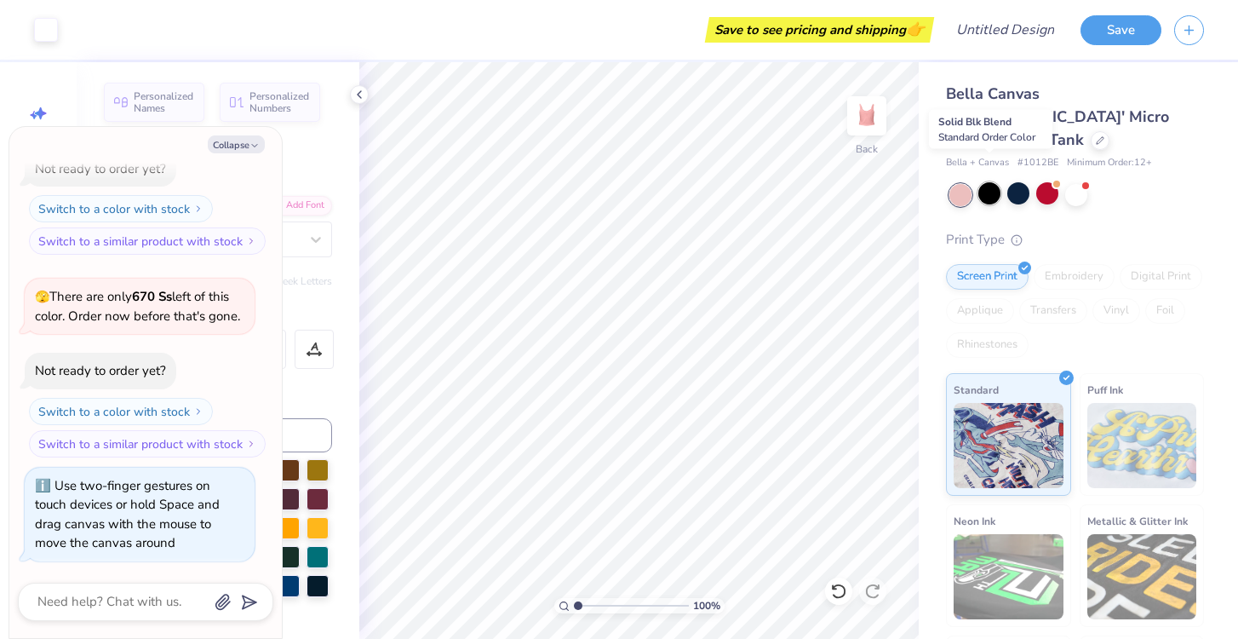
click at [992, 182] on div at bounding box center [989, 193] width 22 height 22
click at [1009, 182] on div at bounding box center [1018, 193] width 22 height 22
click at [990, 182] on div at bounding box center [989, 193] width 22 height 22
click at [965, 184] on div at bounding box center [960, 195] width 22 height 22
click at [983, 182] on div at bounding box center [989, 193] width 22 height 22
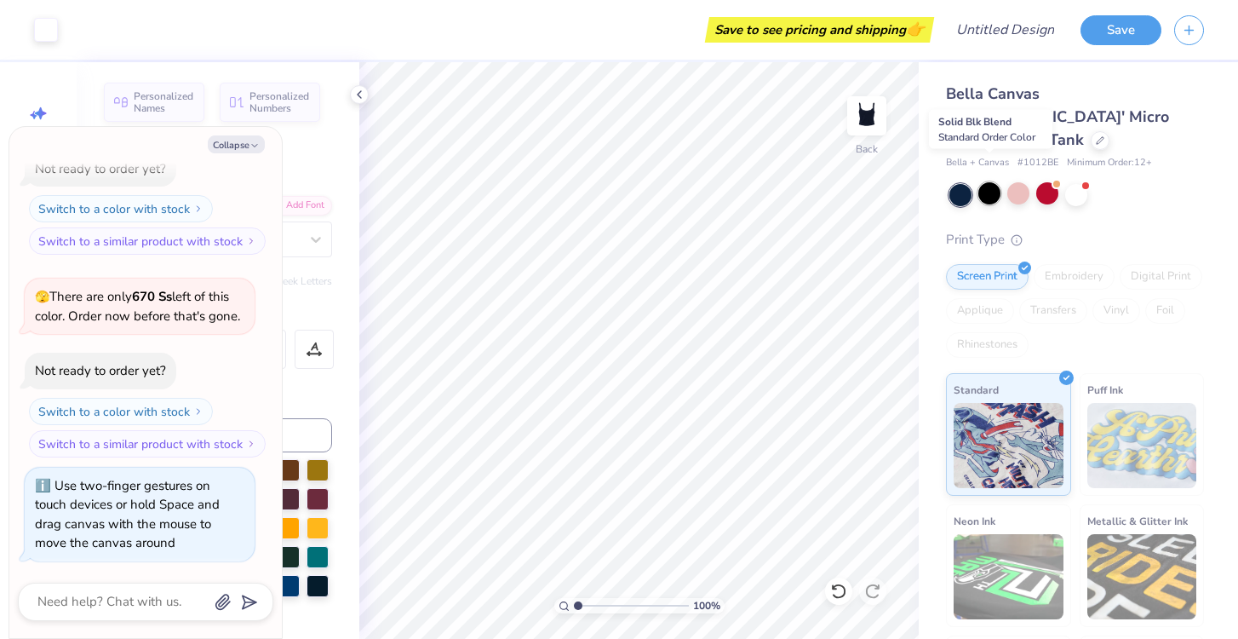
click at [984, 182] on div at bounding box center [989, 193] width 22 height 22
click at [954, 184] on div at bounding box center [960, 195] width 22 height 22
click at [991, 182] on div at bounding box center [989, 193] width 22 height 22
click at [982, 182] on div at bounding box center [989, 193] width 22 height 22
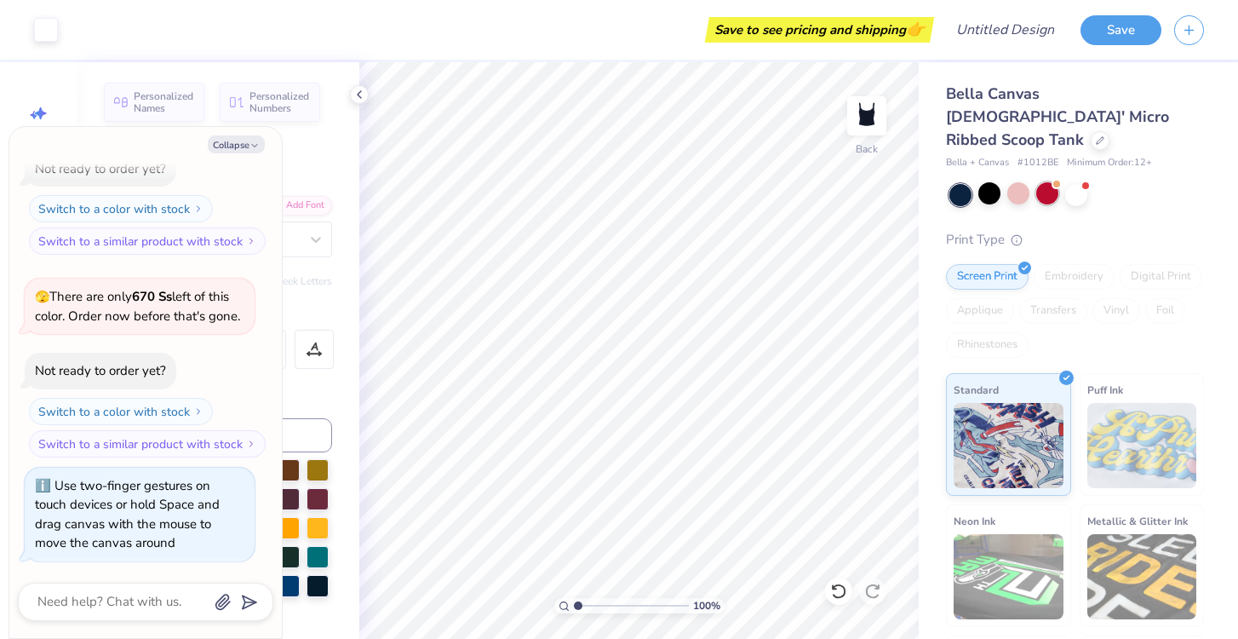
click at [1055, 182] on div at bounding box center [1047, 193] width 22 height 22
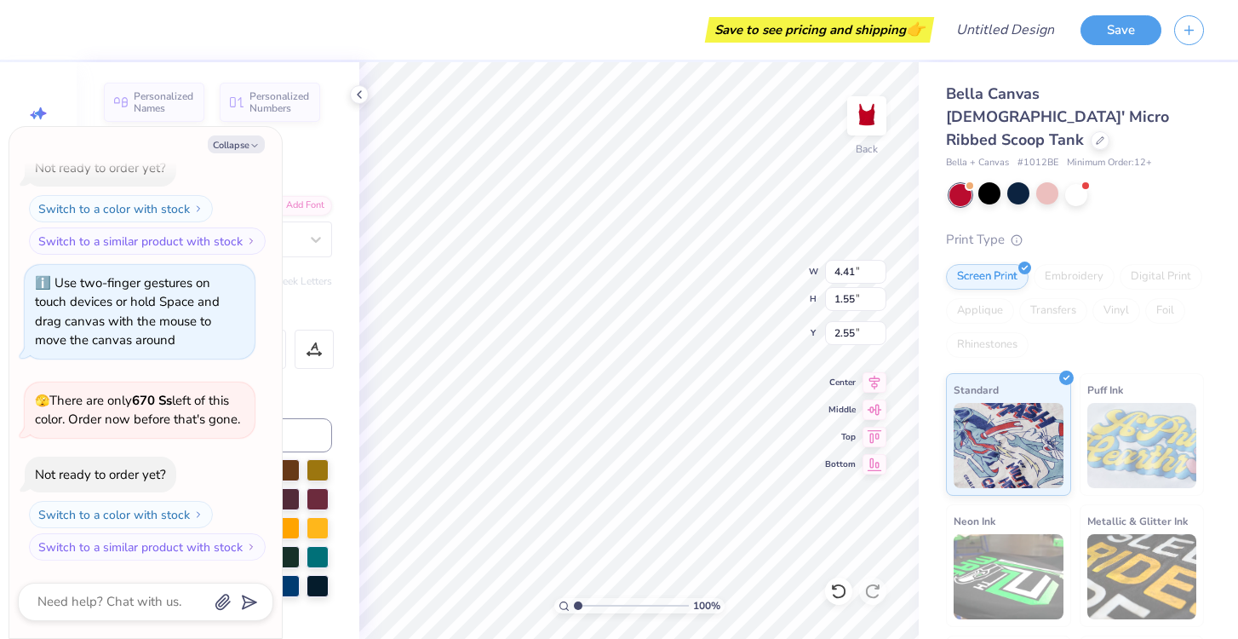
type textarea "x"
type input "2.53"
click at [1081, 182] on div at bounding box center [1076, 193] width 22 height 22
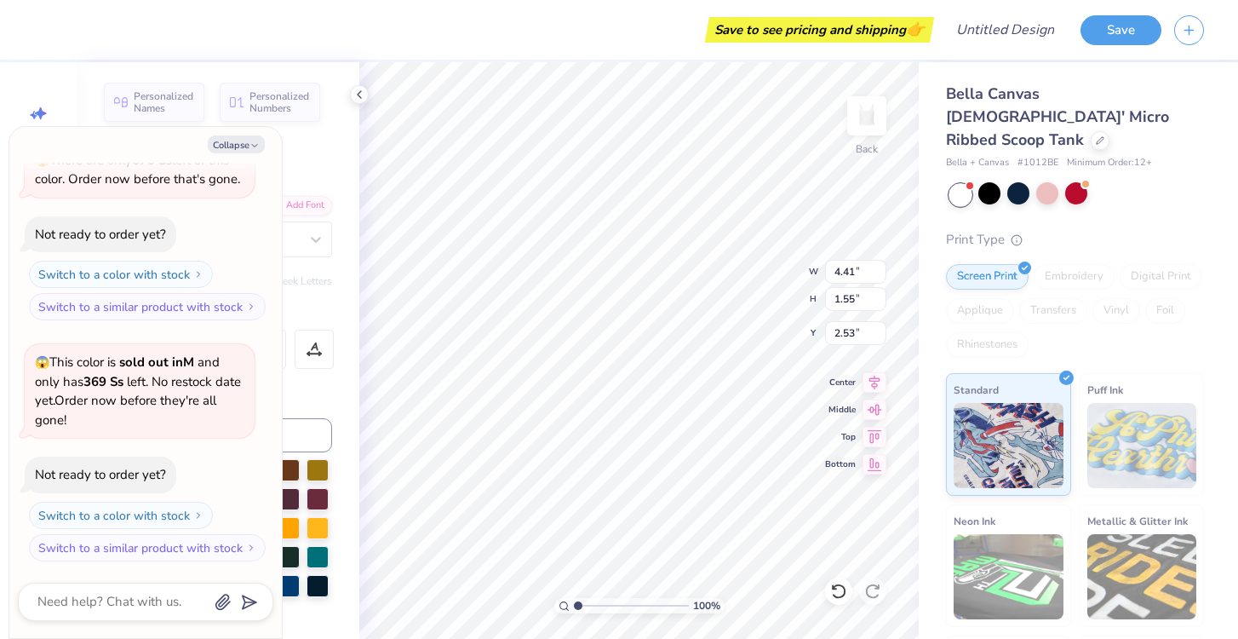
click at [324, 163] on div "Text Tool" at bounding box center [218, 167] width 228 height 23
click at [246, 137] on button "Collapse" at bounding box center [236, 144] width 57 height 18
type textarea "x"
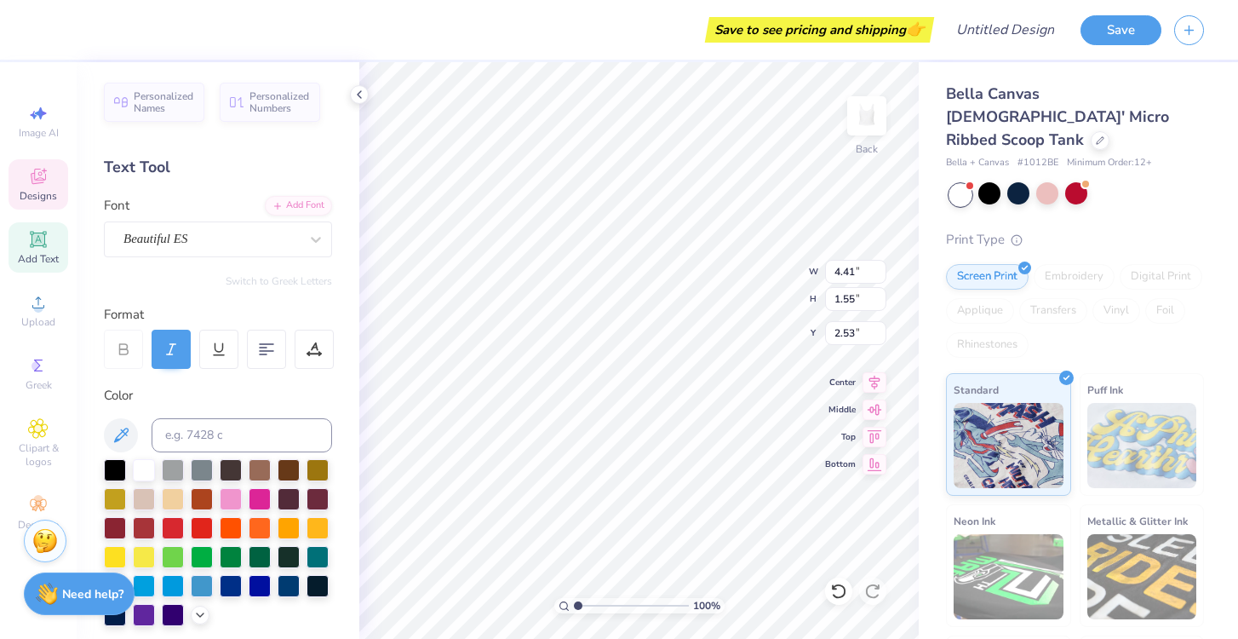
type input "6.96"
type input "6.47"
type input "0.50"
click at [113, 530] on div at bounding box center [115, 526] width 22 height 22
click at [115, 527] on div at bounding box center [115, 526] width 22 height 22
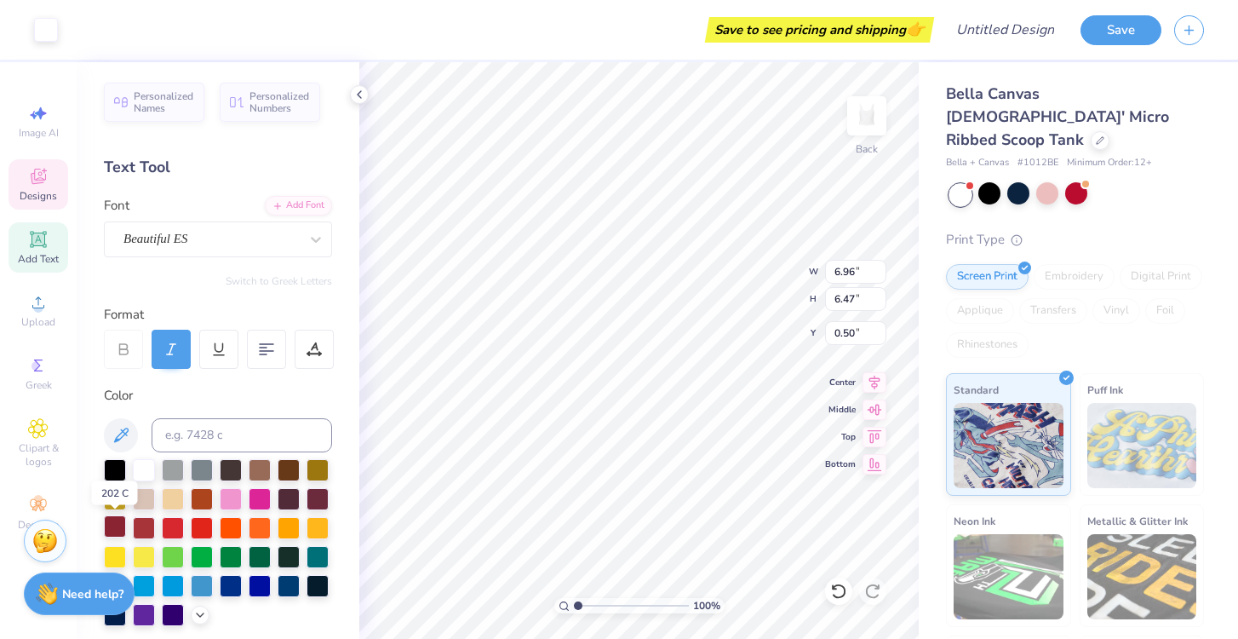
click at [114, 527] on div at bounding box center [115, 526] width 22 height 22
click at [105, 528] on div at bounding box center [115, 526] width 22 height 22
click at [113, 526] on div at bounding box center [115, 526] width 22 height 22
drag, startPoint x: 119, startPoint y: 525, endPoint x: 139, endPoint y: 529, distance: 19.9
click at [119, 525] on div at bounding box center [115, 528] width 22 height 22
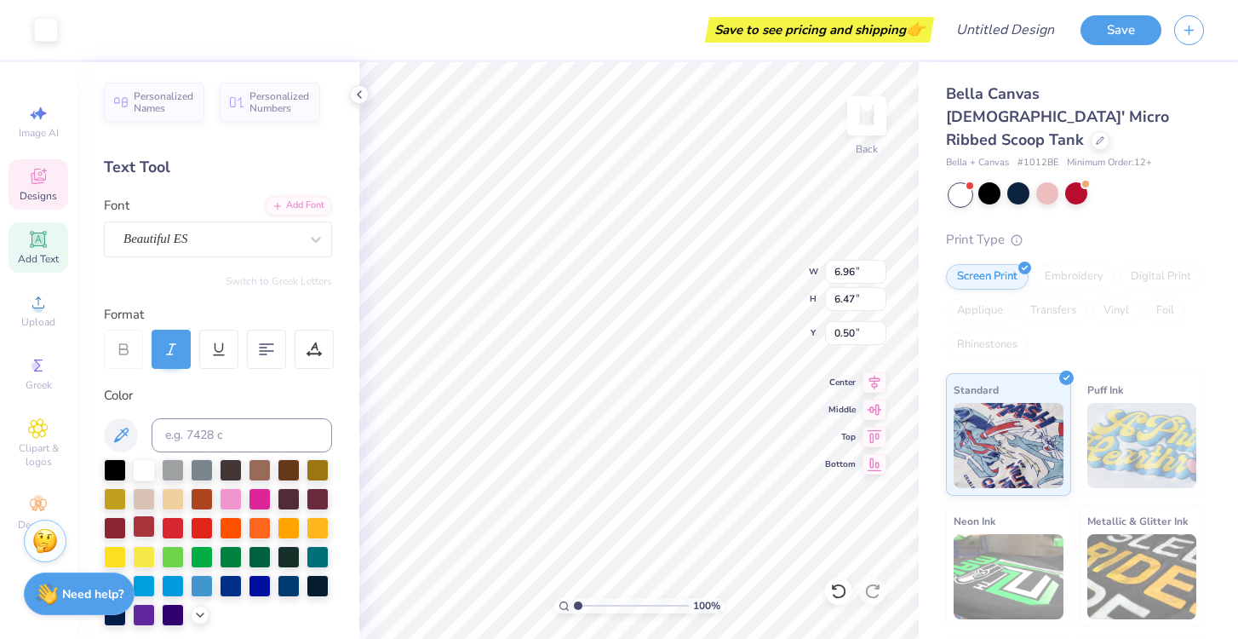
click at [139, 529] on div at bounding box center [144, 526] width 22 height 22
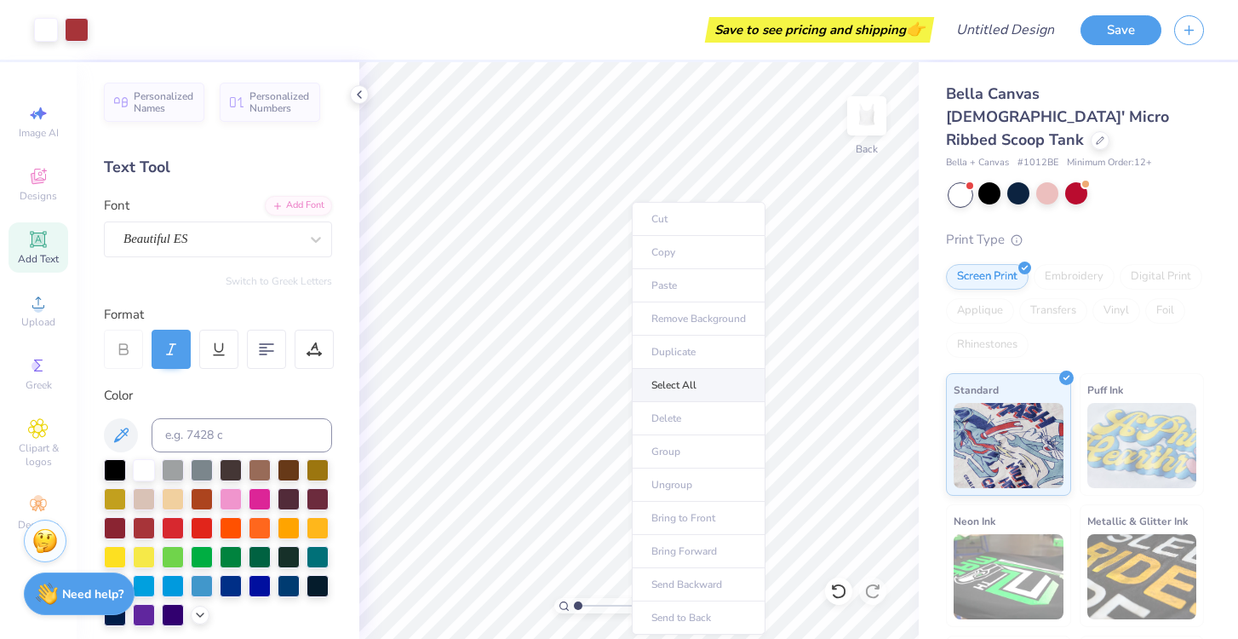
click at [666, 391] on li "Select All" at bounding box center [699, 385] width 134 height 33
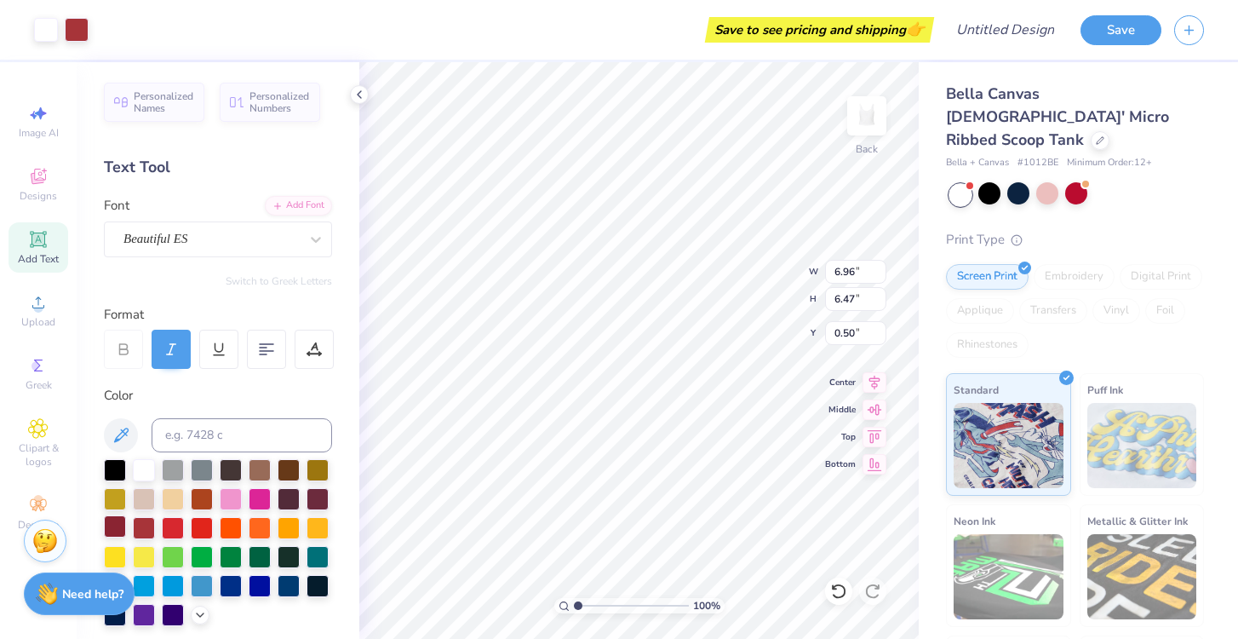
click at [115, 530] on div at bounding box center [115, 526] width 22 height 22
drag, startPoint x: 142, startPoint y: 530, endPoint x: 118, endPoint y: 528, distance: 23.9
click at [142, 530] on div at bounding box center [144, 528] width 22 height 22
click at [117, 528] on div at bounding box center [115, 526] width 22 height 22
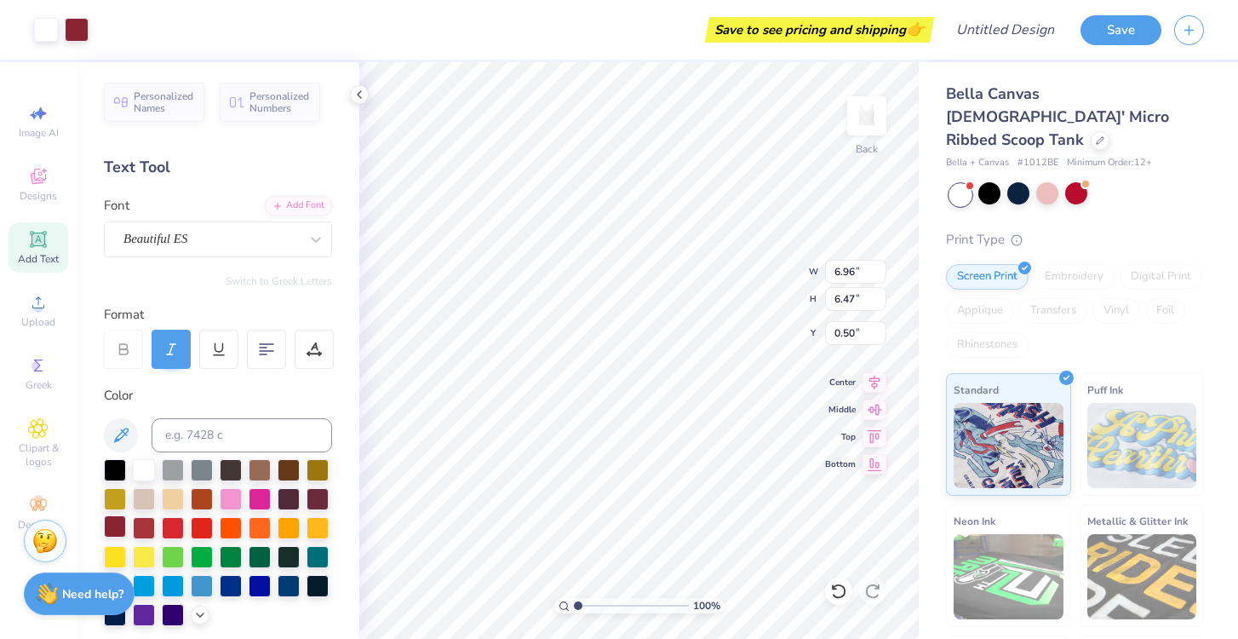
click at [116, 522] on div at bounding box center [115, 526] width 22 height 22
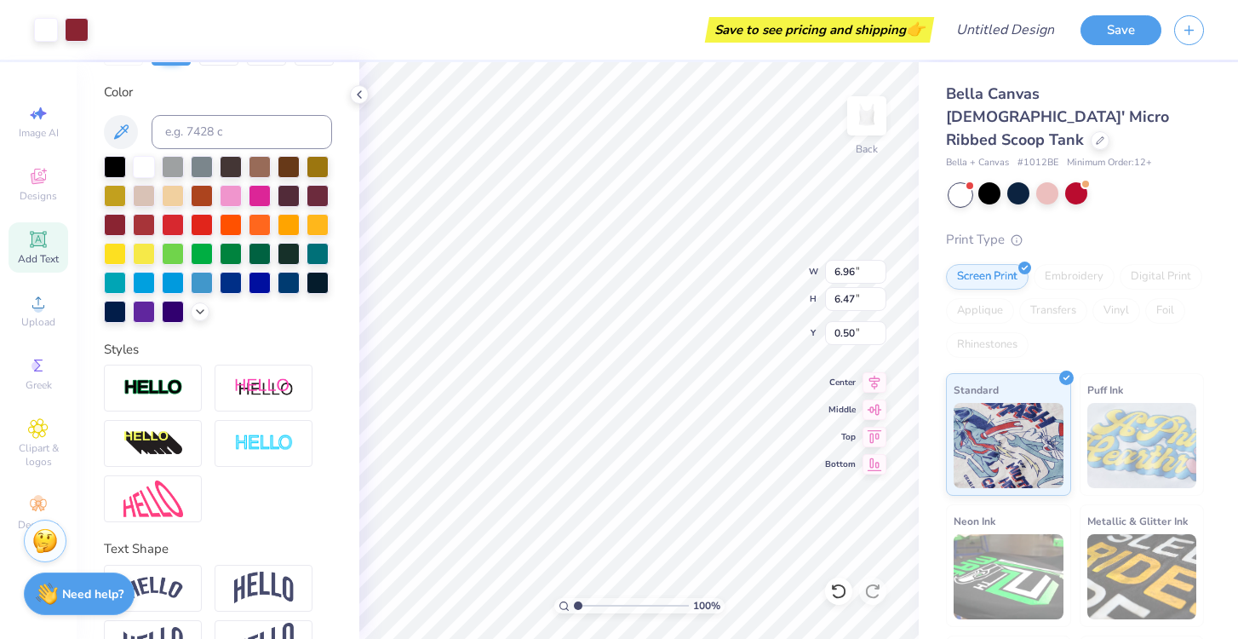
scroll to position [315, 0]
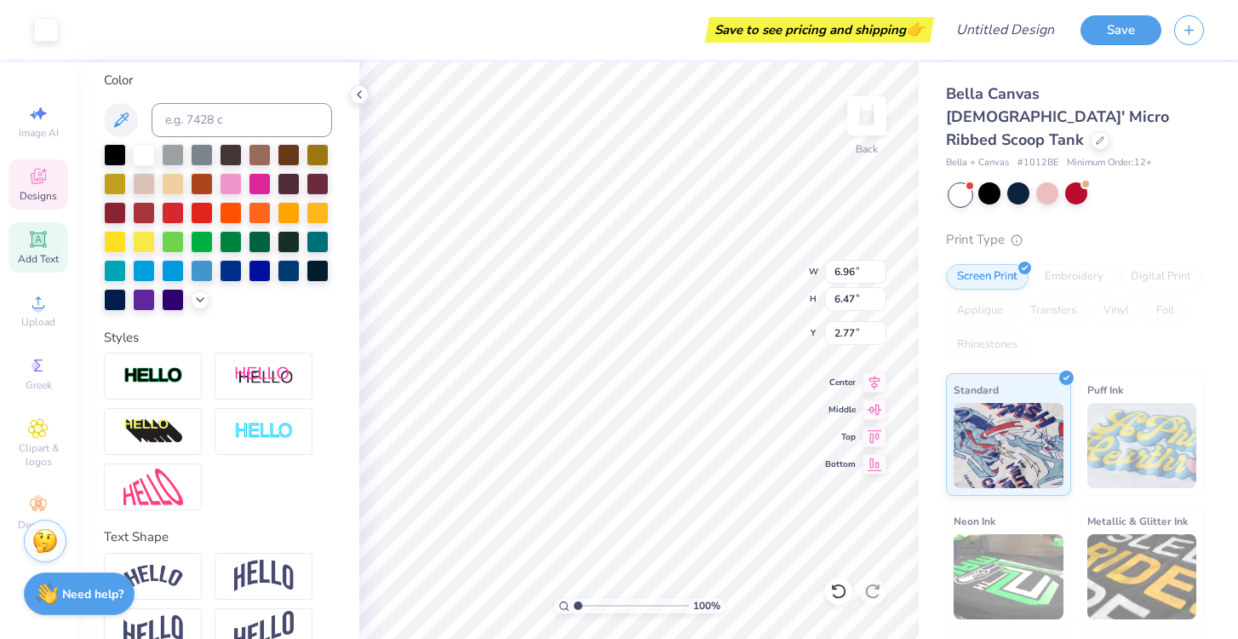
type input "2.77"
click at [117, 207] on div at bounding box center [115, 211] width 22 height 22
click at [1083, 182] on div at bounding box center [1076, 193] width 22 height 22
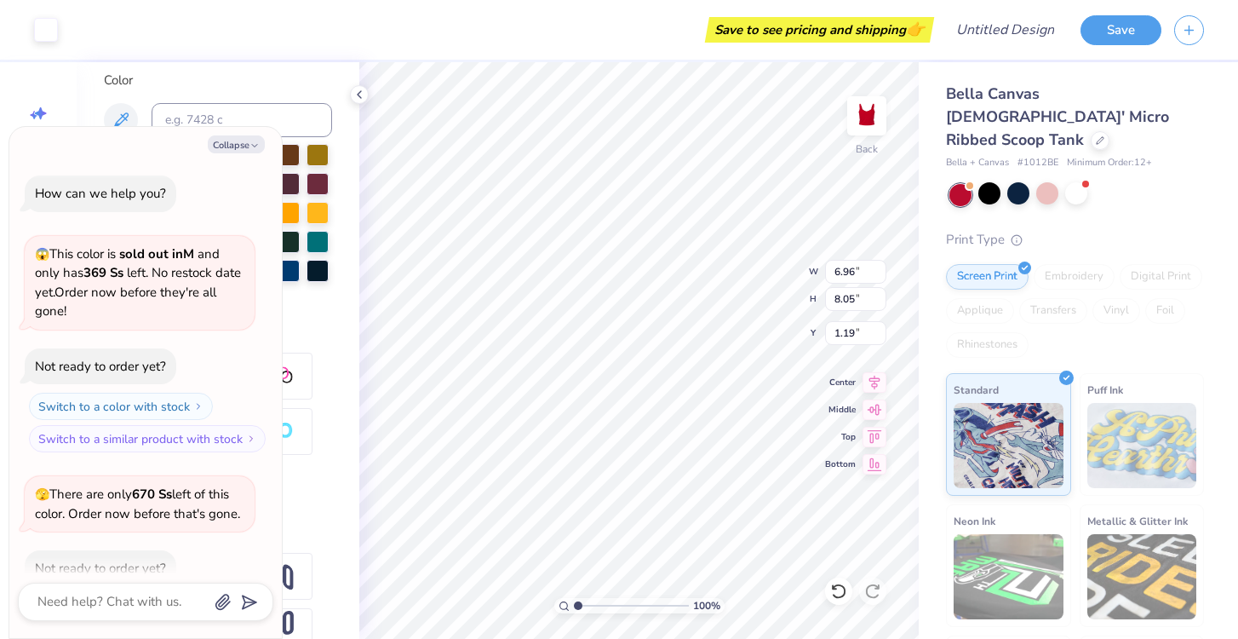
scroll to position [1286, 0]
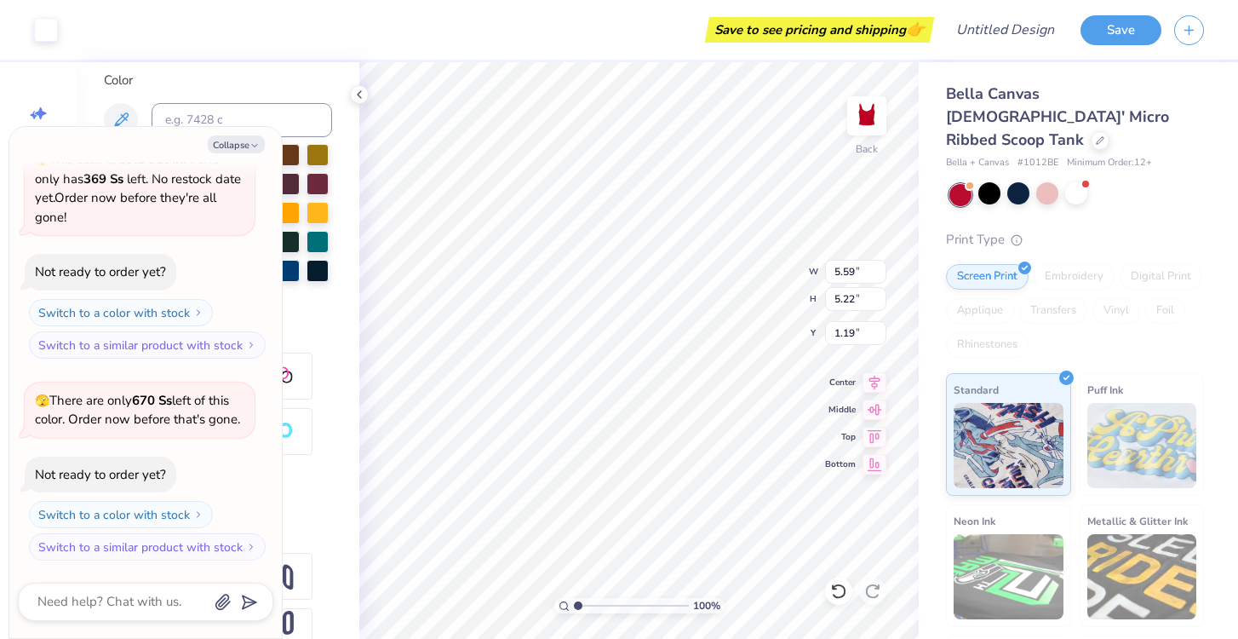
type textarea "x"
type input "3.39"
type textarea "x"
type input "0.85"
type textarea "x"
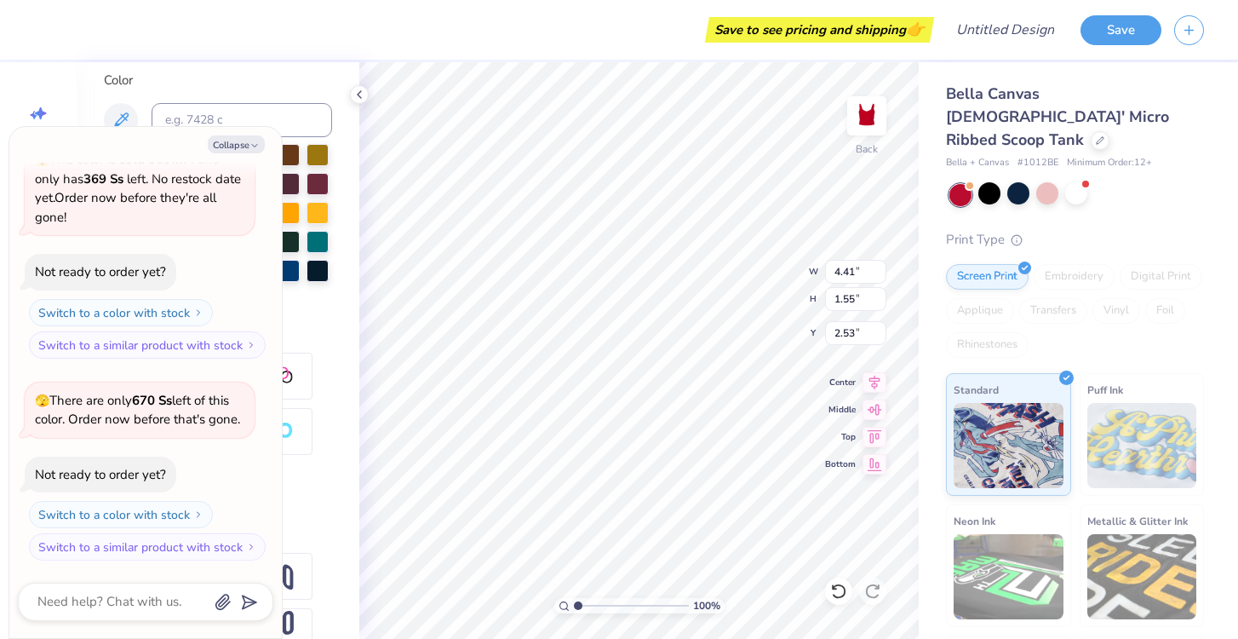
type input "2.34"
click at [246, 139] on button "Collapse" at bounding box center [236, 144] width 57 height 18
type textarea "x"
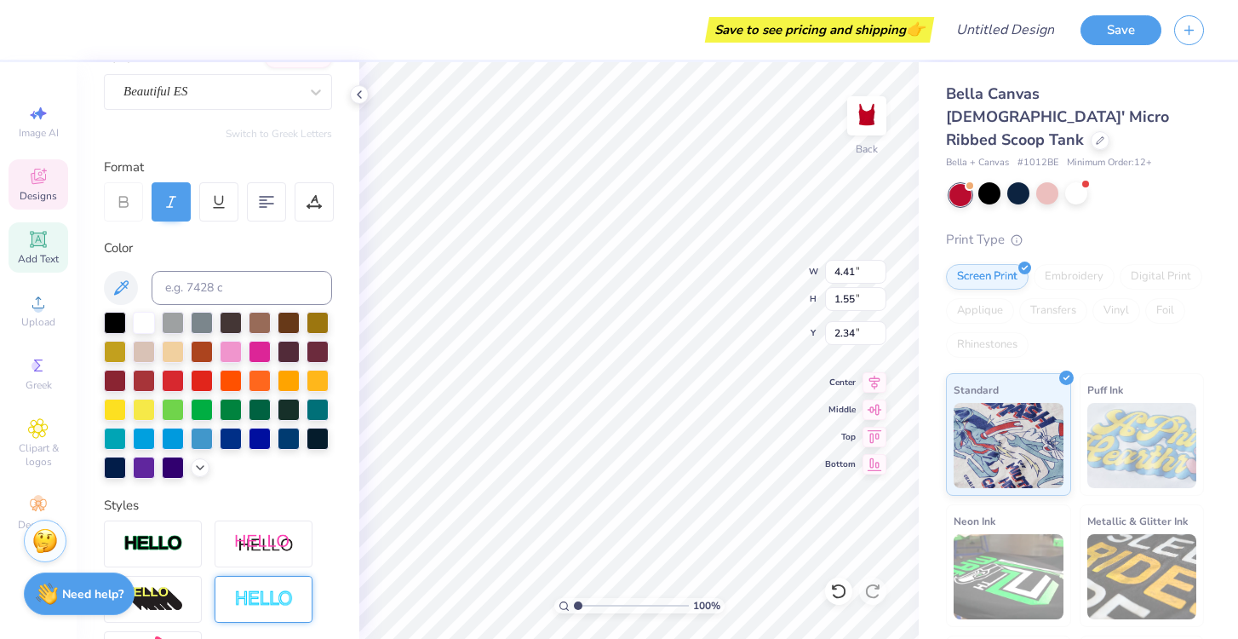
scroll to position [0, 0]
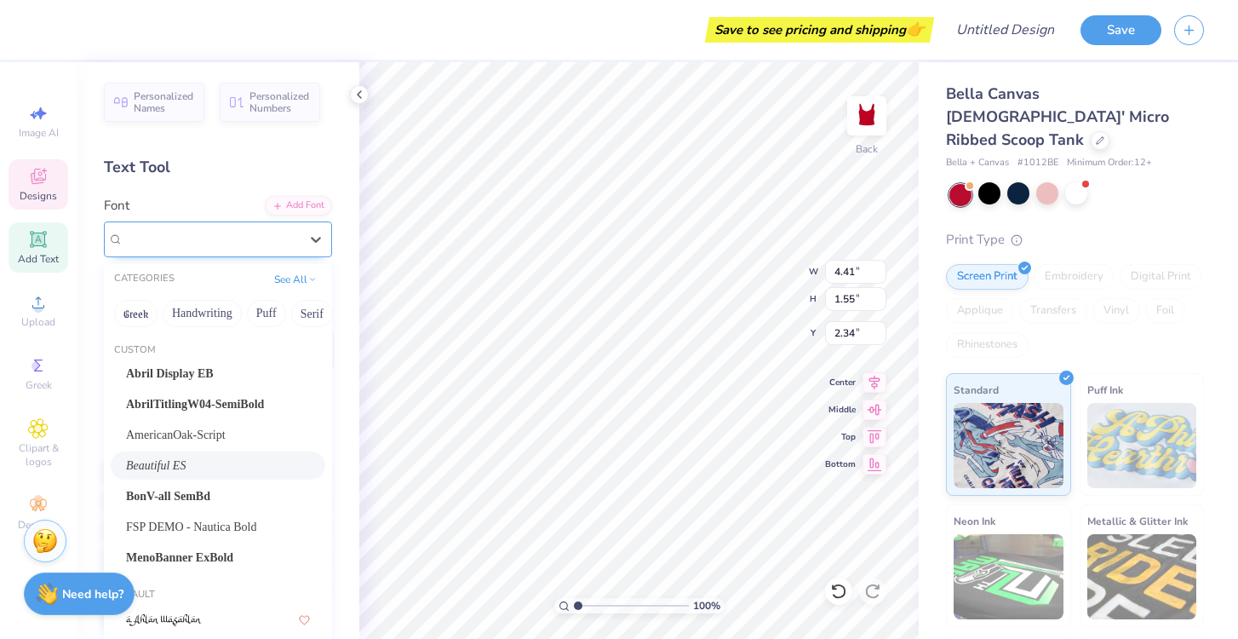
click at [232, 242] on div "Beautiful ES" at bounding box center [211, 239] width 179 height 26
click at [226, 427] on span "AmericanOak-Script" at bounding box center [176, 435] width 100 height 18
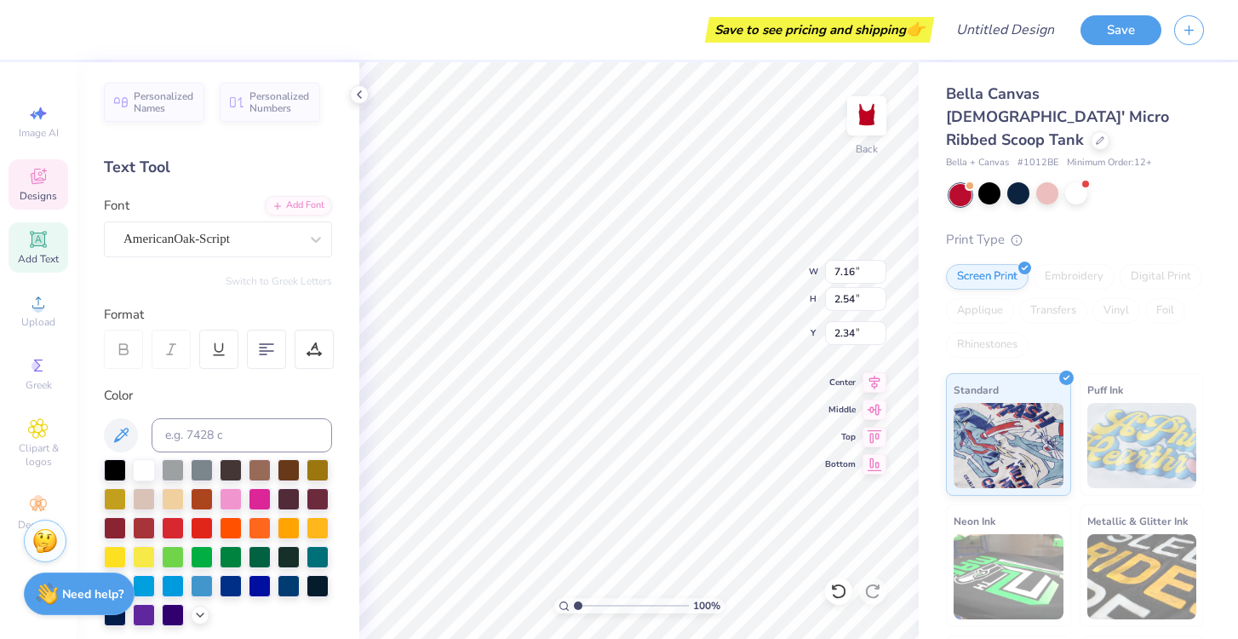
type input "7.16"
type input "2.54"
type input "1.84"
click at [271, 233] on div "AmericanOak-Script" at bounding box center [211, 239] width 179 height 26
type input "4.51"
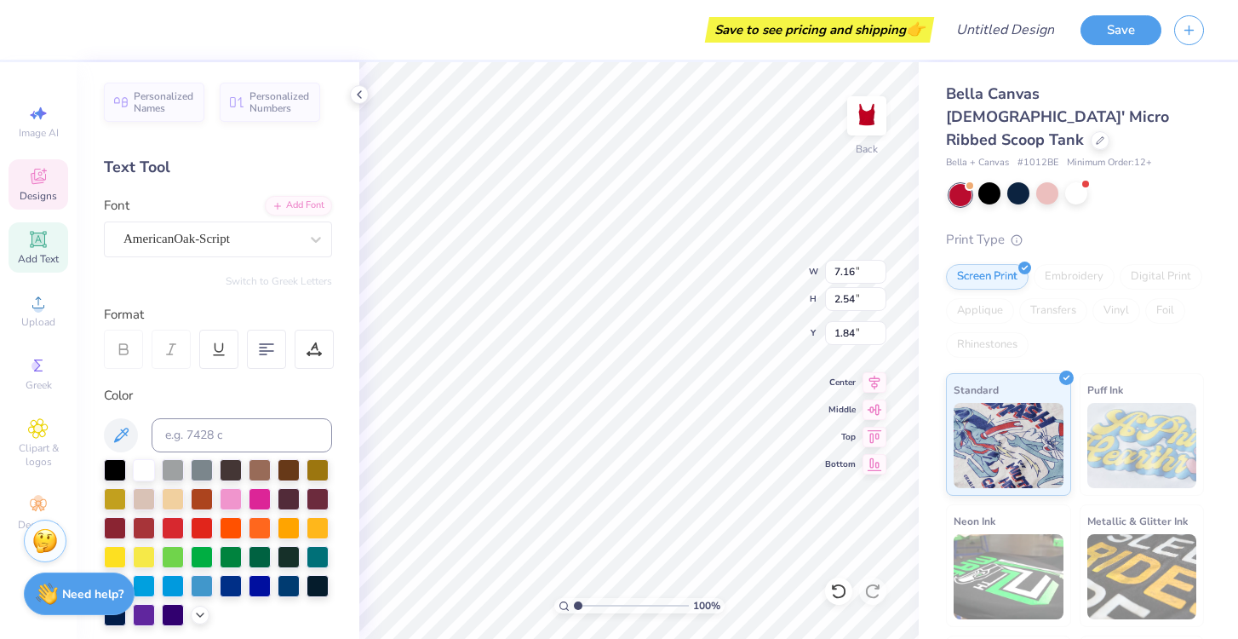
type input "1.60"
type input "2.48"
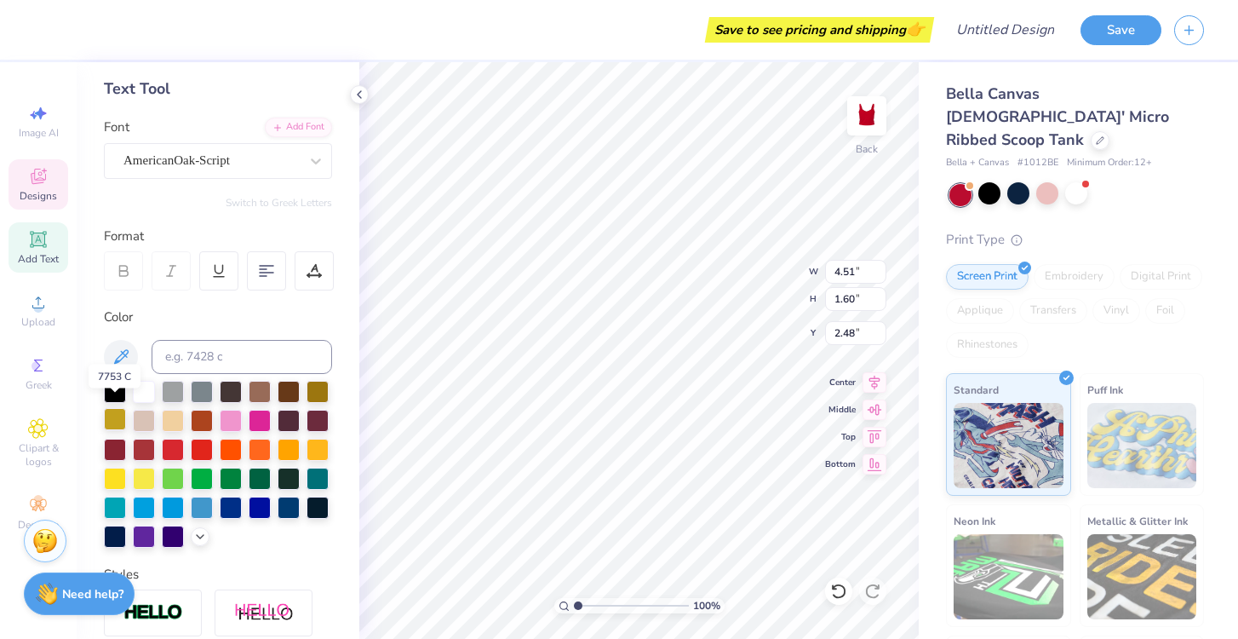
scroll to position [88, 0]
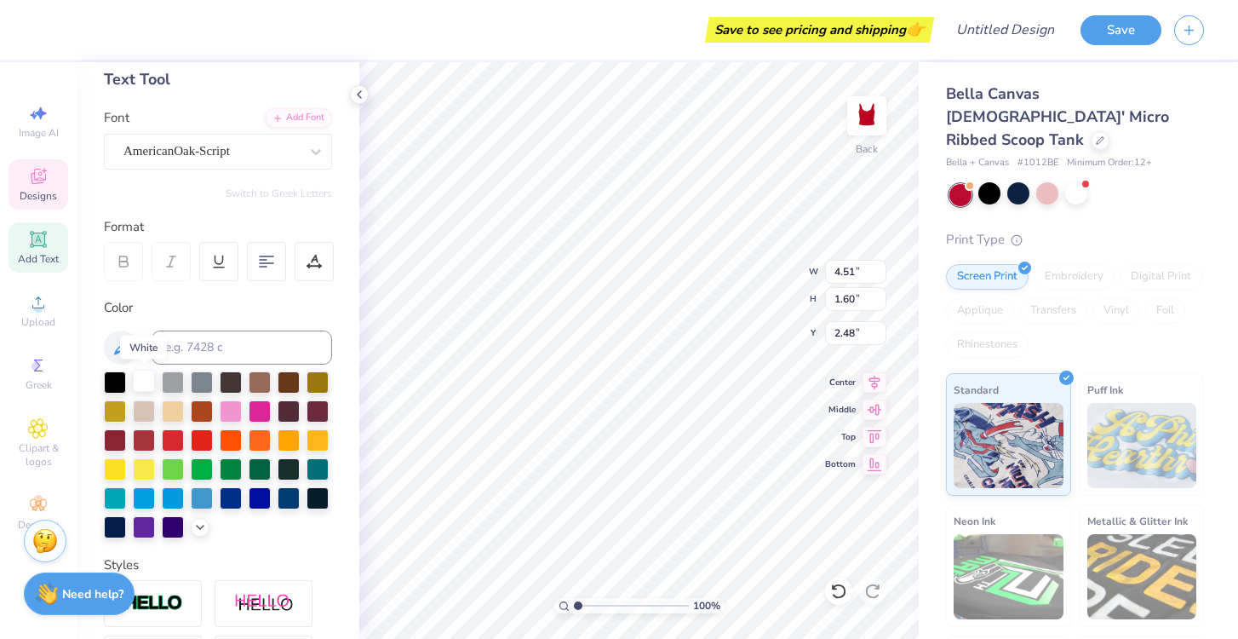
click at [138, 389] on div at bounding box center [144, 380] width 22 height 22
click at [323, 414] on div at bounding box center [317, 409] width 22 height 22
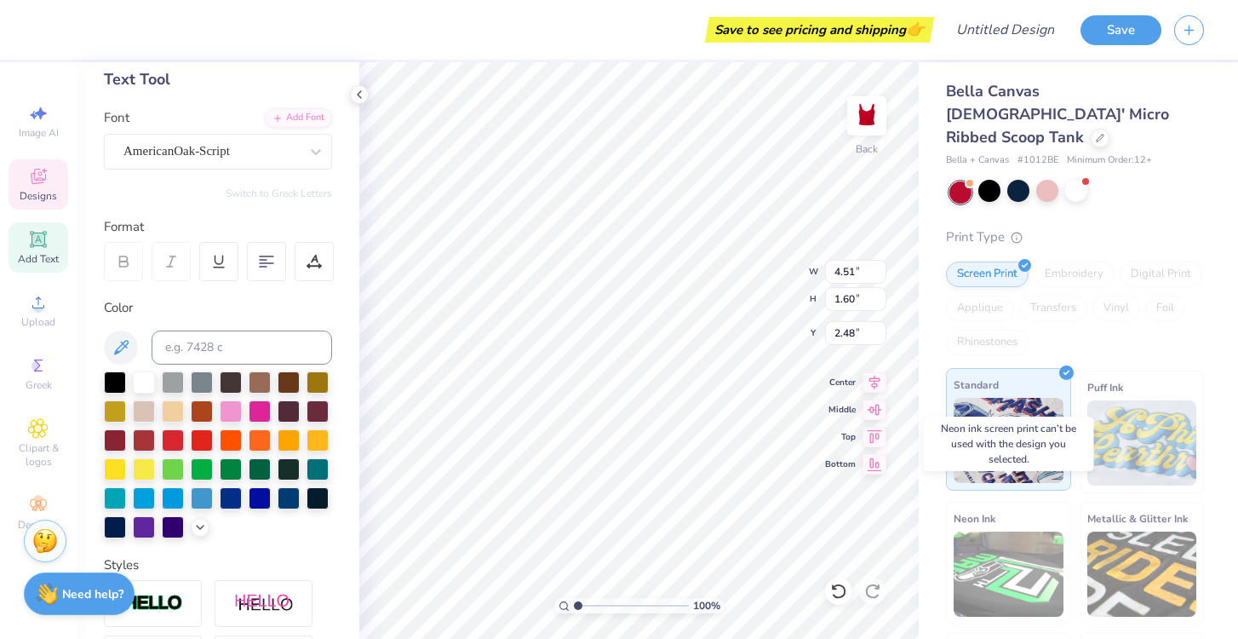
scroll to position [0, 0]
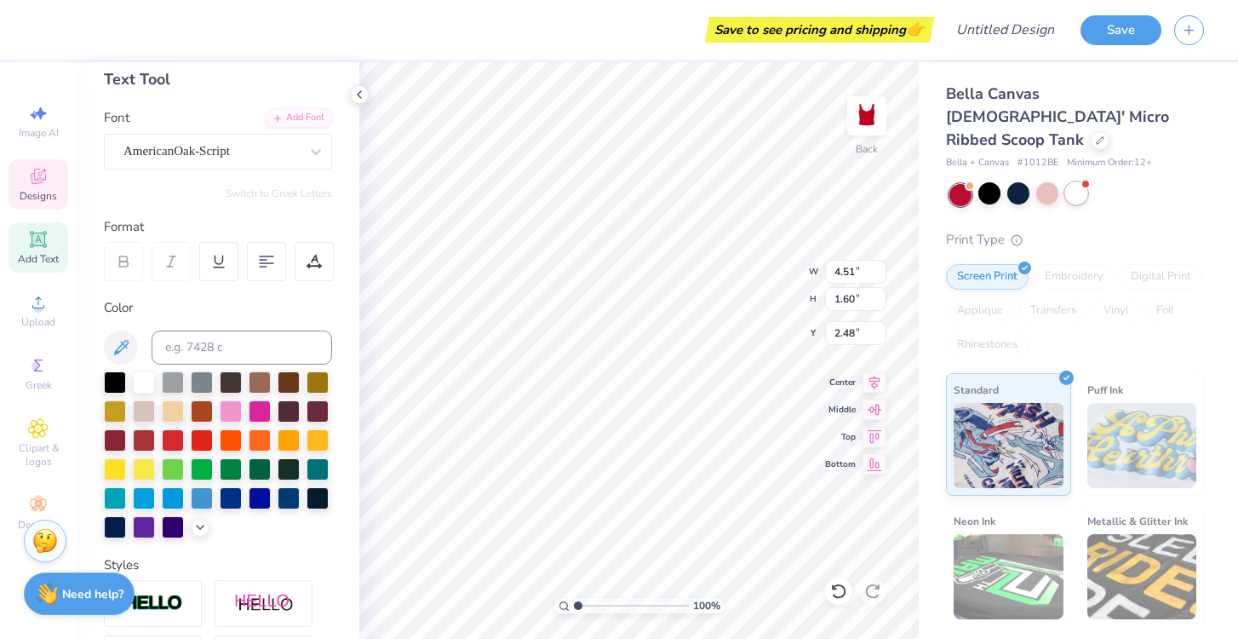
click at [1080, 182] on div at bounding box center [1076, 193] width 22 height 22
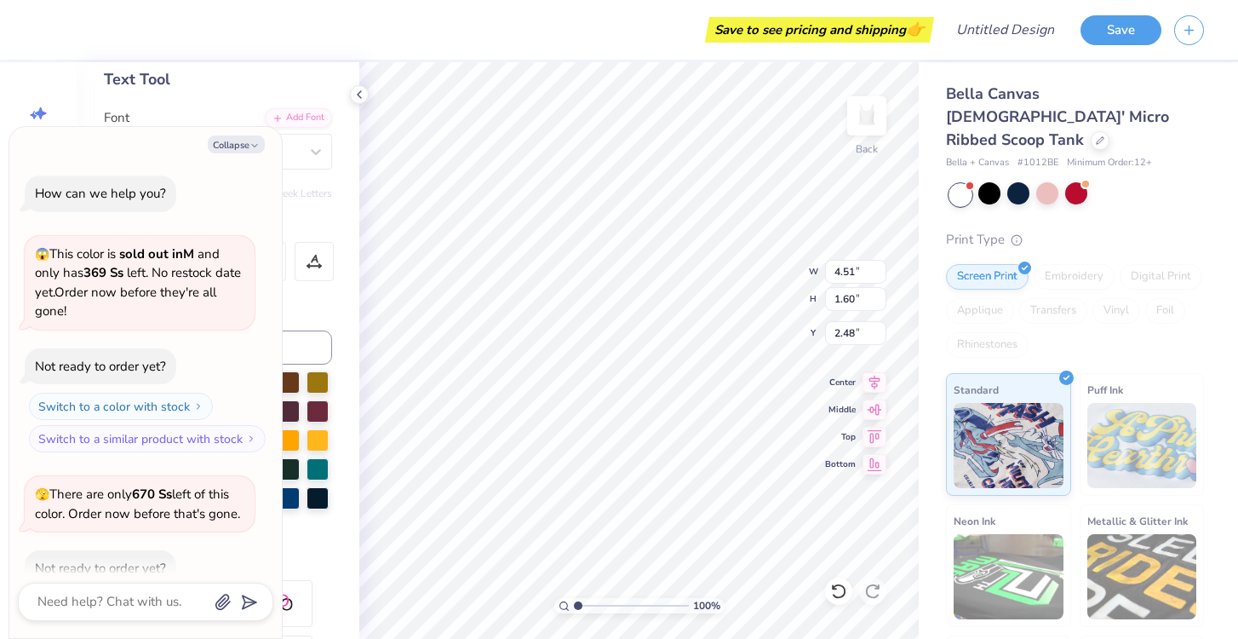
scroll to position [1526, 0]
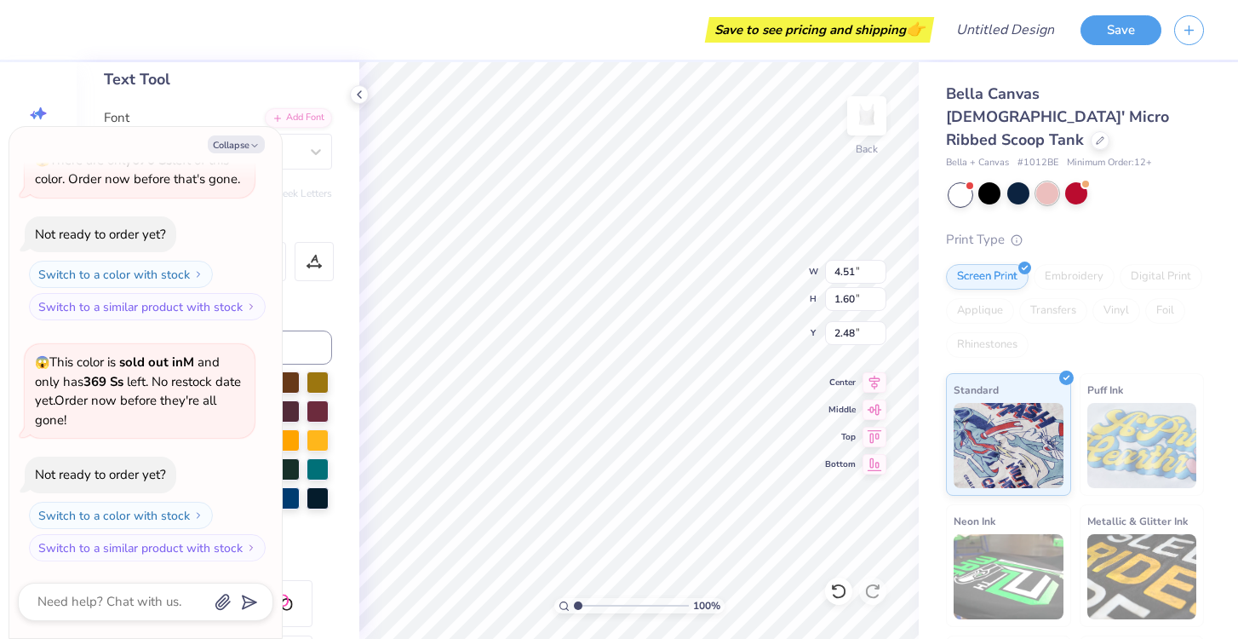
click at [1045, 182] on div at bounding box center [1047, 193] width 22 height 22
click at [242, 141] on button "Collapse" at bounding box center [236, 144] width 57 height 18
type textarea "x"
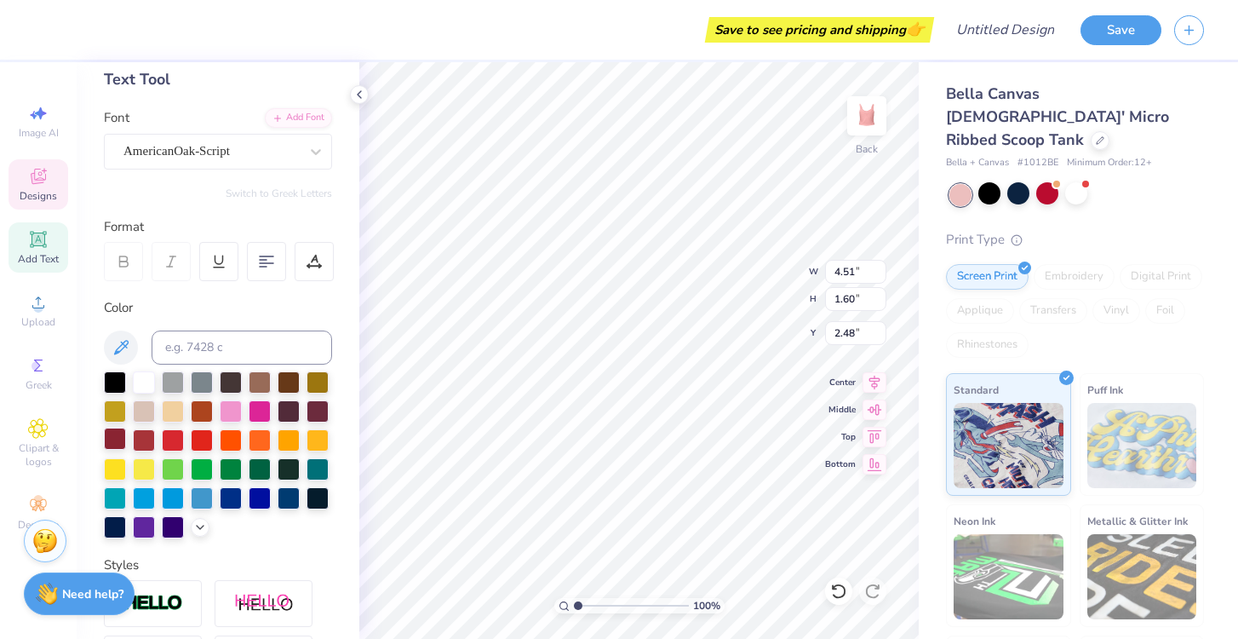
click at [111, 441] on div at bounding box center [115, 438] width 22 height 22
click at [172, 441] on div at bounding box center [173, 438] width 22 height 22
click at [157, 444] on div at bounding box center [218, 454] width 228 height 167
click at [135, 438] on div at bounding box center [144, 438] width 22 height 22
click at [106, 444] on div at bounding box center [115, 438] width 22 height 22
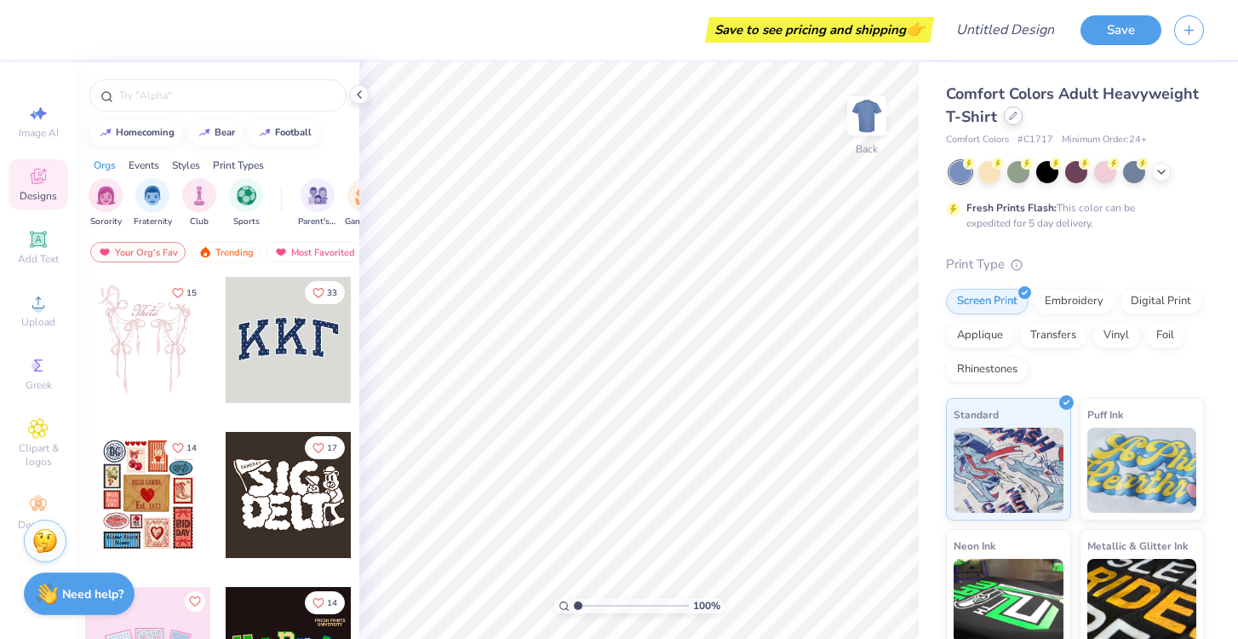
click at [1016, 123] on div at bounding box center [1013, 115] width 19 height 19
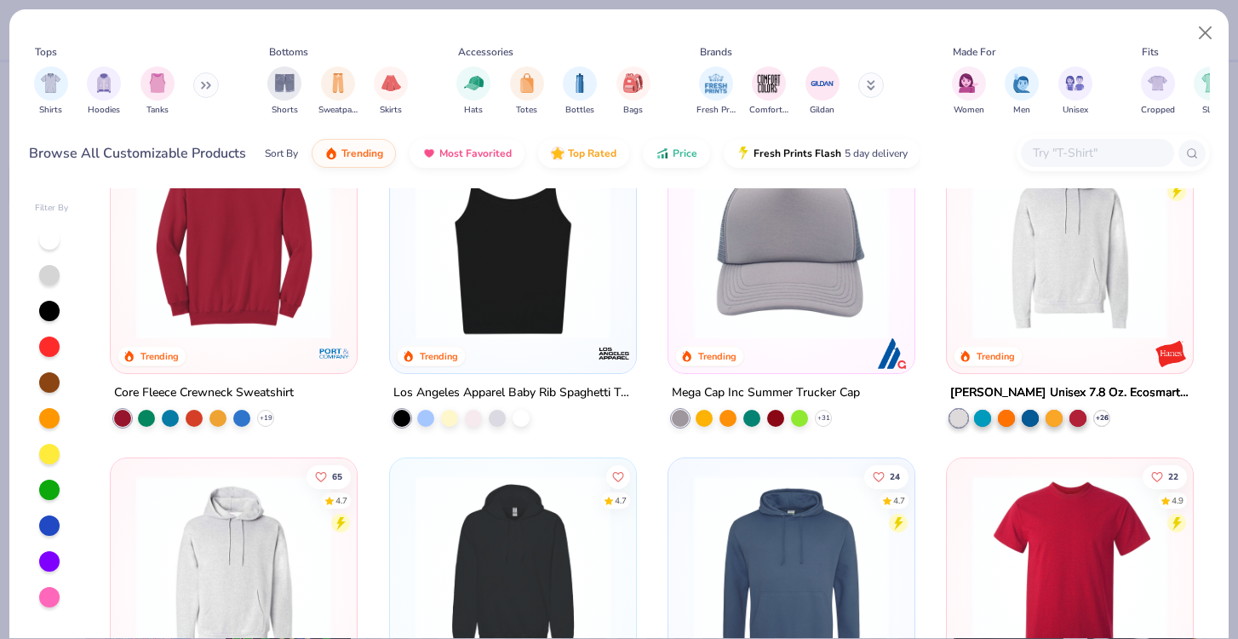
scroll to position [3009, 0]
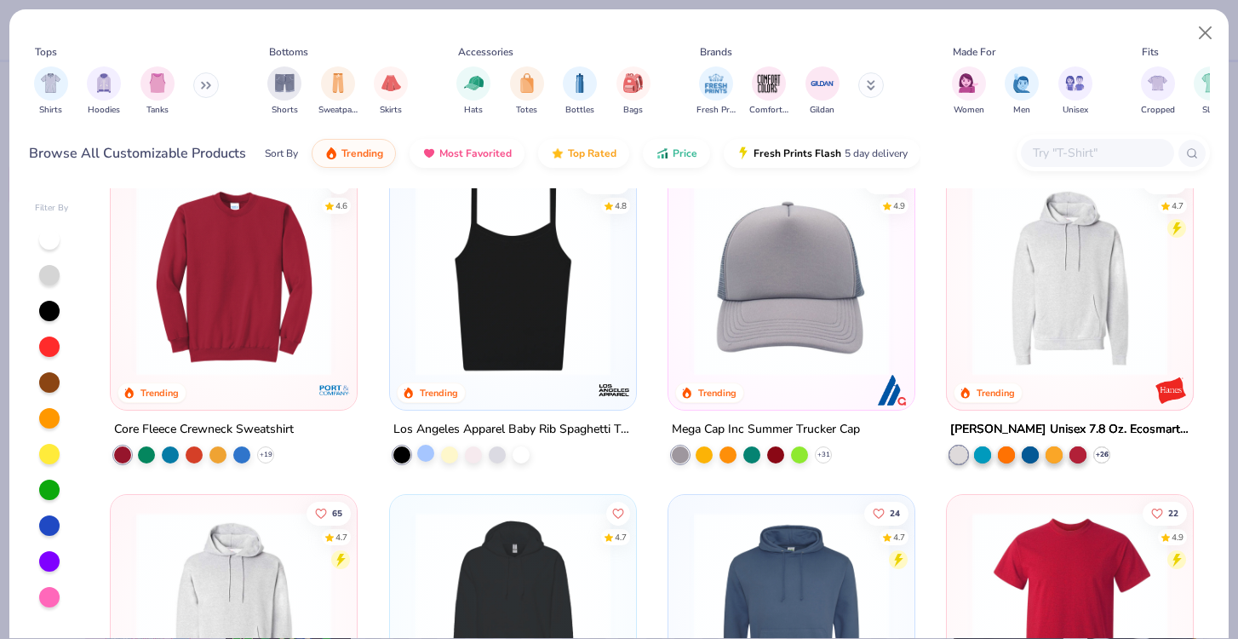
click at [423, 458] on div at bounding box center [425, 452] width 17 height 17
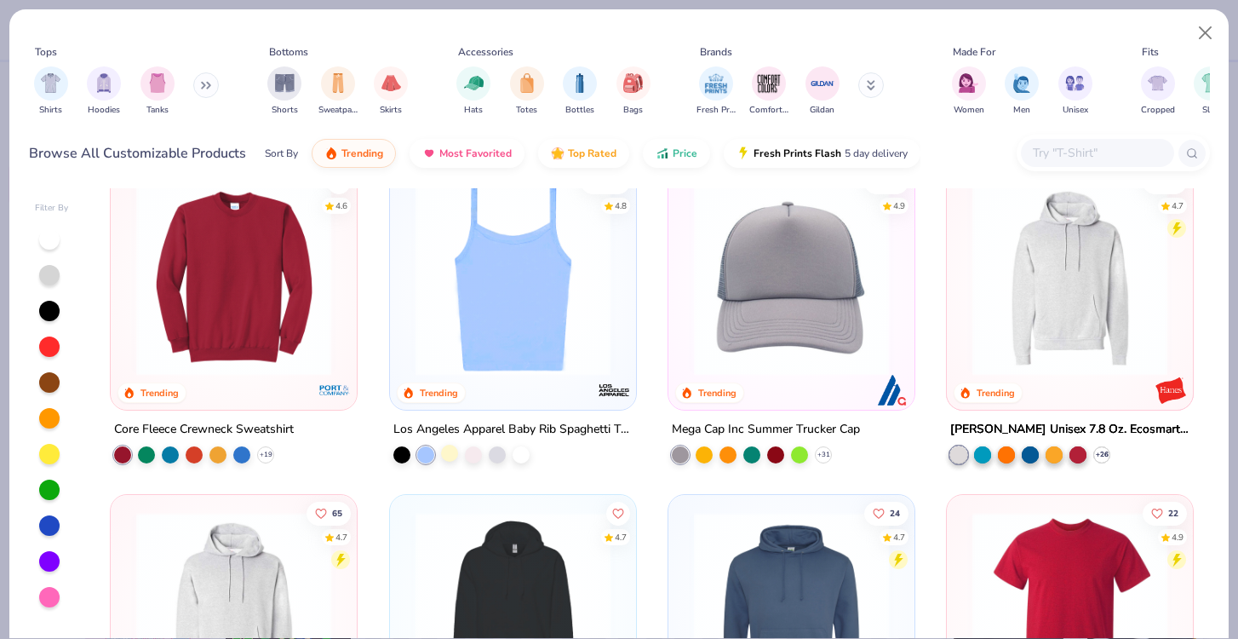
click at [457, 456] on div at bounding box center [449, 452] width 17 height 17
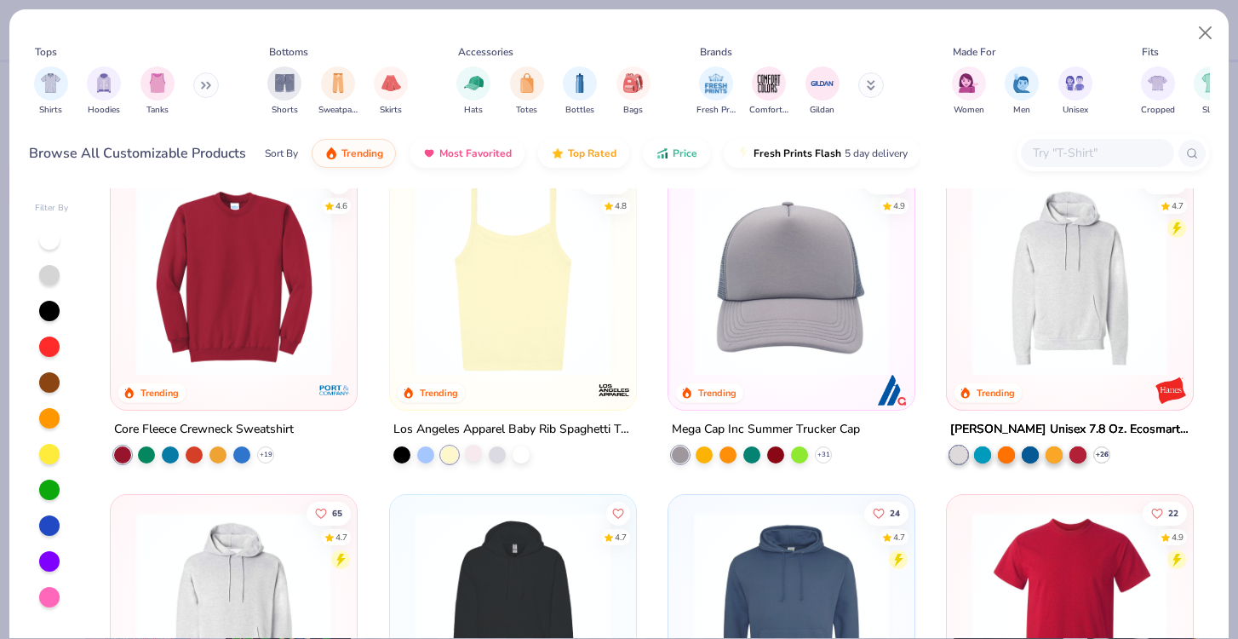
click at [473, 456] on div at bounding box center [473, 452] width 17 height 17
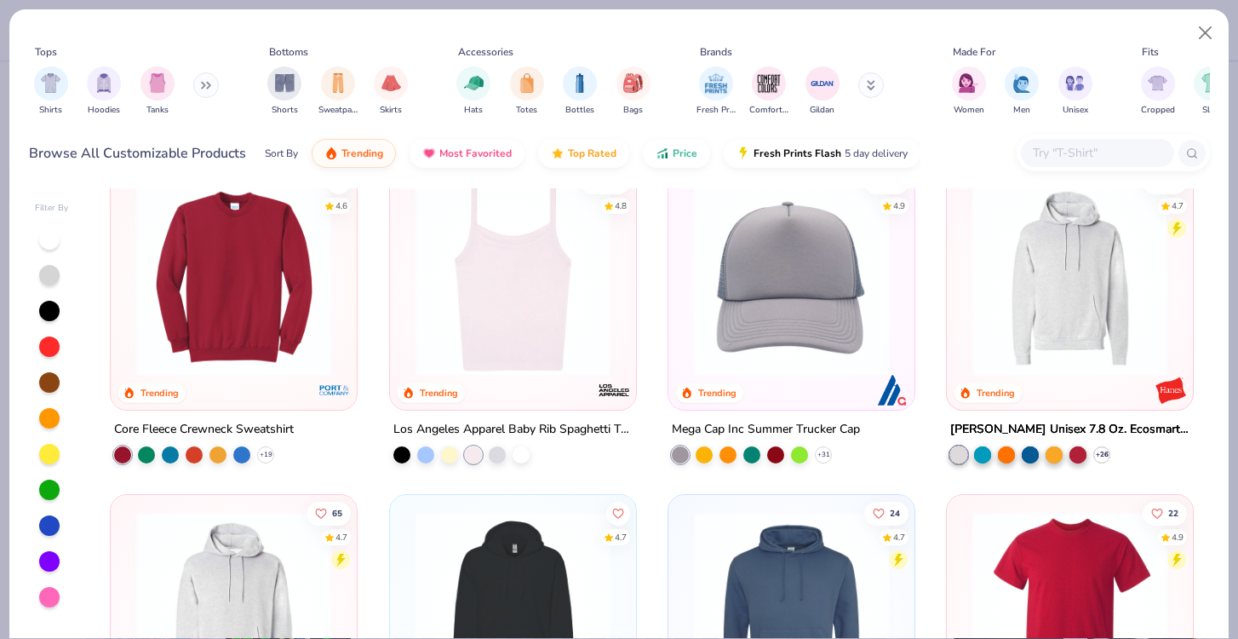
click at [482, 456] on div at bounding box center [473, 454] width 17 height 17
click at [498, 455] on div at bounding box center [497, 452] width 17 height 17
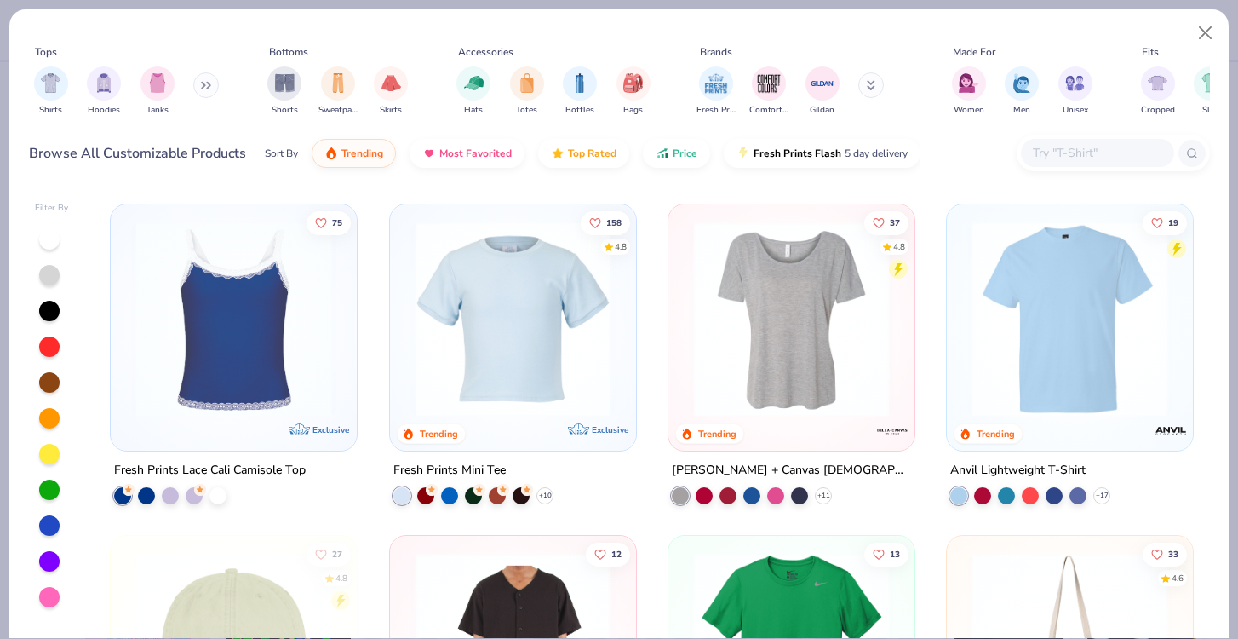
scroll to position [4262, 0]
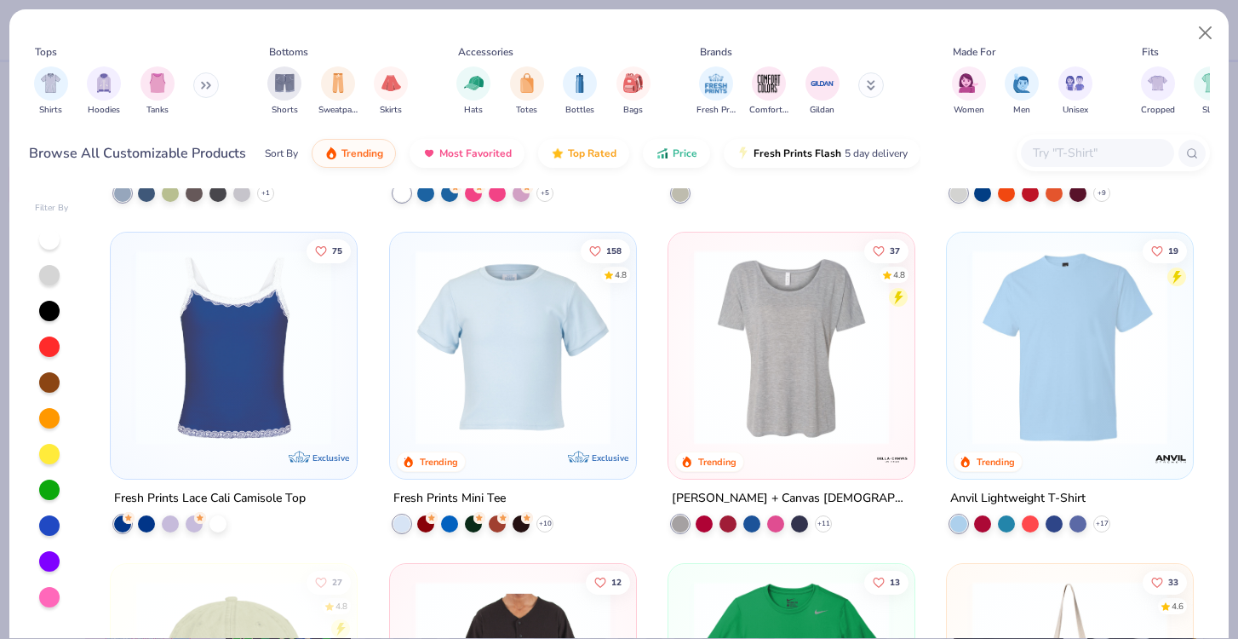
click at [228, 524] on div "Fresh Prints Lace Cali Camisole Top" at bounding box center [234, 510] width 248 height 44
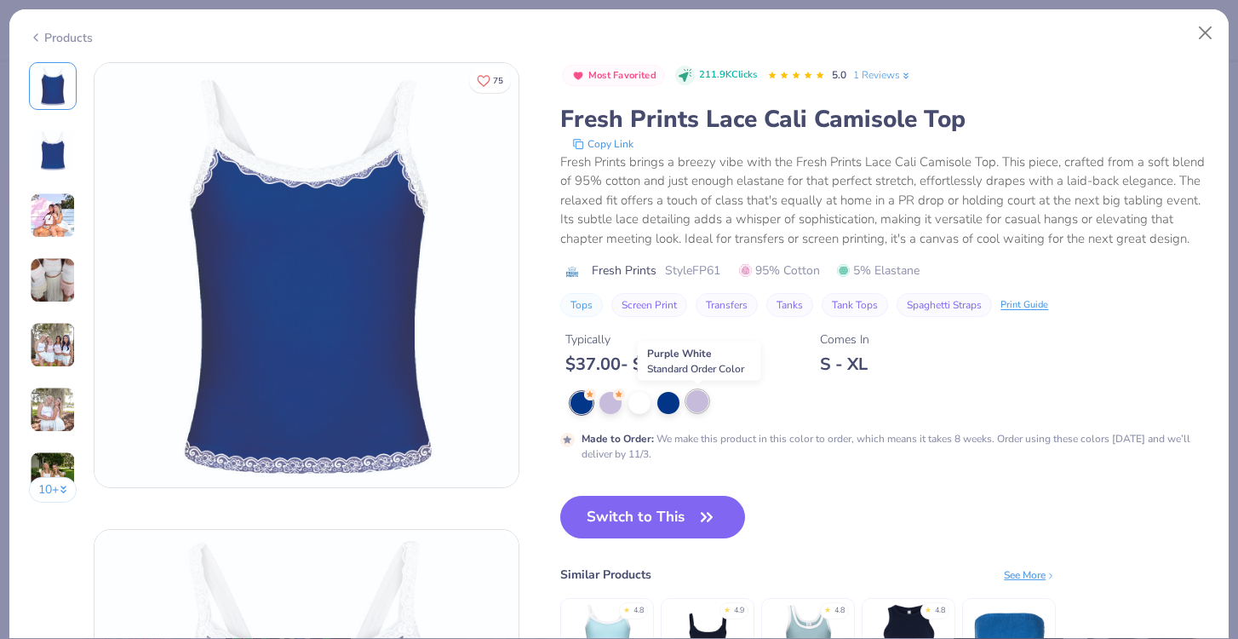
click at [701, 398] on div at bounding box center [697, 401] width 22 height 22
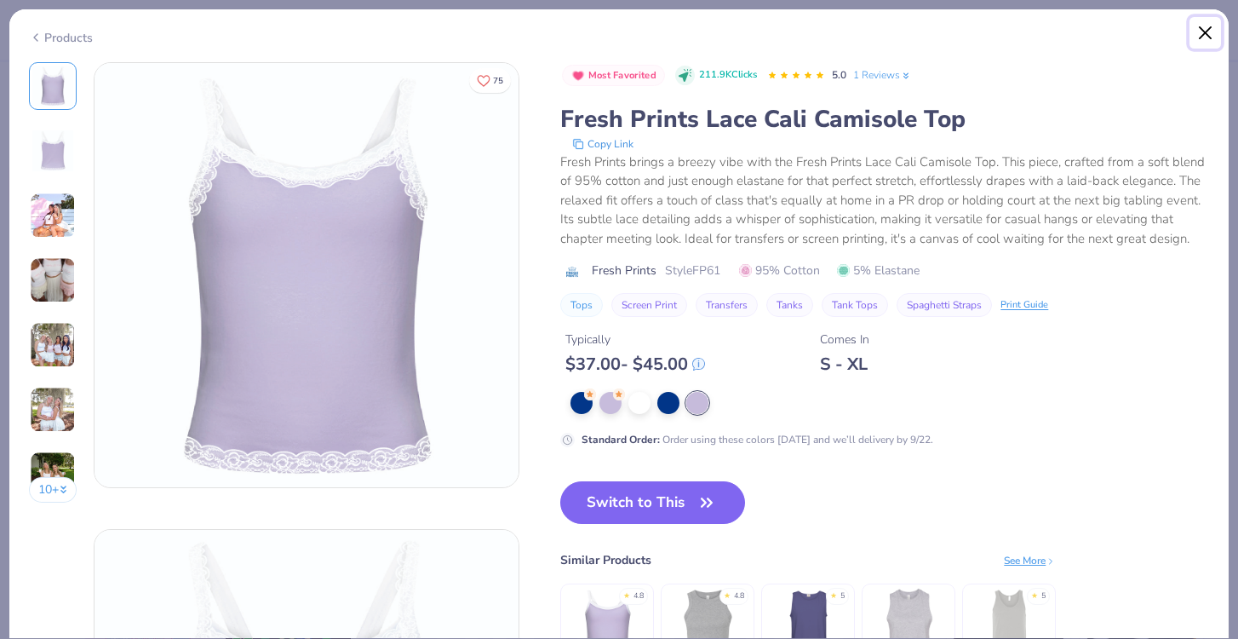
click at [1197, 34] on button "Close" at bounding box center [1205, 33] width 32 height 32
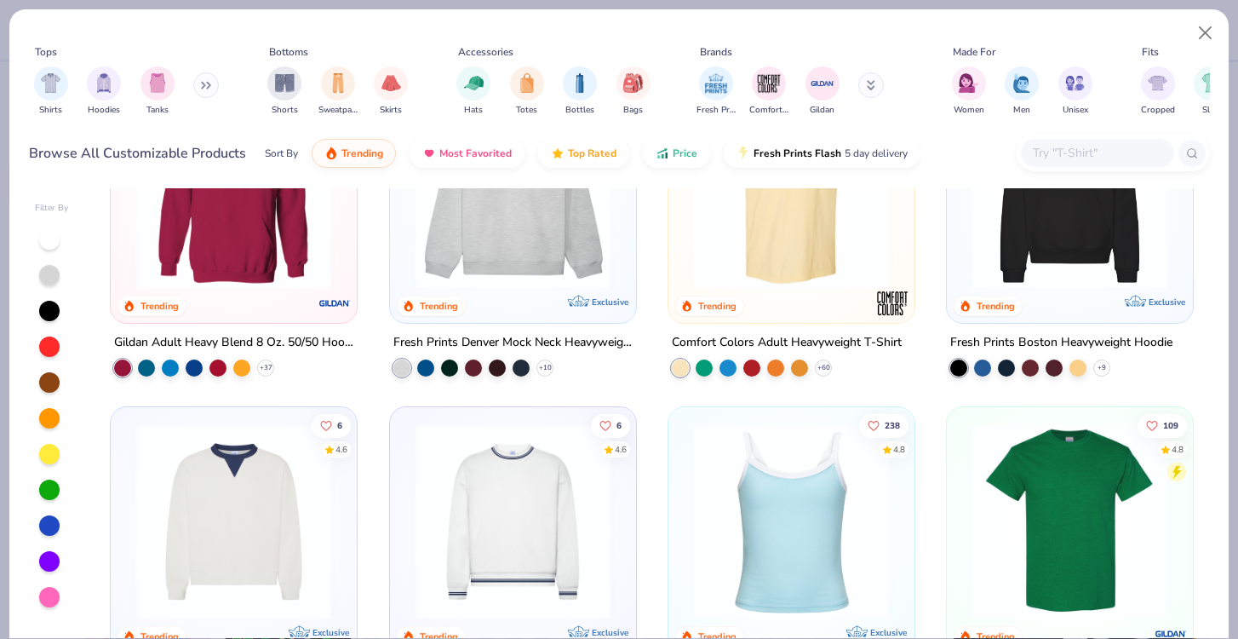
scroll to position [119, 0]
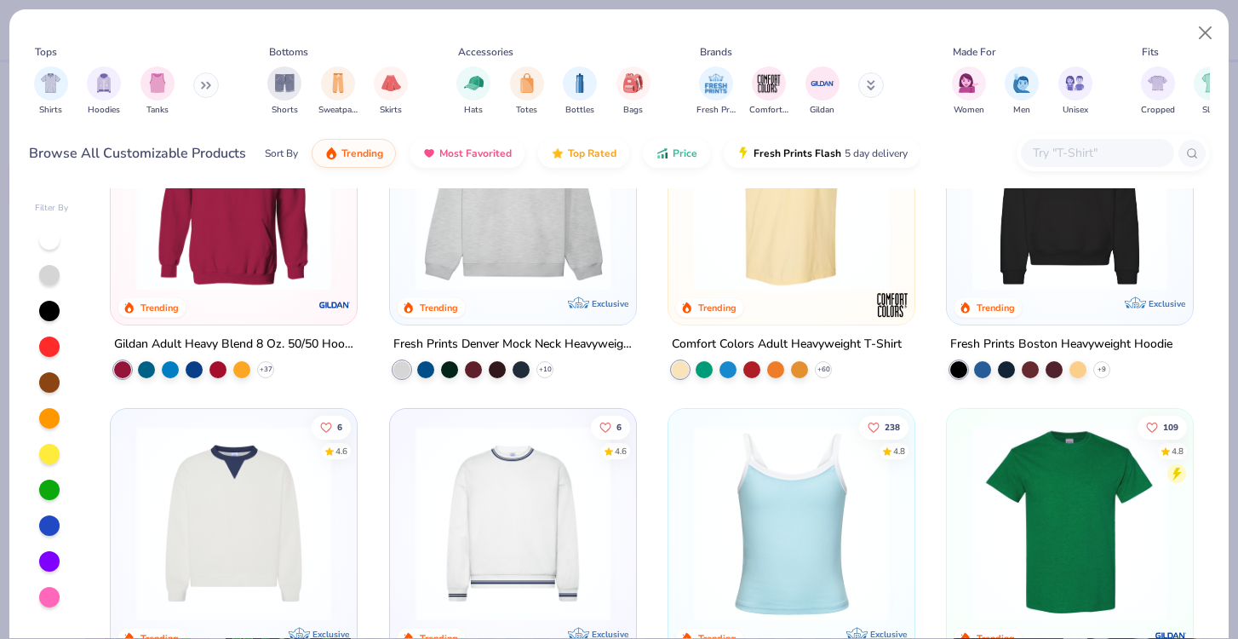
click at [206, 89] on icon at bounding box center [206, 85] width 10 height 9
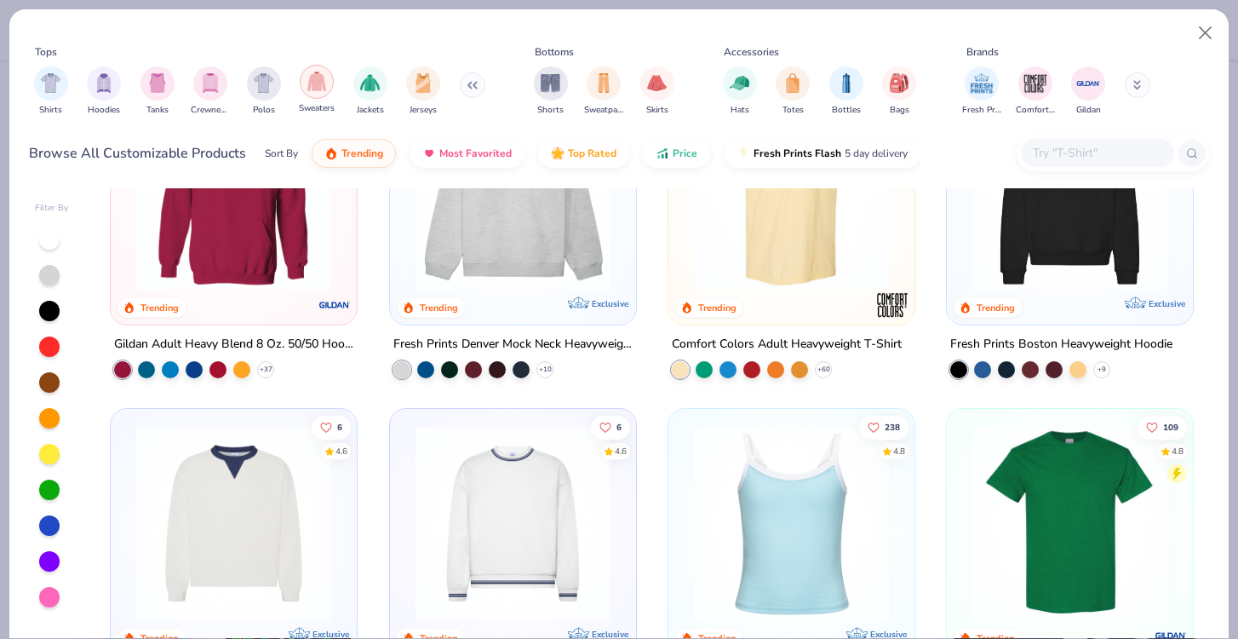
click at [322, 93] on div "filter for Sweaters" at bounding box center [317, 82] width 34 height 34
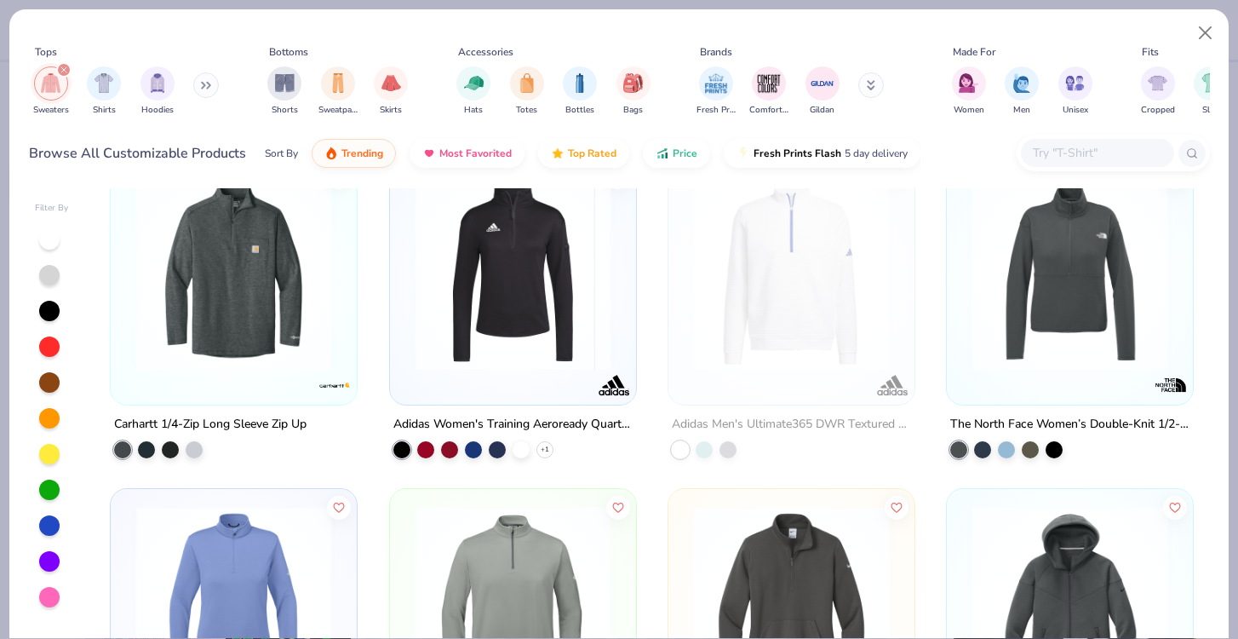
scroll to position [3195, 0]
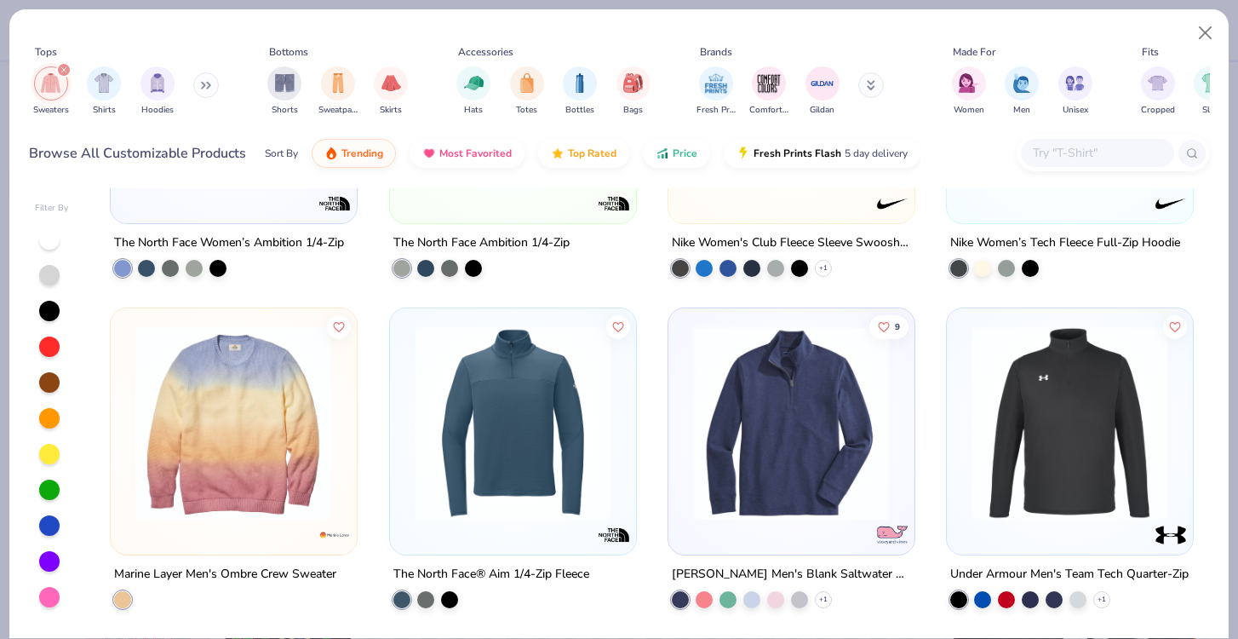
click at [62, 69] on icon "filter for Sweaters" at bounding box center [63, 69] width 5 height 5
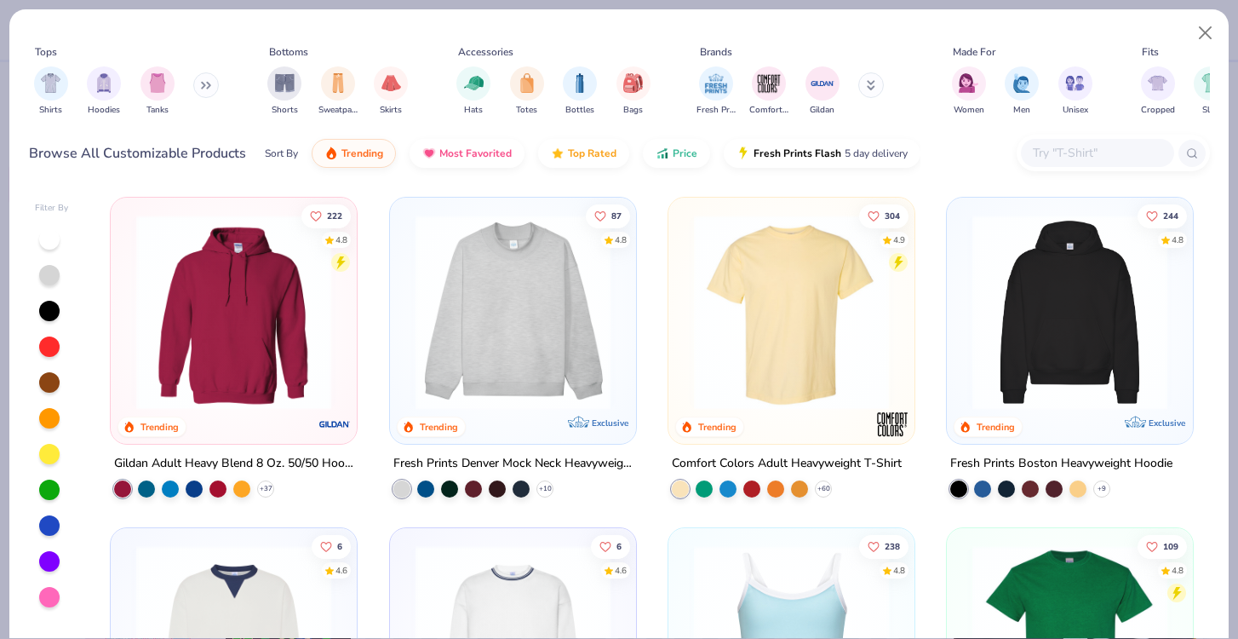
click at [205, 84] on icon at bounding box center [206, 85] width 10 height 9
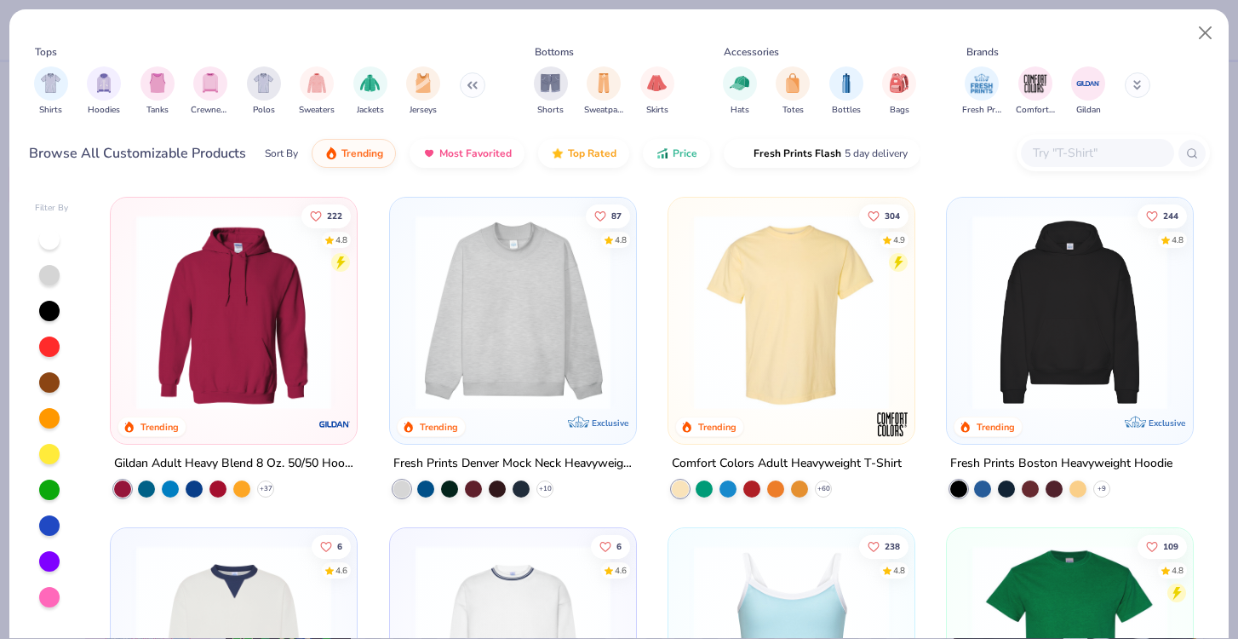
click at [1049, 152] on input "text" at bounding box center [1096, 153] width 131 height 20
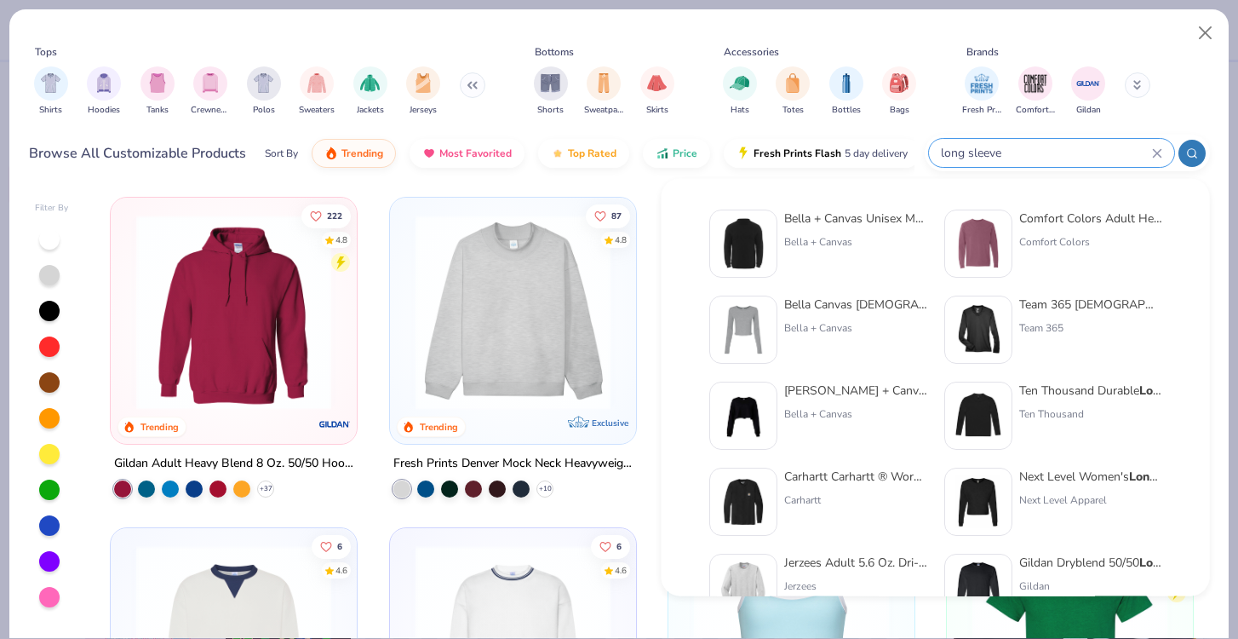
type input "long sleeve"
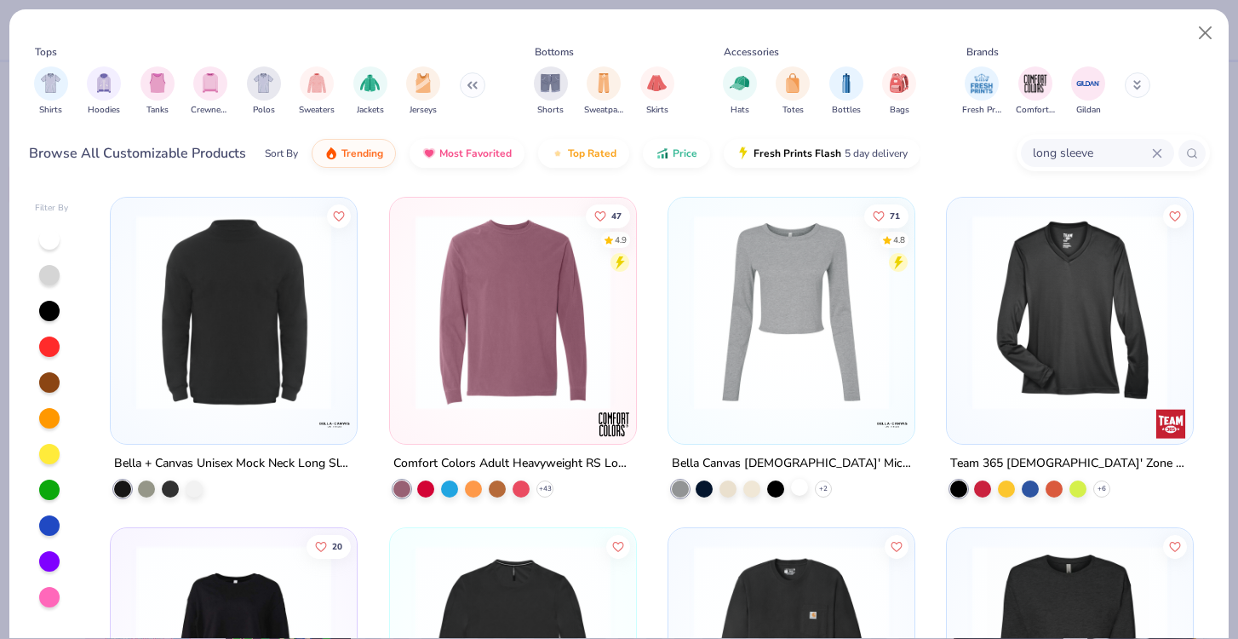
click at [796, 490] on div at bounding box center [799, 486] width 17 height 17
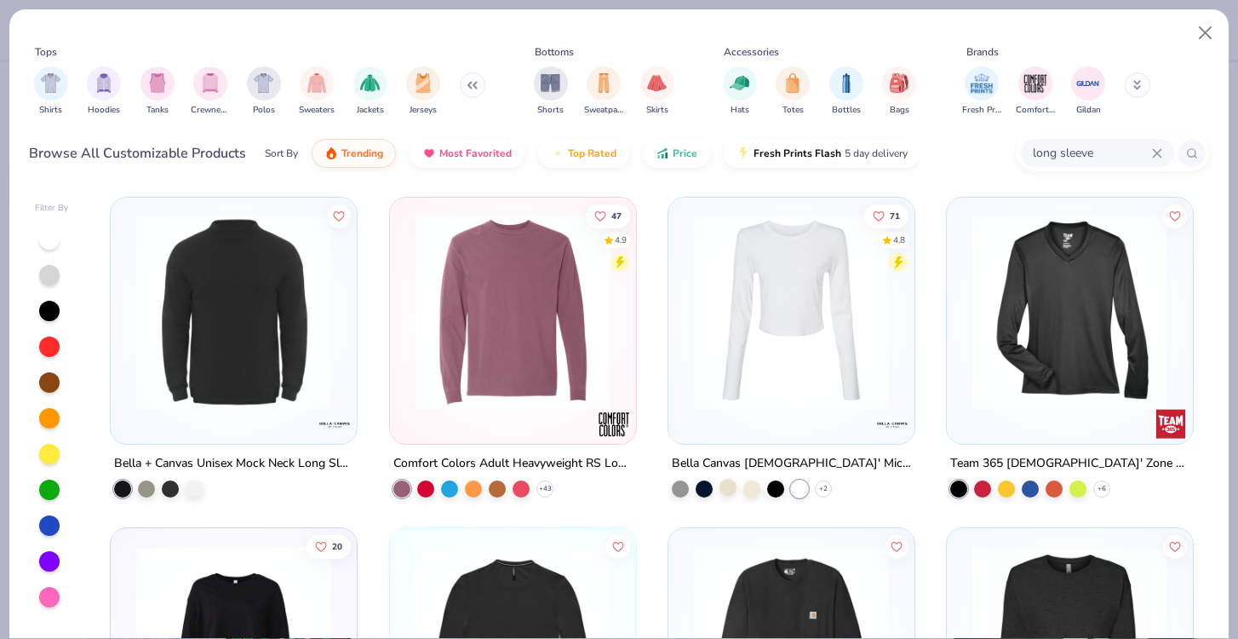
click at [730, 491] on div at bounding box center [727, 486] width 17 height 17
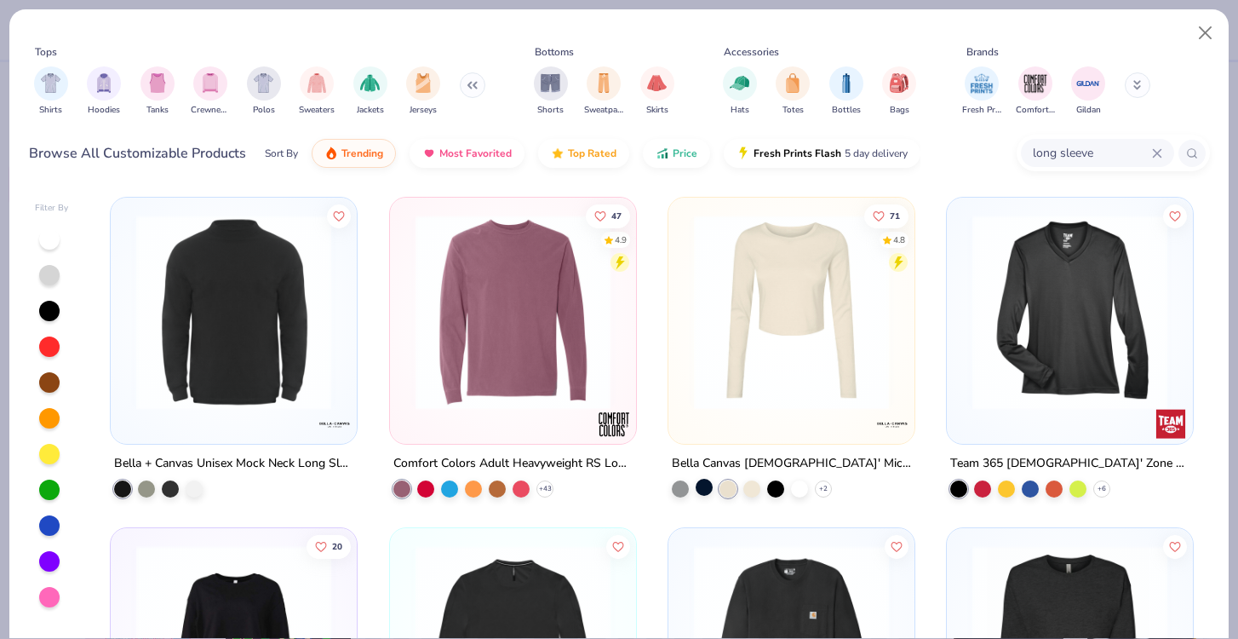
click at [708, 491] on div at bounding box center [704, 486] width 17 height 17
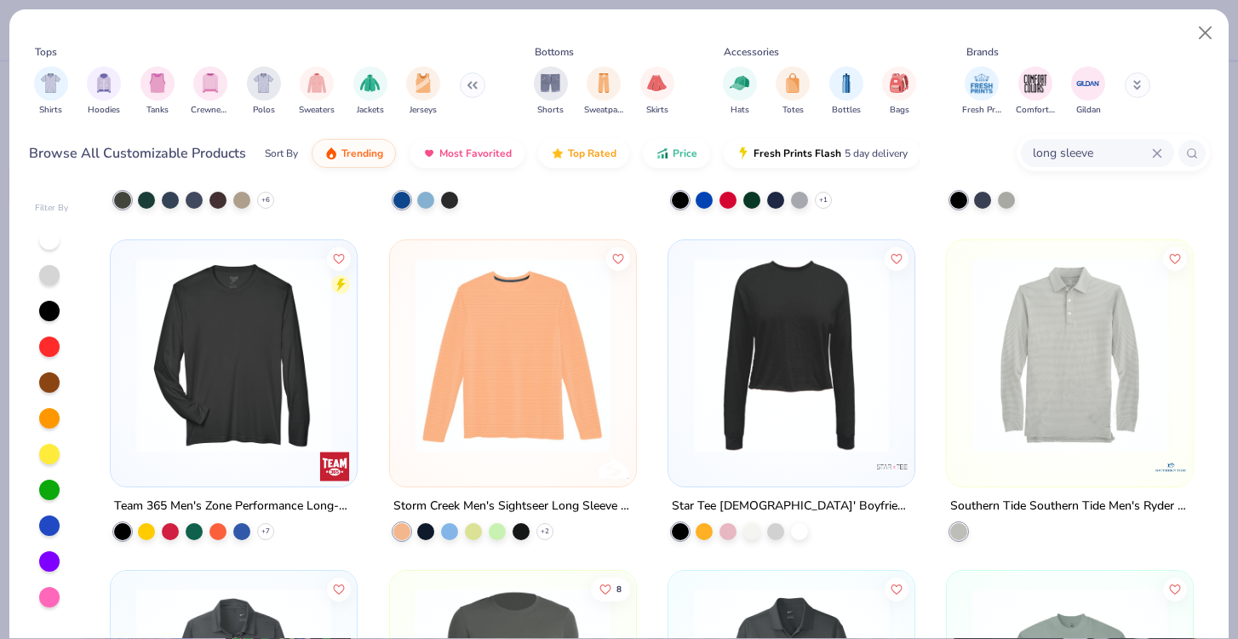
scroll to position [1875, 0]
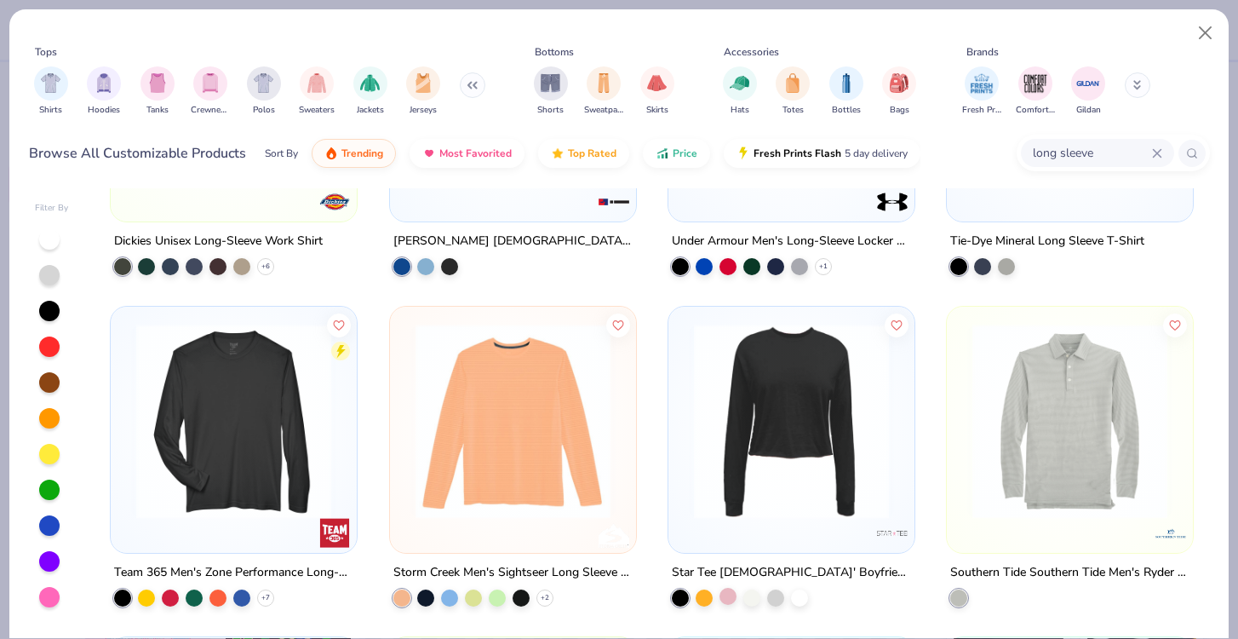
click at [730, 597] on div at bounding box center [727, 595] width 17 height 17
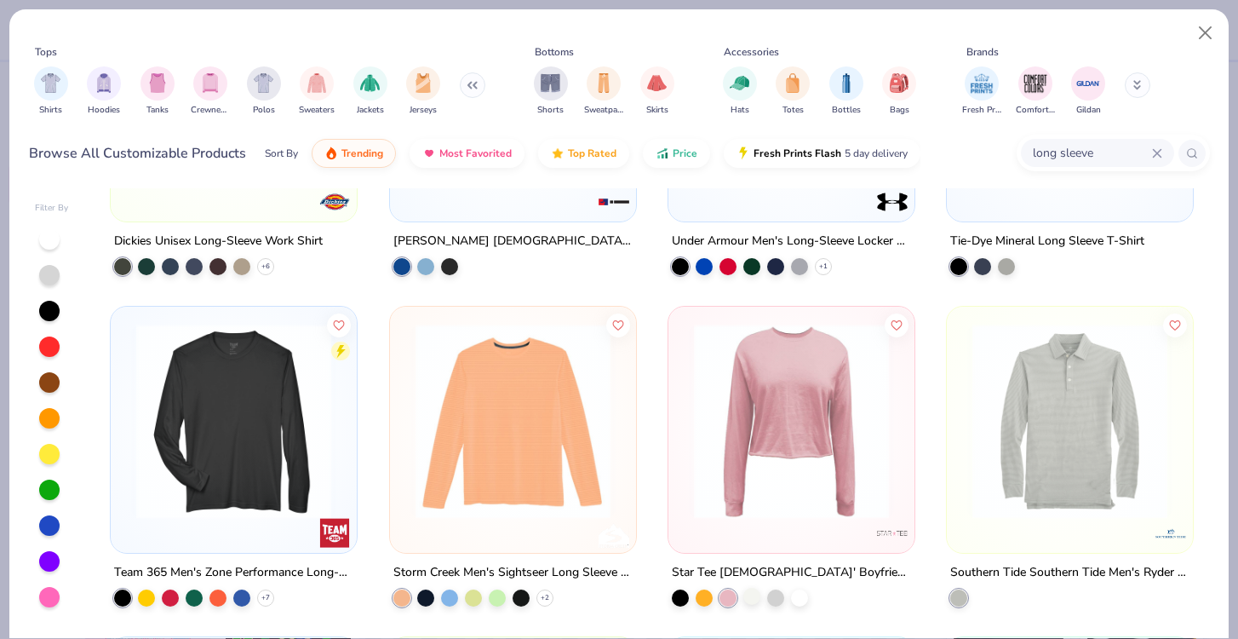
click at [745, 597] on div at bounding box center [751, 595] width 17 height 17
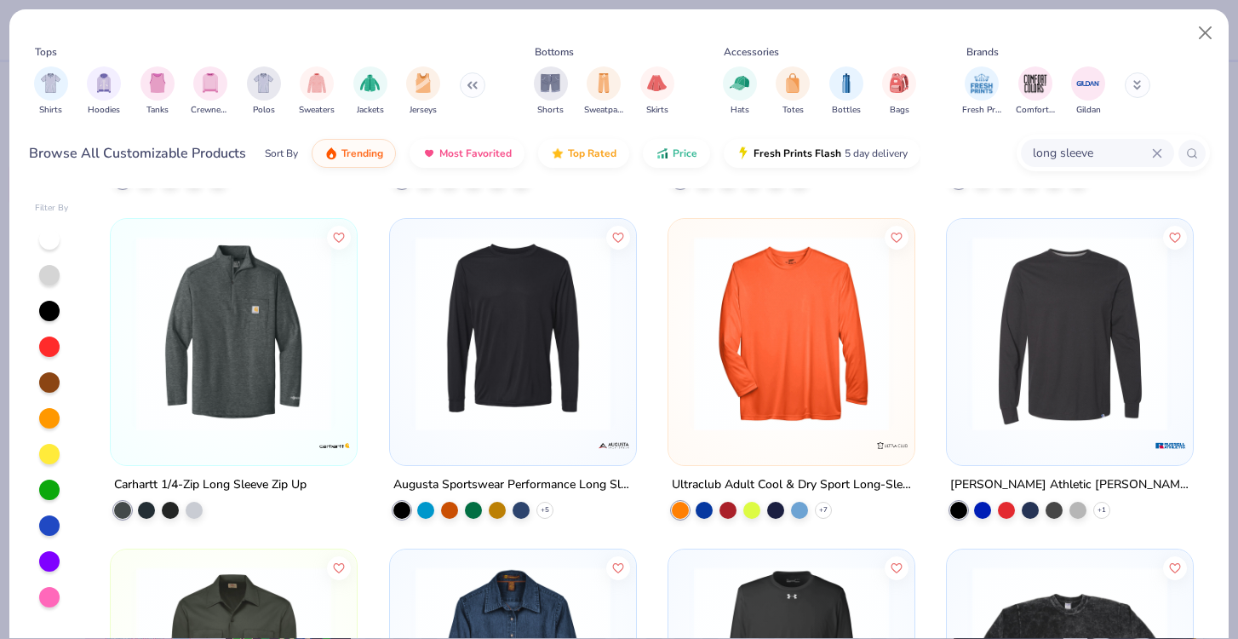
scroll to position [0, 0]
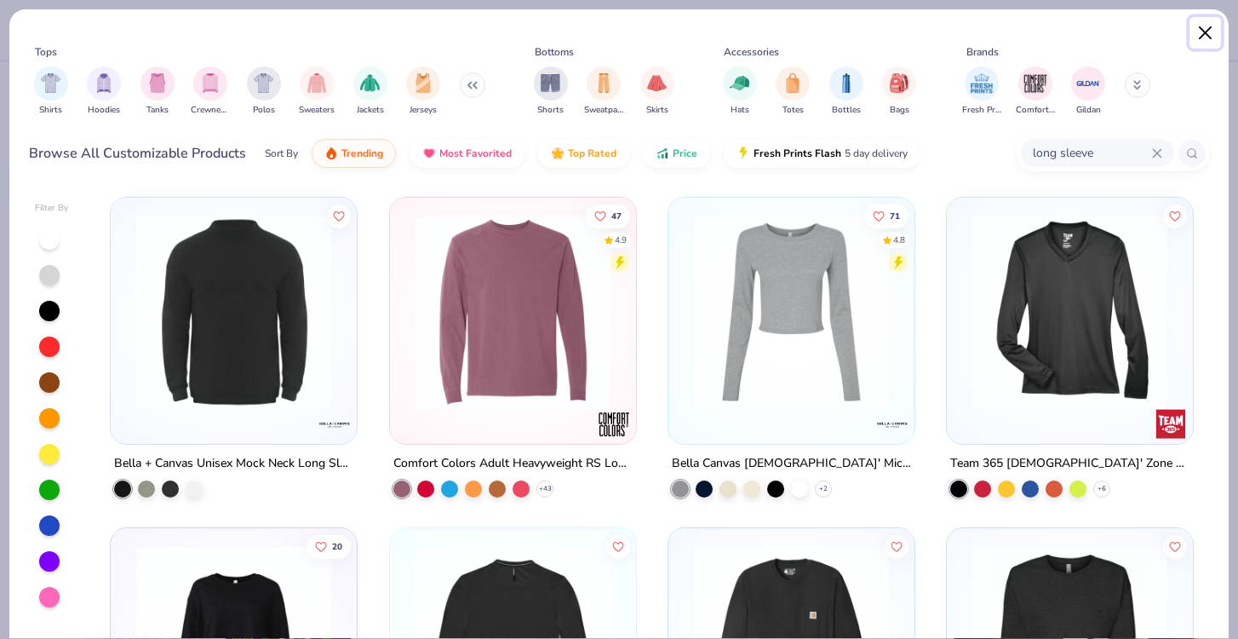
click at [1197, 37] on button "Close" at bounding box center [1205, 33] width 32 height 32
